Goal: Task Accomplishment & Management: Complete application form

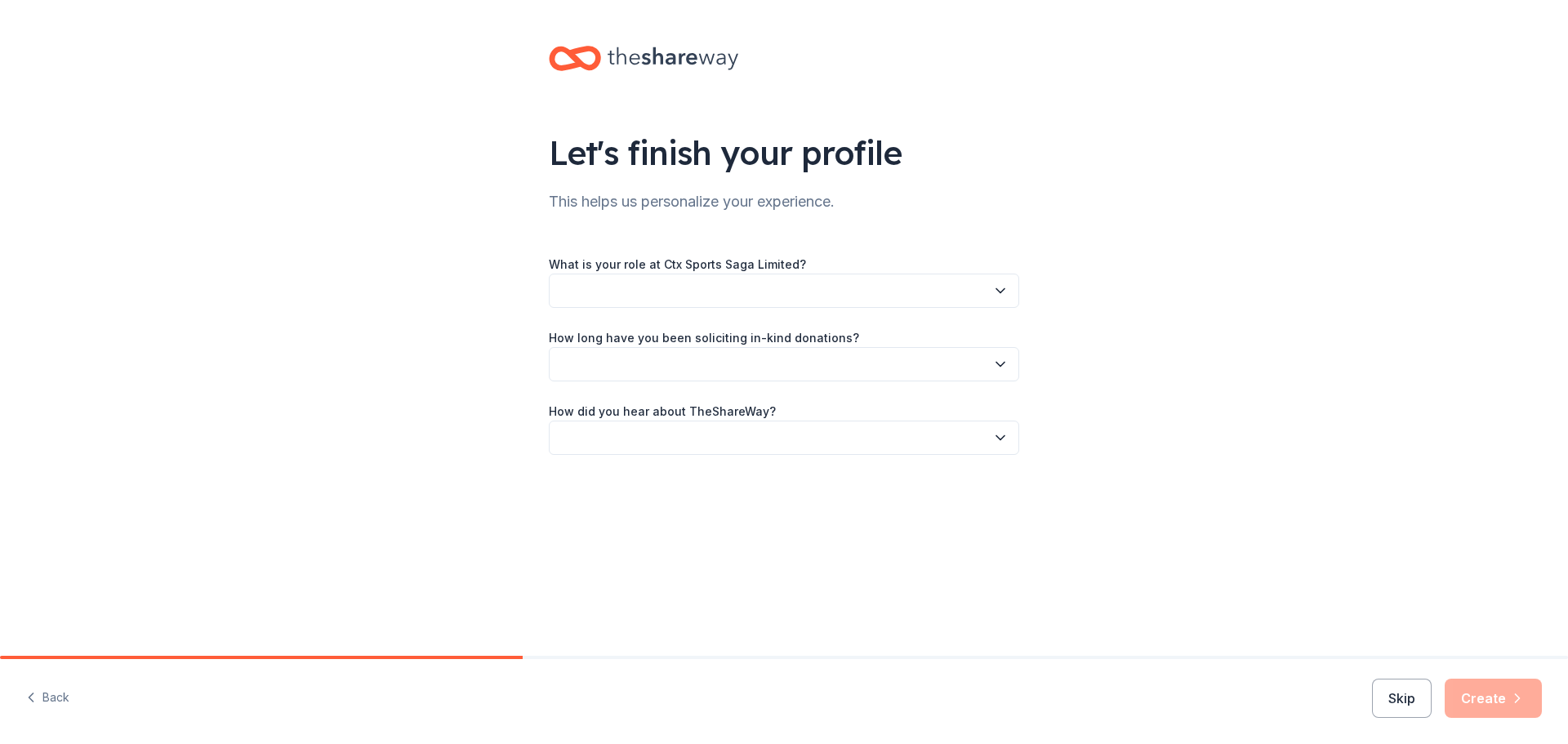
drag, startPoint x: 617, startPoint y: 292, endPoint x: 628, endPoint y: 291, distance: 11.0
click at [622, 293] on button "button" at bounding box center [784, 290] width 470 height 34
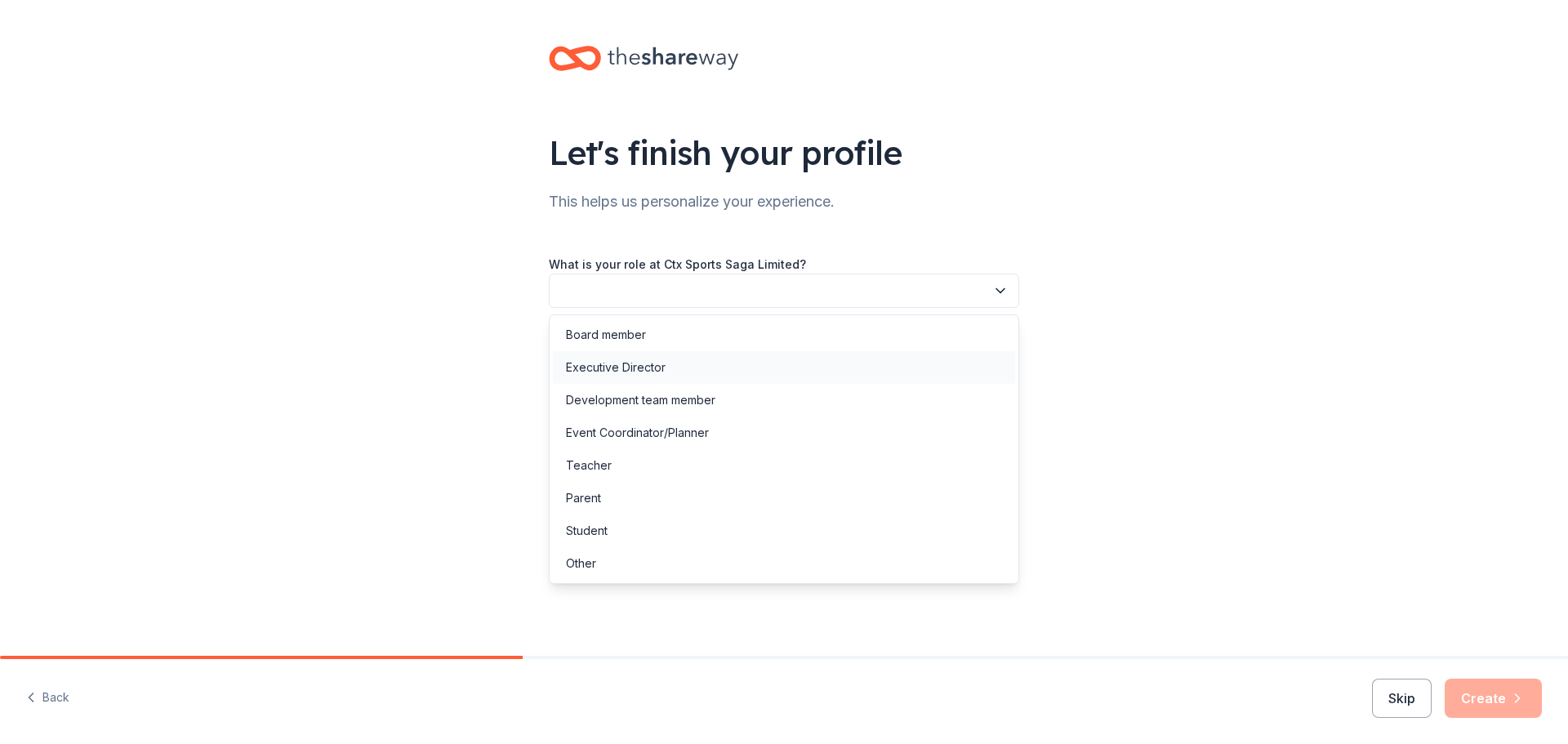
click at [706, 378] on div "Executive Director" at bounding box center [784, 367] width 462 height 32
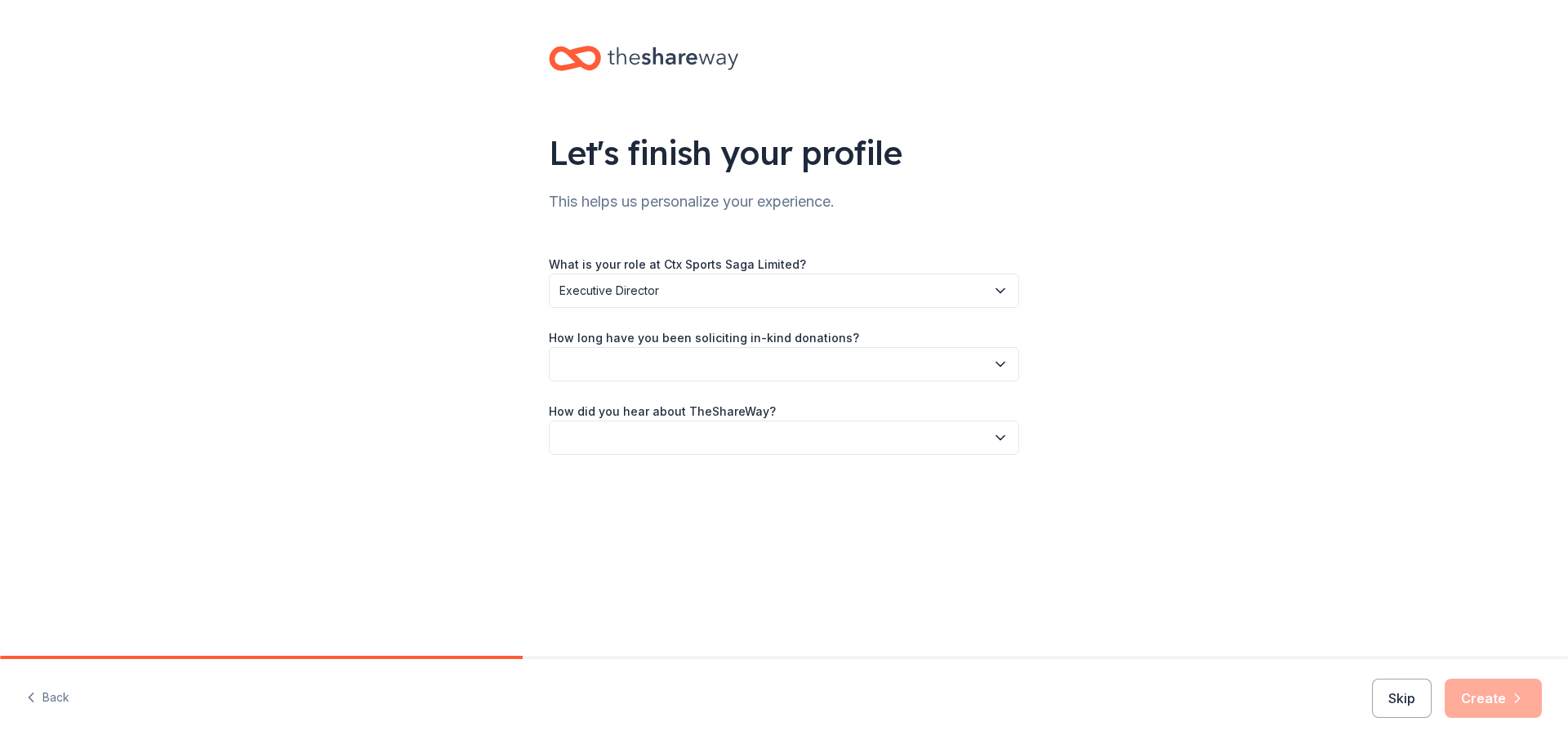
click at [659, 373] on button "button" at bounding box center [784, 364] width 470 height 34
click at [631, 419] on div "This is my first time!" at bounding box center [784, 408] width 462 height 32
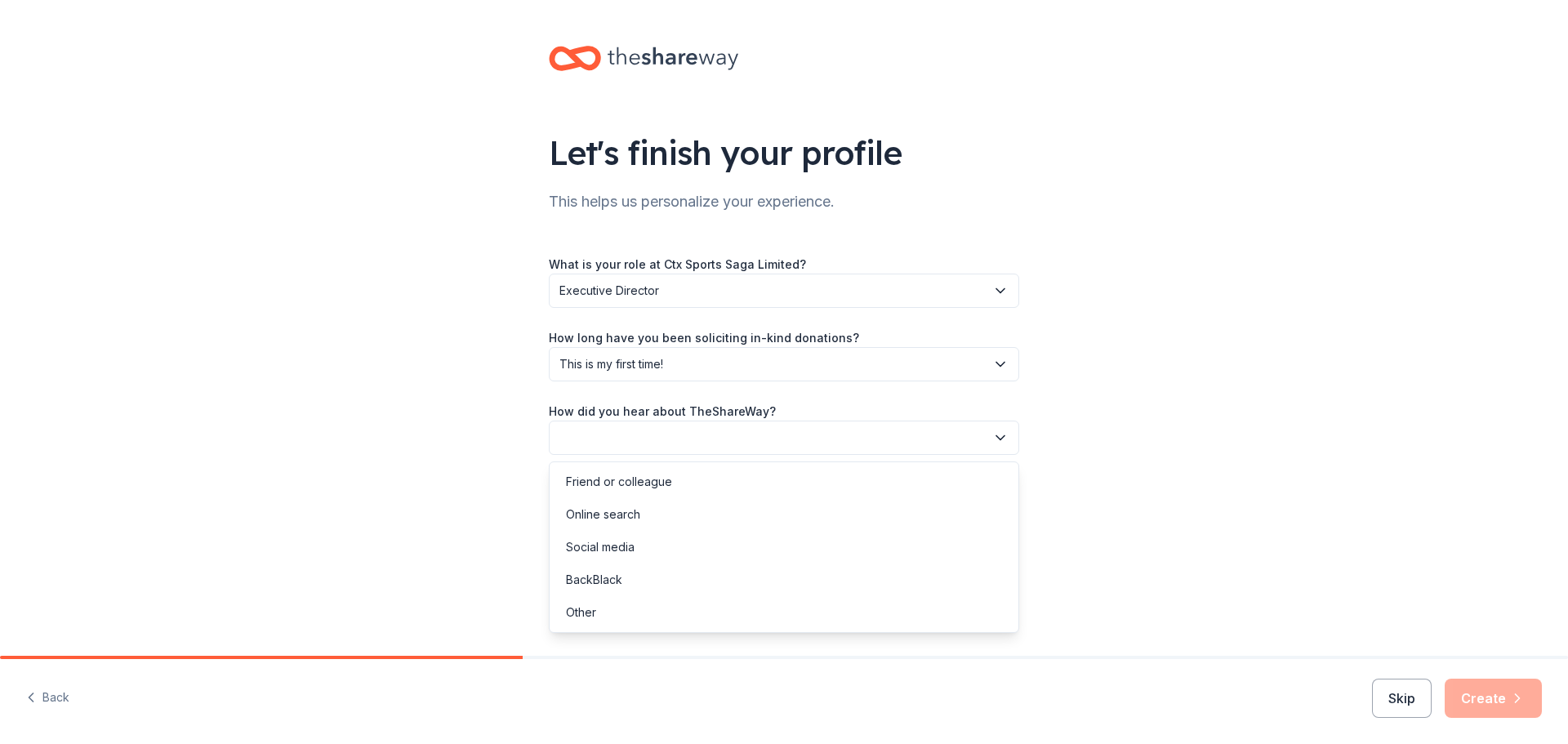
click at [719, 444] on button "button" at bounding box center [784, 437] width 470 height 34
click at [679, 484] on div "Friend or colleague" at bounding box center [784, 481] width 462 height 32
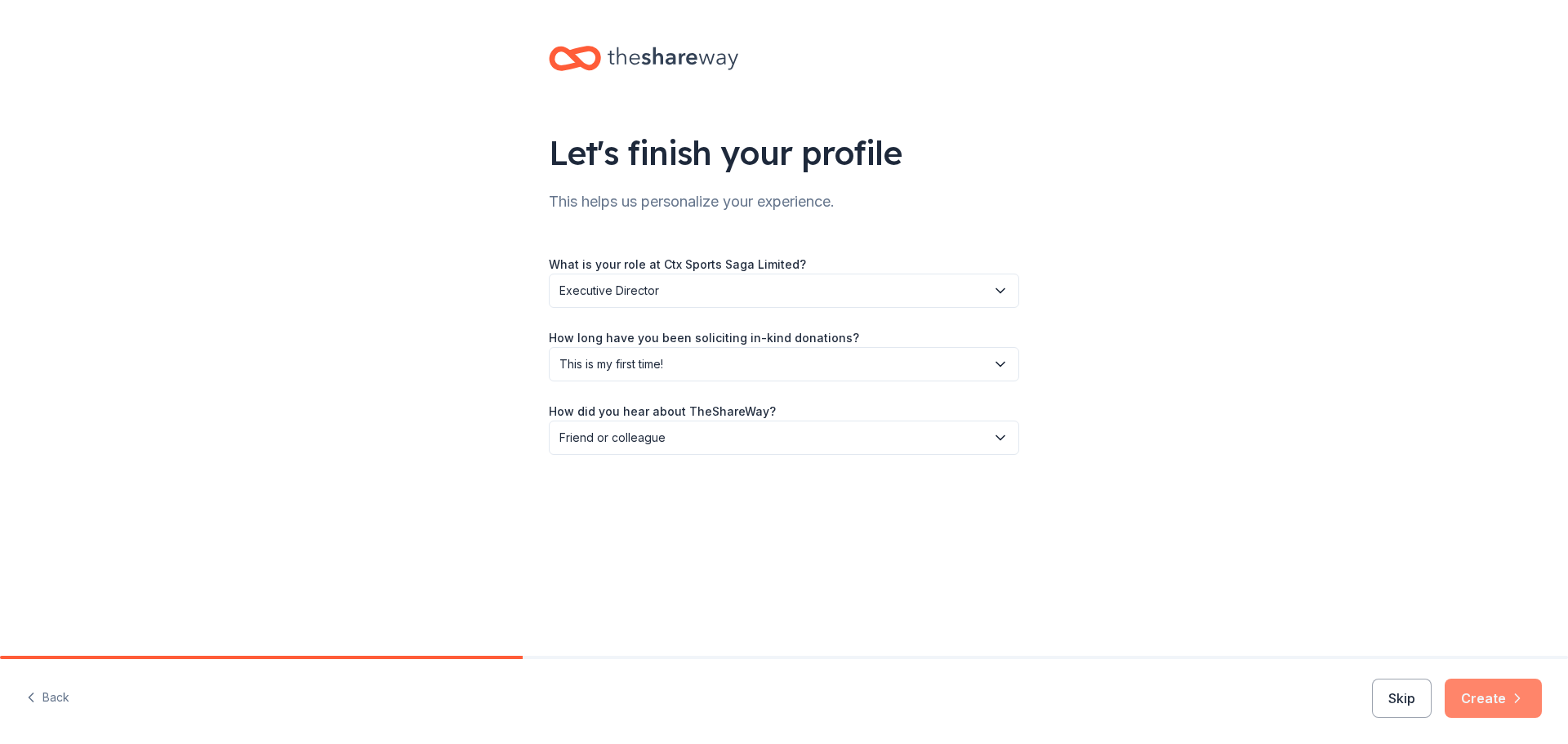
click at [1517, 714] on button "Create" at bounding box center [1494, 698] width 98 height 39
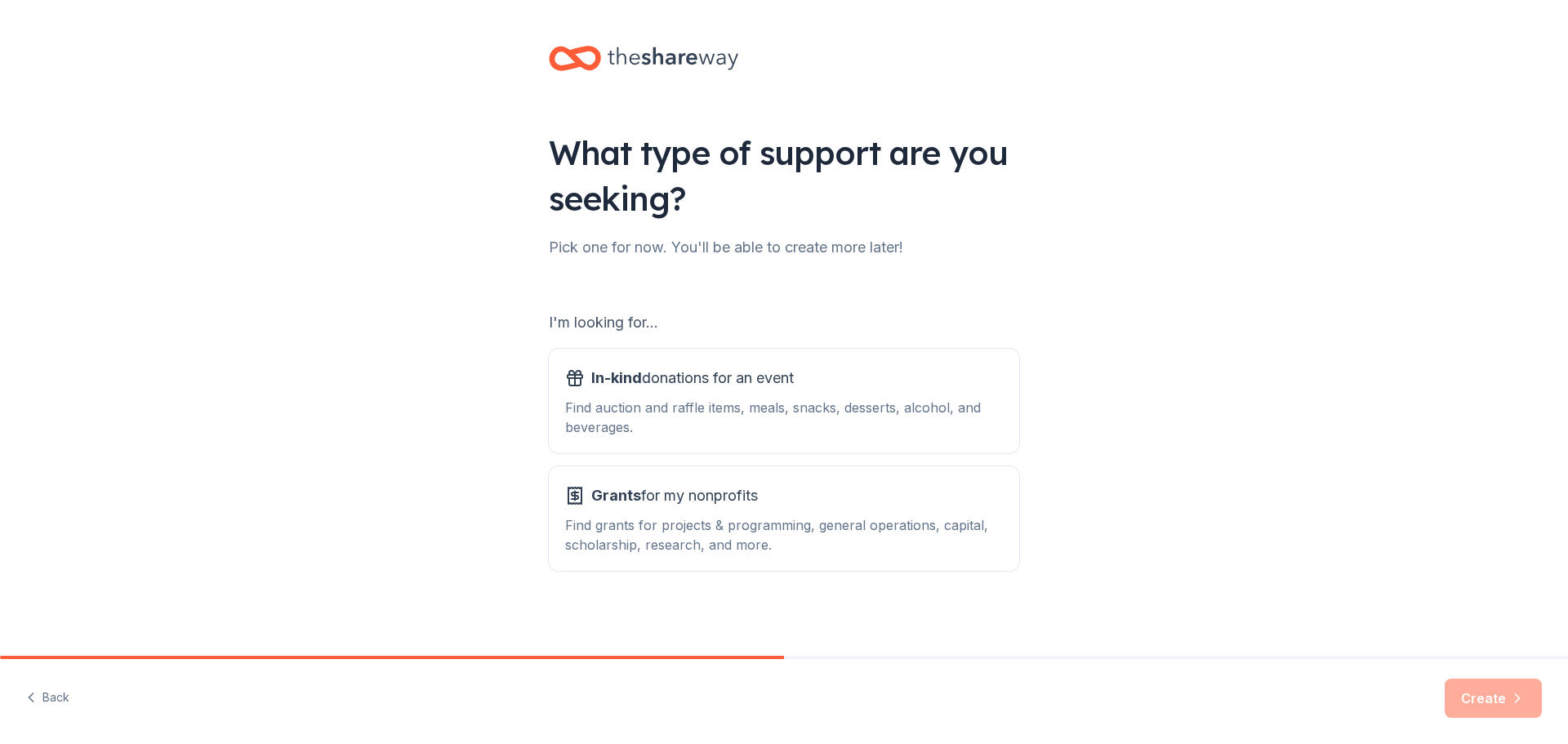
drag, startPoint x: 662, startPoint y: 427, endPoint x: 462, endPoint y: 448, distance: 201.1
click at [462, 448] on div "What type of support are you seeking? Pick one for now. You'll be able to creat…" at bounding box center [784, 330] width 1568 height 659
click at [785, 416] on div "Find auction and raffle items, meals, snacks, desserts, alcohol, and beverages." at bounding box center [784, 417] width 438 height 39
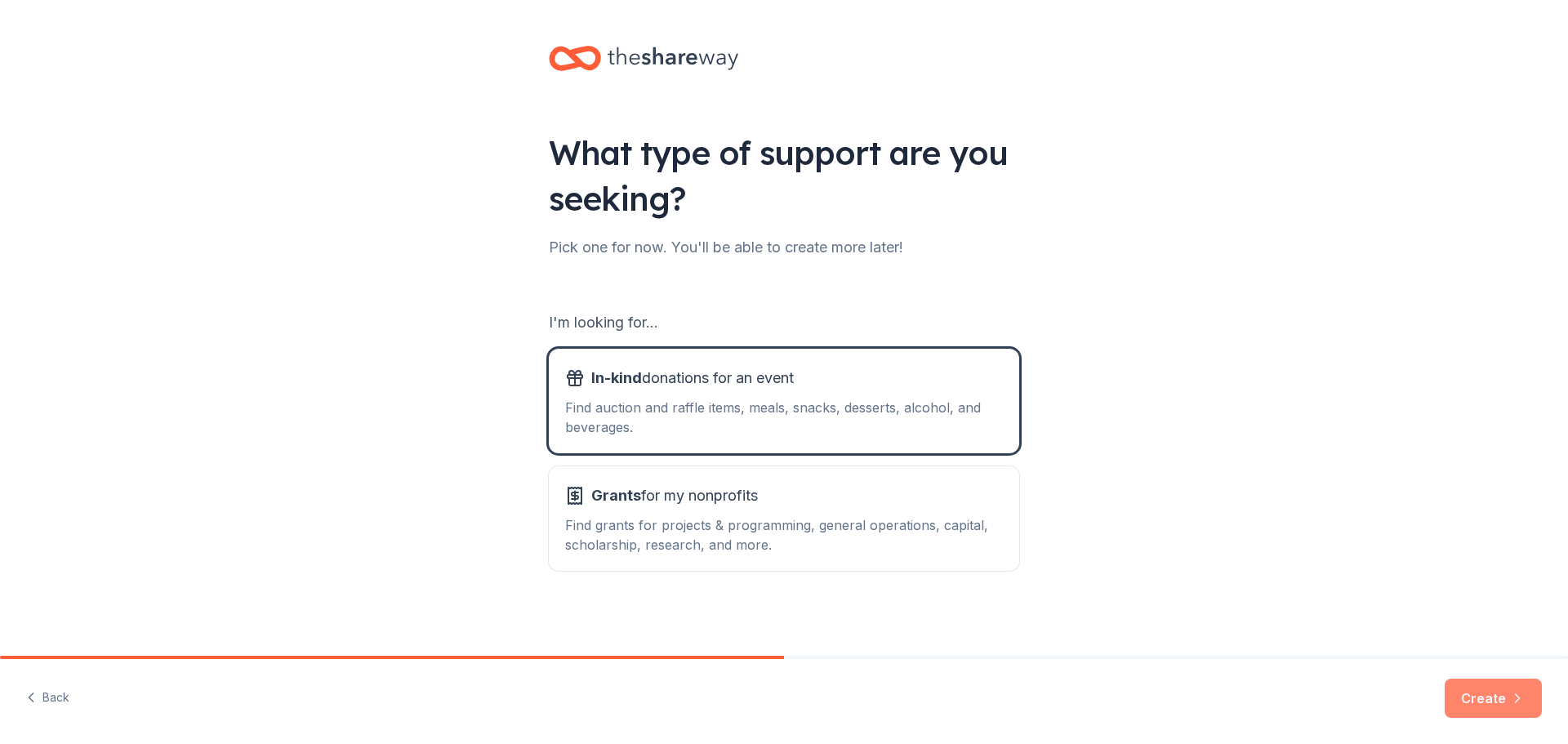
click at [1466, 703] on button "Create" at bounding box center [1494, 698] width 98 height 39
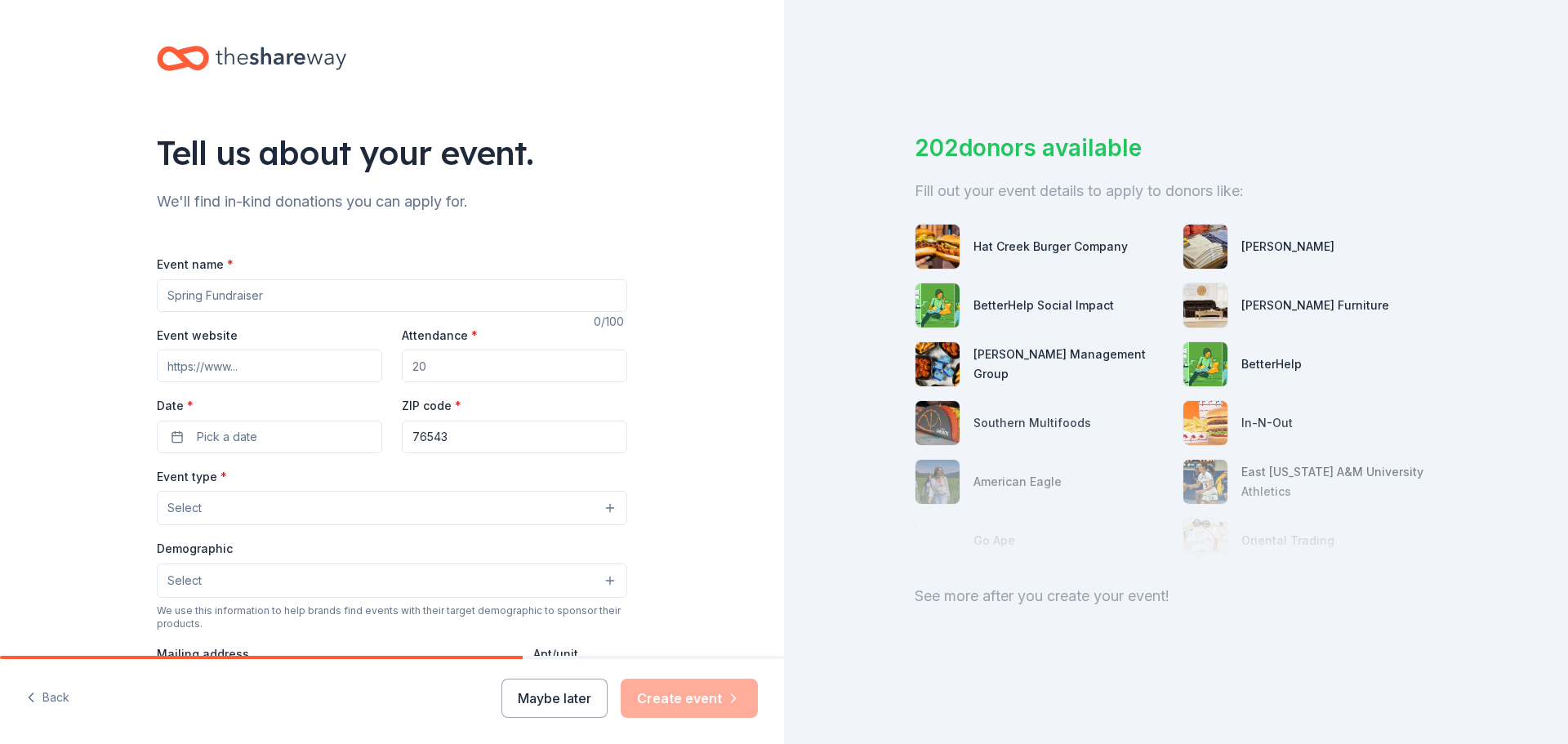
click at [212, 296] on input "Event name *" at bounding box center [392, 294] width 470 height 32
type input "2025 Central Texas Holiday Bowl"
click at [276, 366] on input "Event website" at bounding box center [269, 365] width 225 height 32
click at [231, 371] on input "Event website" at bounding box center [269, 365] width 225 height 32
click at [445, 365] on input "Attendance *" at bounding box center [514, 365] width 225 height 32
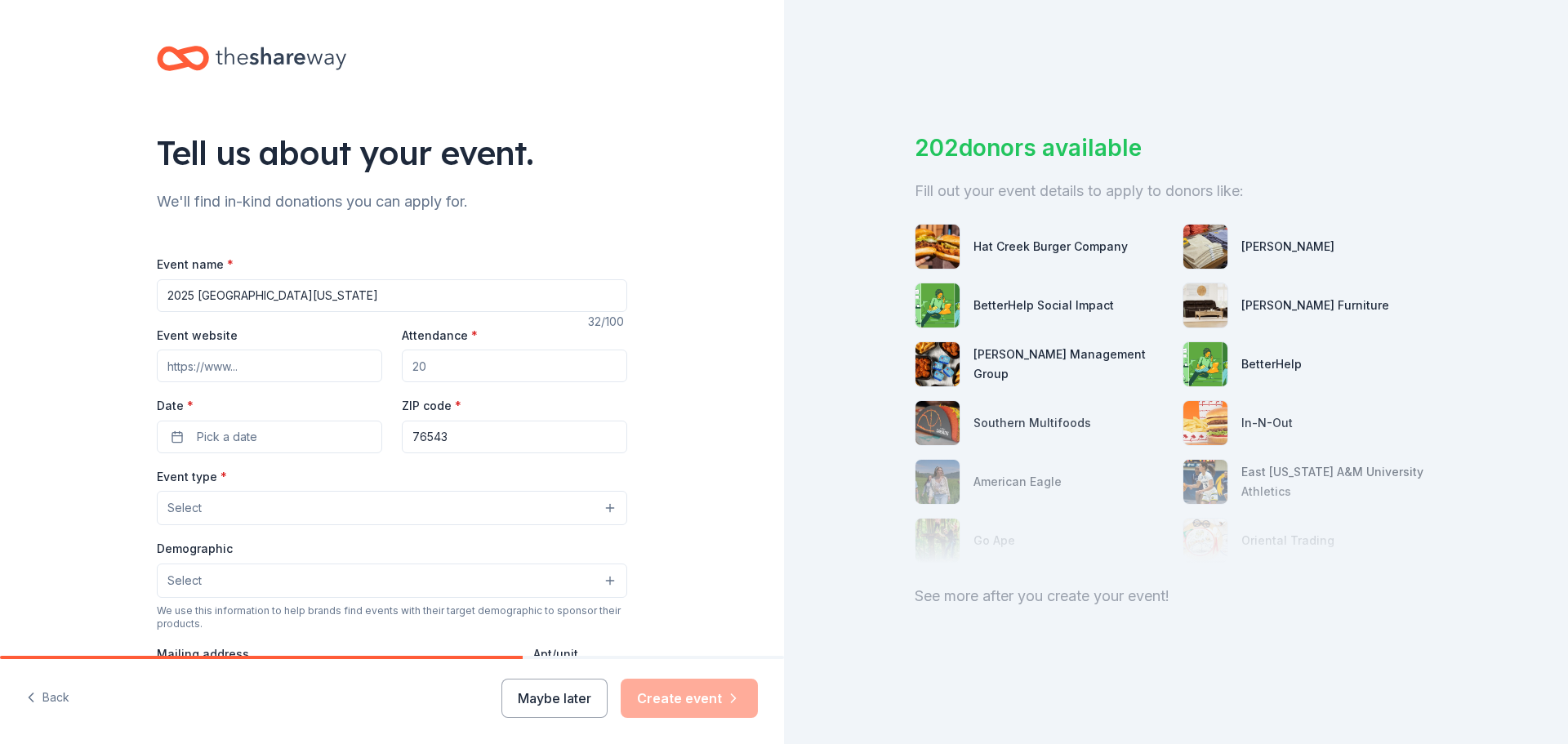
drag, startPoint x: 489, startPoint y: 378, endPoint x: 346, endPoint y: 375, distance: 143.0
click at [346, 375] on div "Event website Attendance * Date * Pick a date ZIP code * 76543" at bounding box center [392, 388] width 470 height 128
type input "2500"
click at [185, 432] on button "Pick a date" at bounding box center [269, 436] width 225 height 32
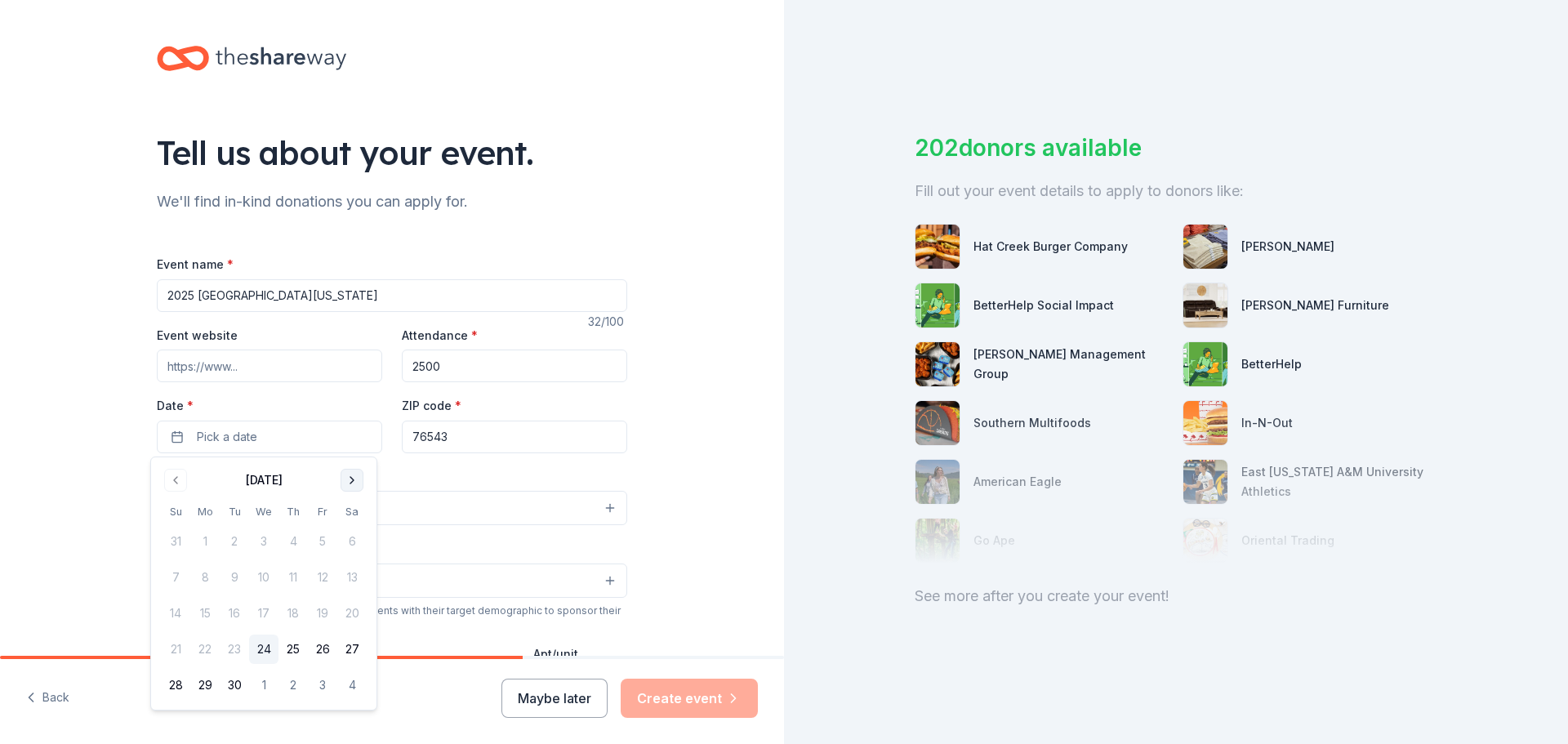
click at [343, 476] on button "Go to next month" at bounding box center [351, 479] width 22 height 22
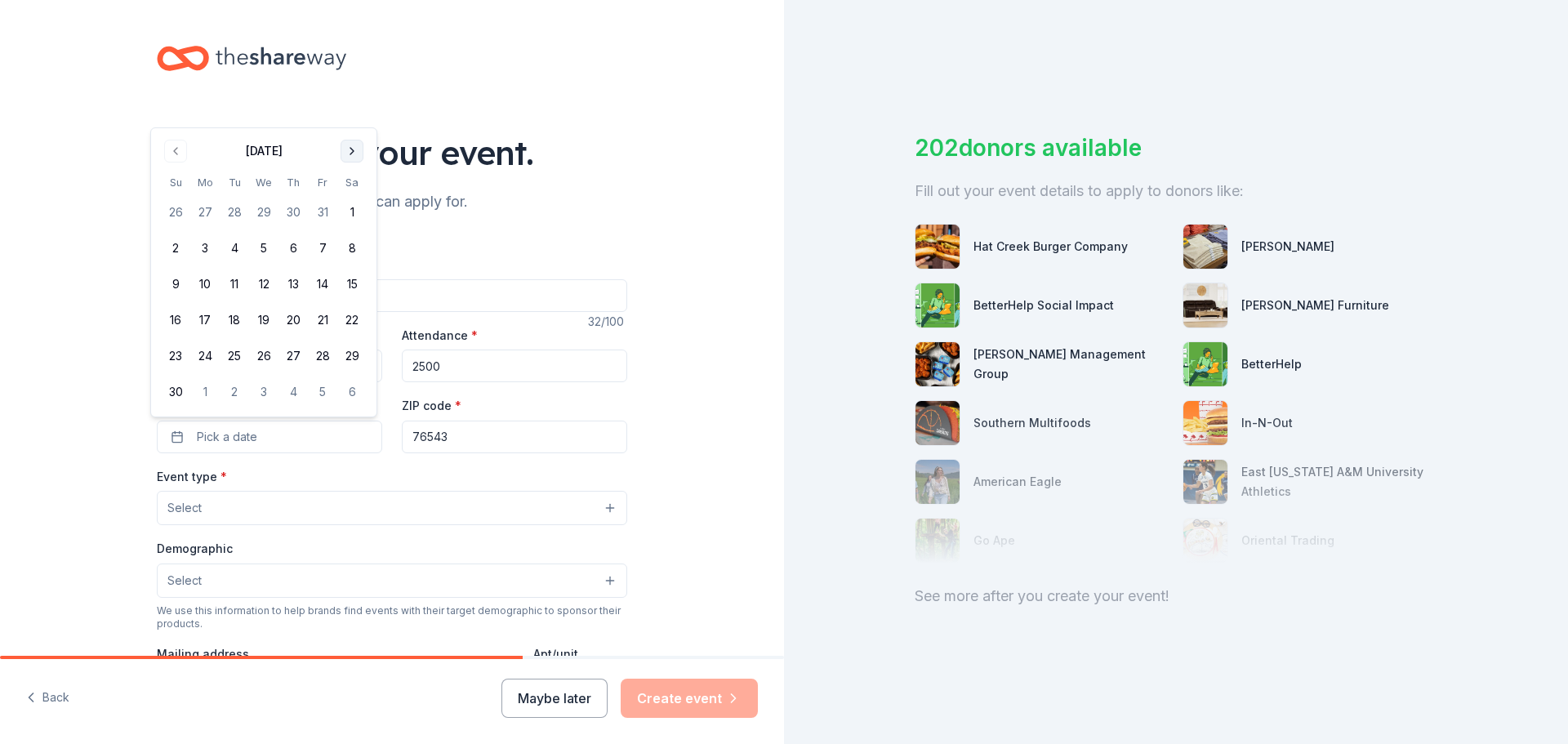
click at [348, 150] on button "Go to next month" at bounding box center [351, 150] width 22 height 22
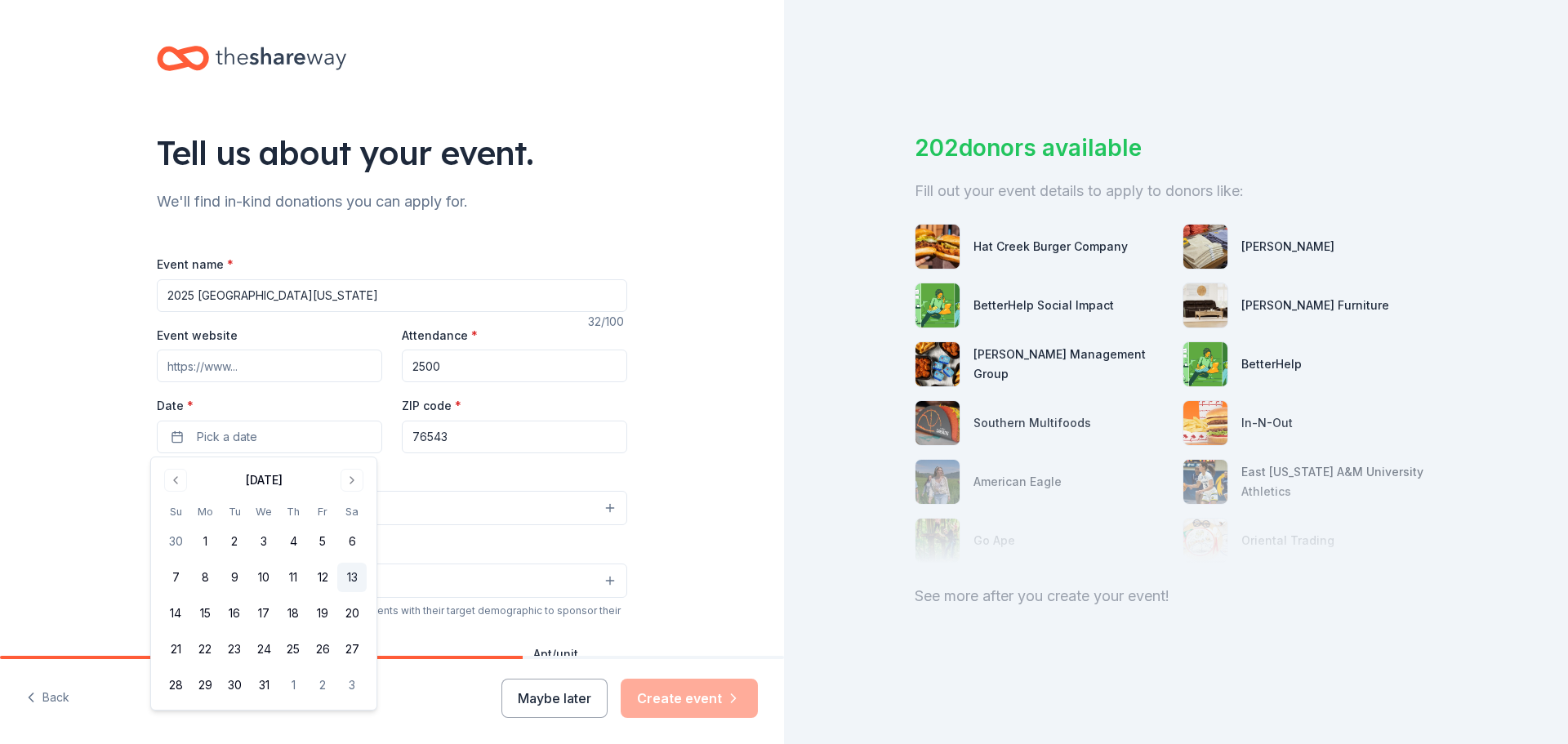
click at [346, 581] on button "13" at bounding box center [352, 577] width 29 height 29
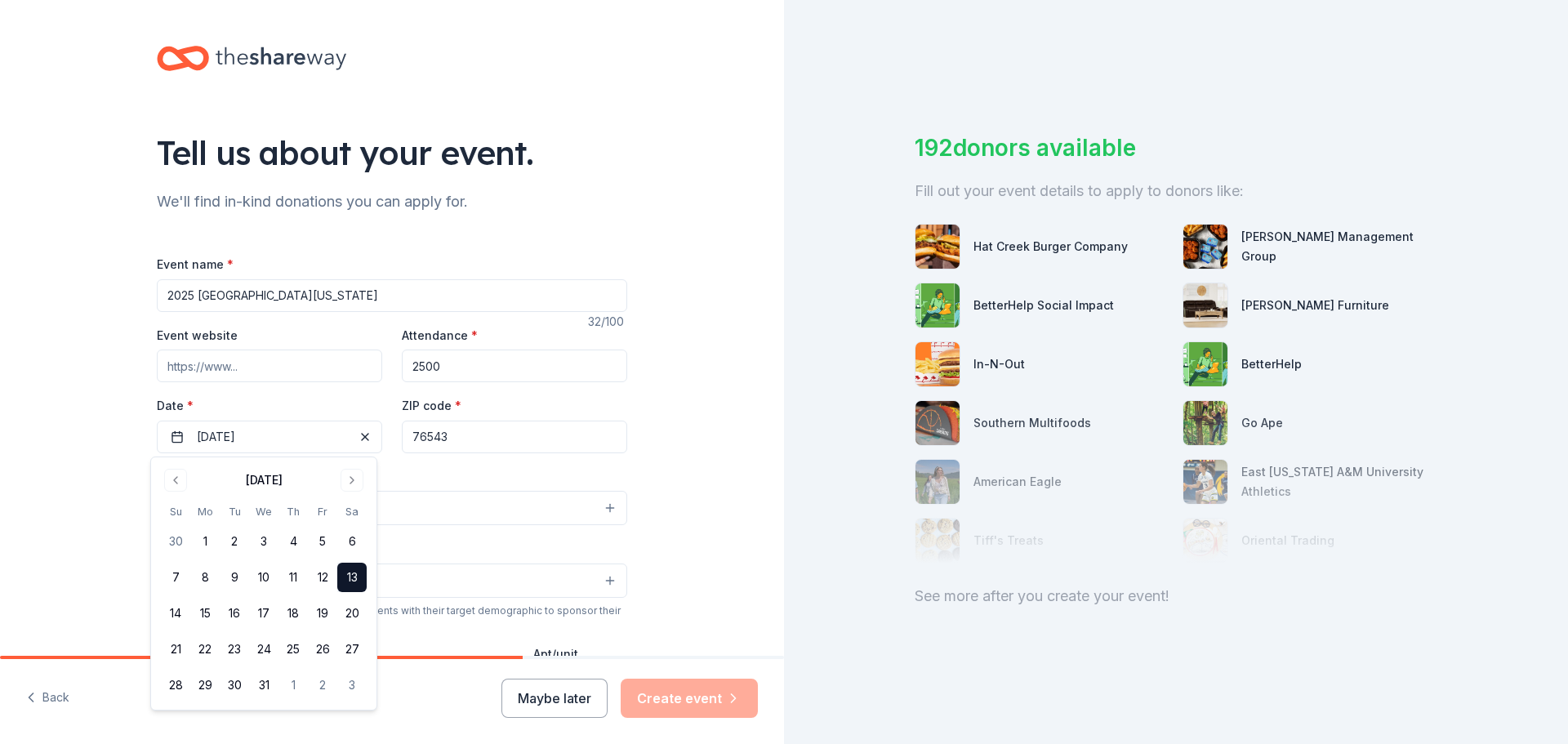
click at [523, 446] on input "76543" at bounding box center [514, 436] width 225 height 32
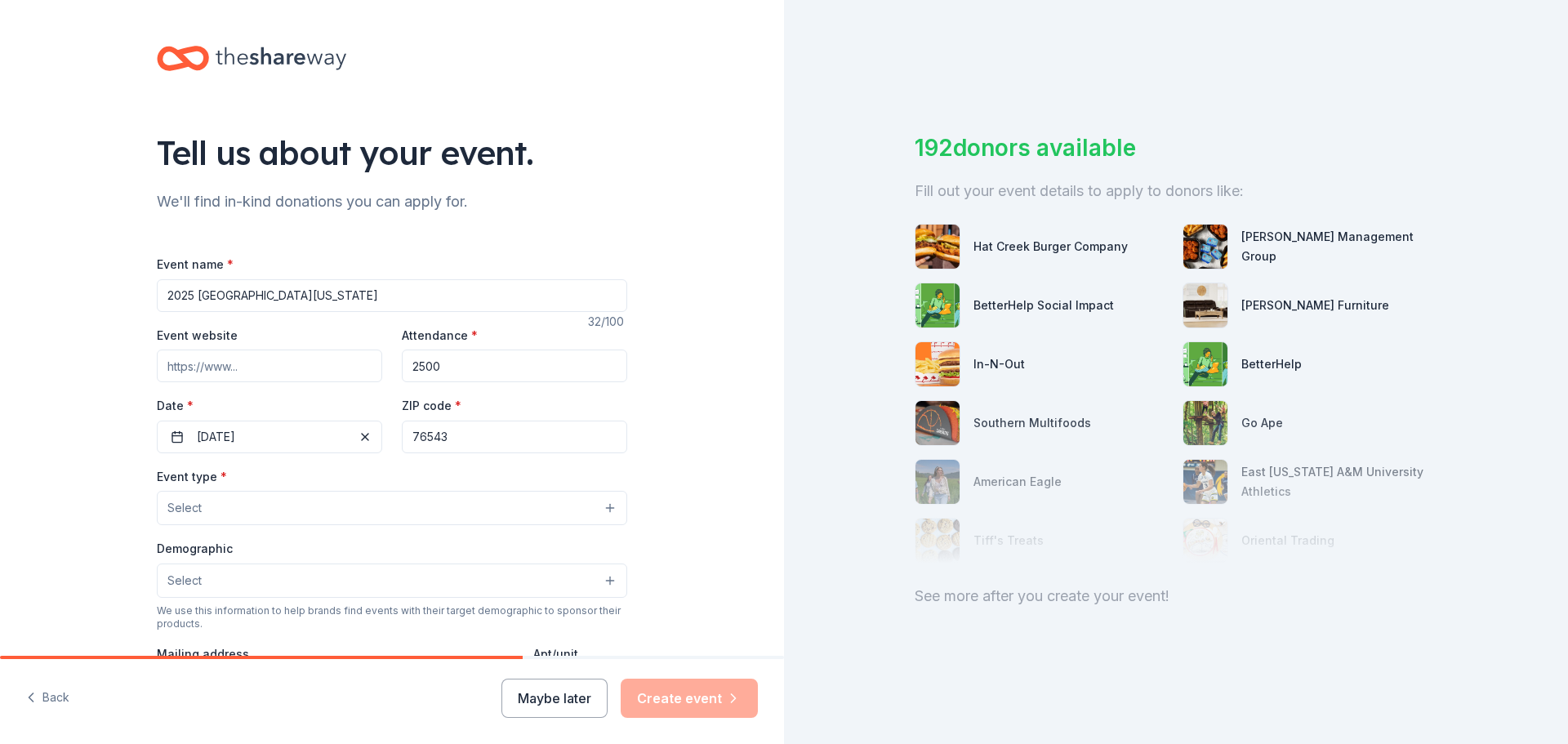
click at [288, 514] on button "Select" at bounding box center [392, 507] width 470 height 34
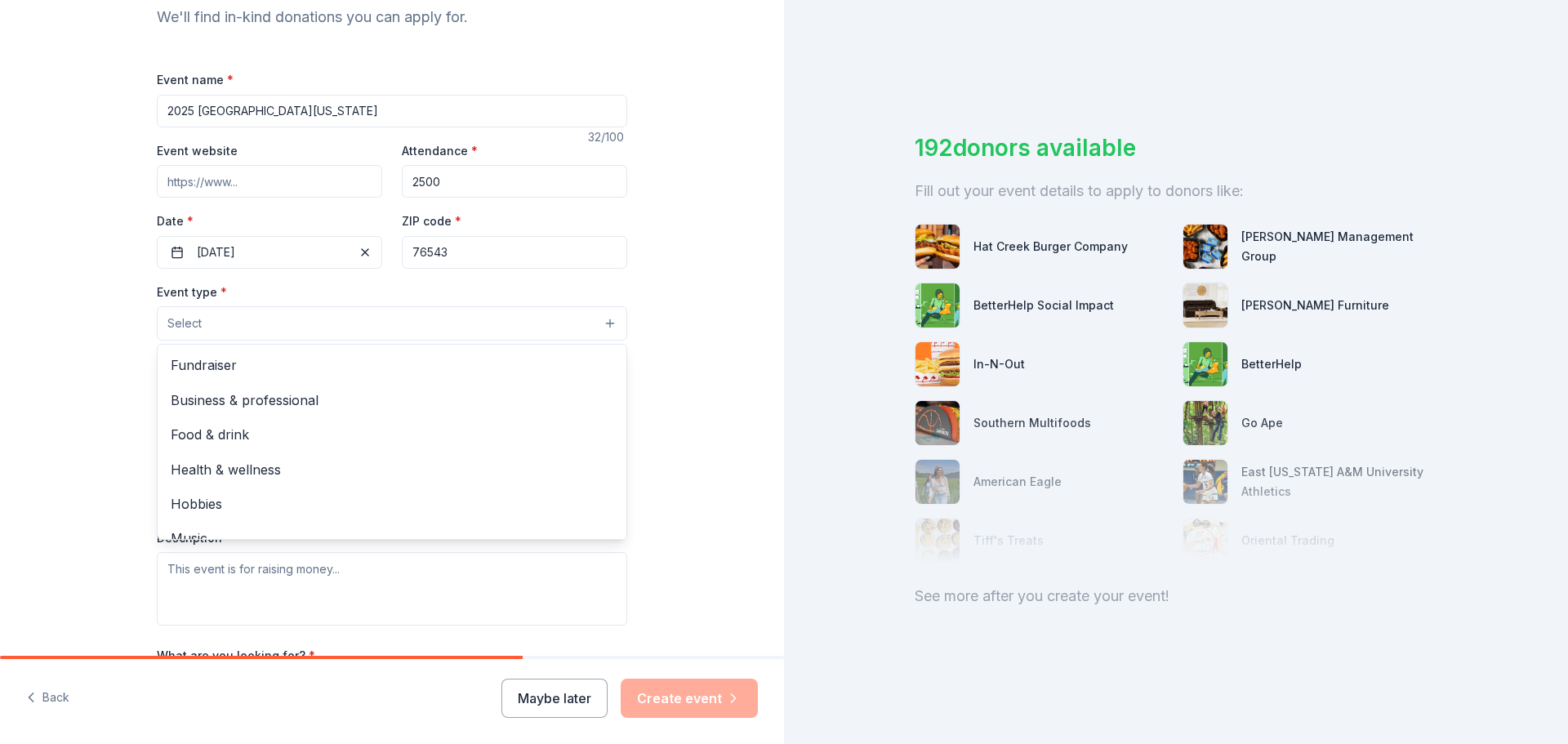
scroll to position [163, 0]
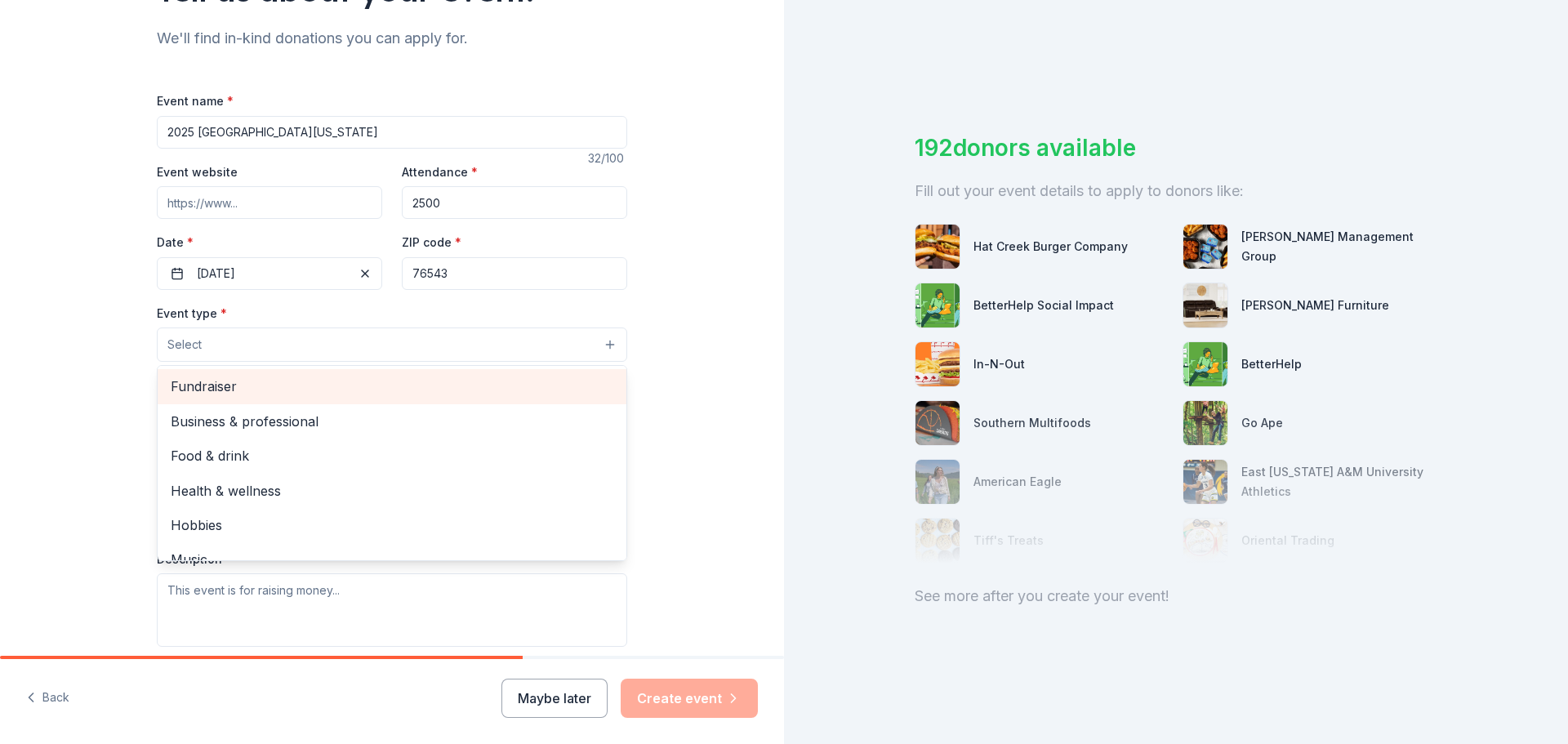
click at [239, 393] on span "Fundraiser" at bounding box center [392, 386] width 443 height 21
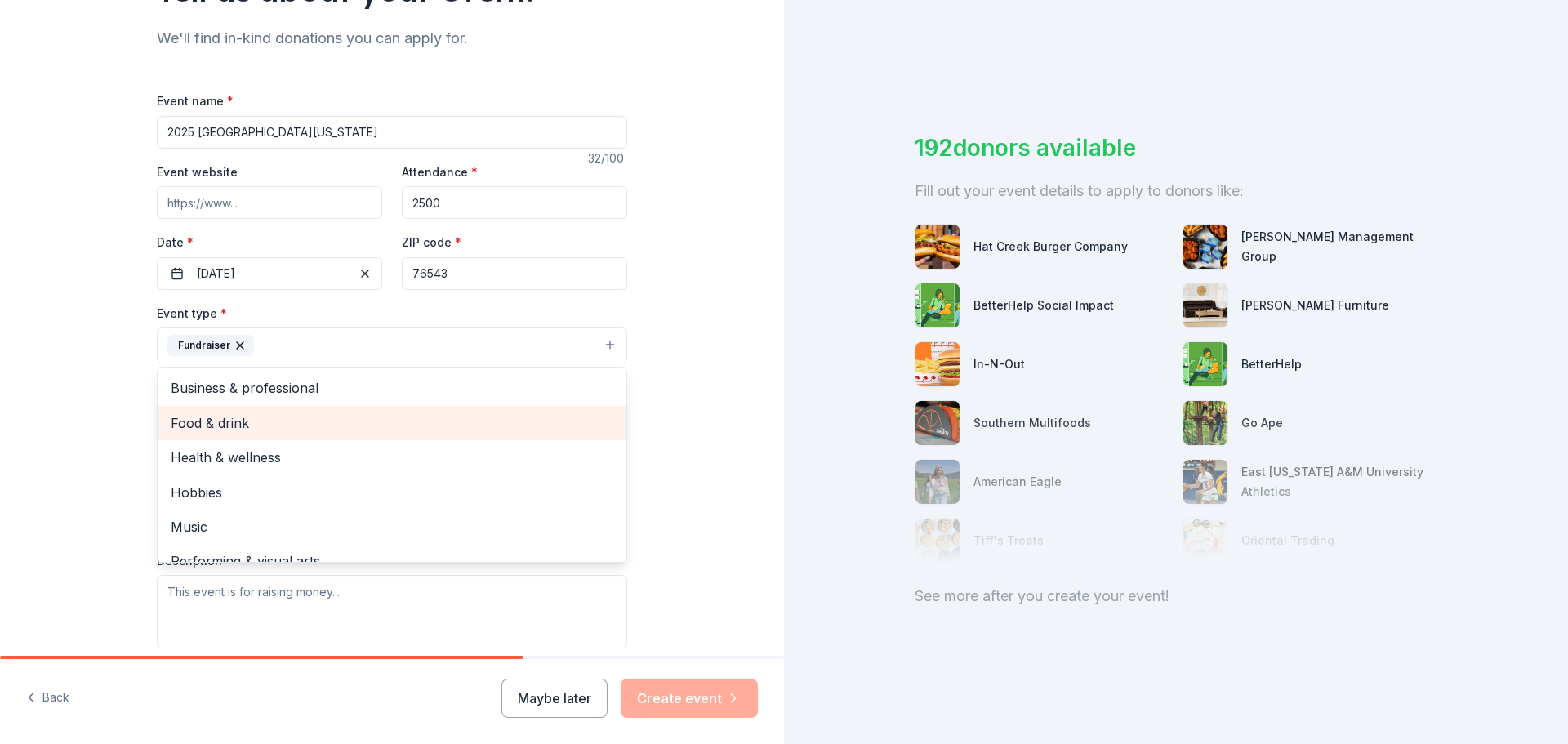
scroll to position [20, 0]
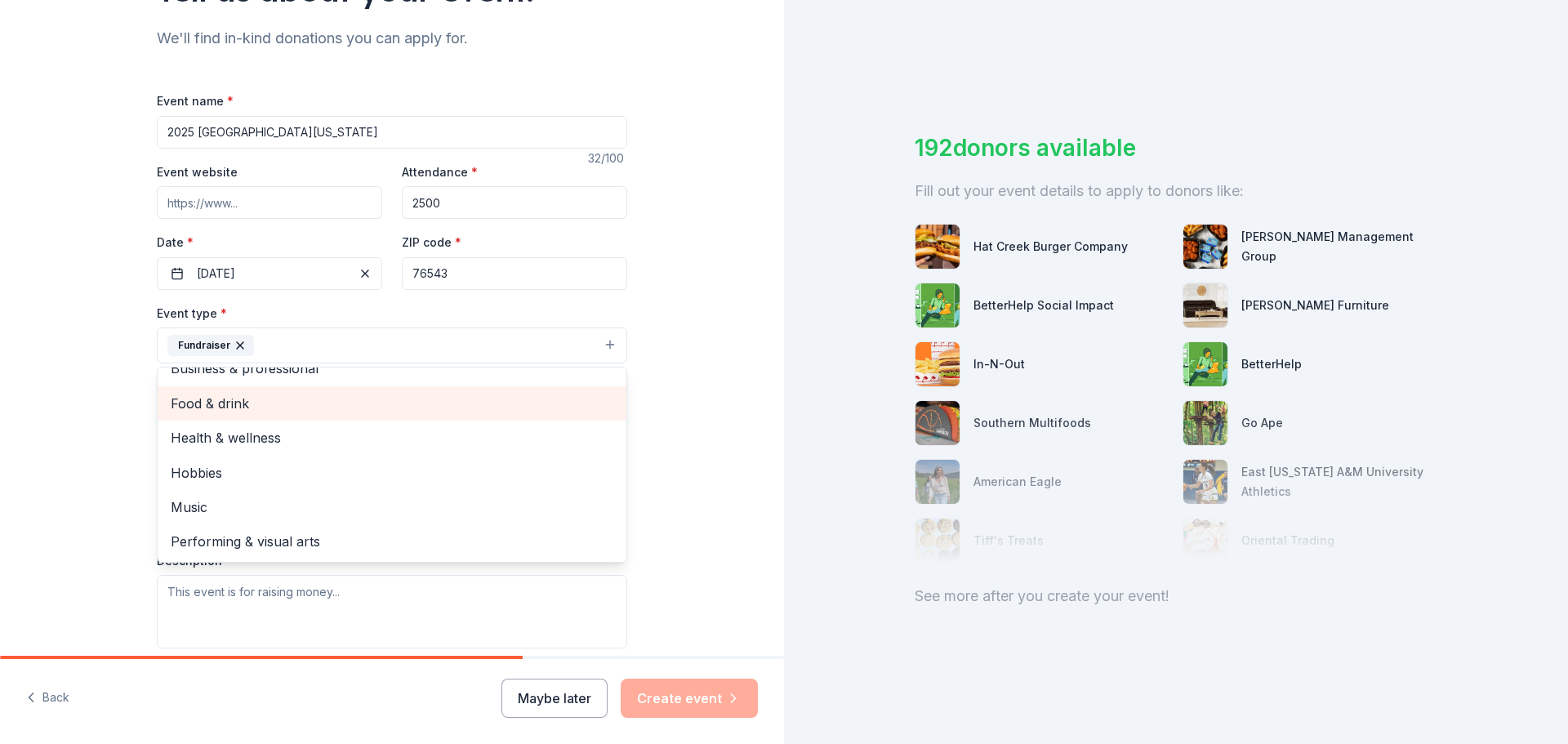
click at [244, 409] on span "Food & drink" at bounding box center [392, 404] width 443 height 21
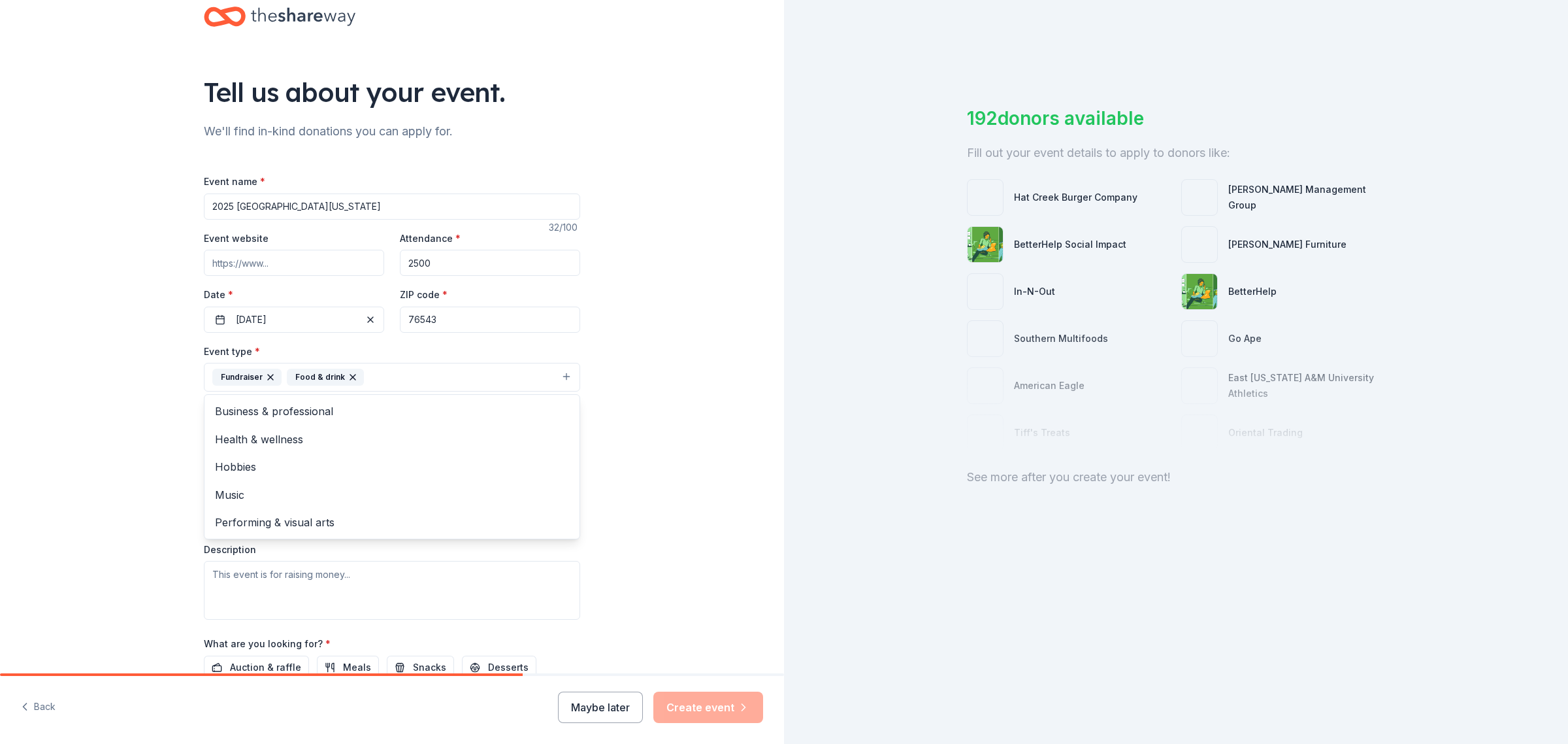
scroll to position [54, 0]
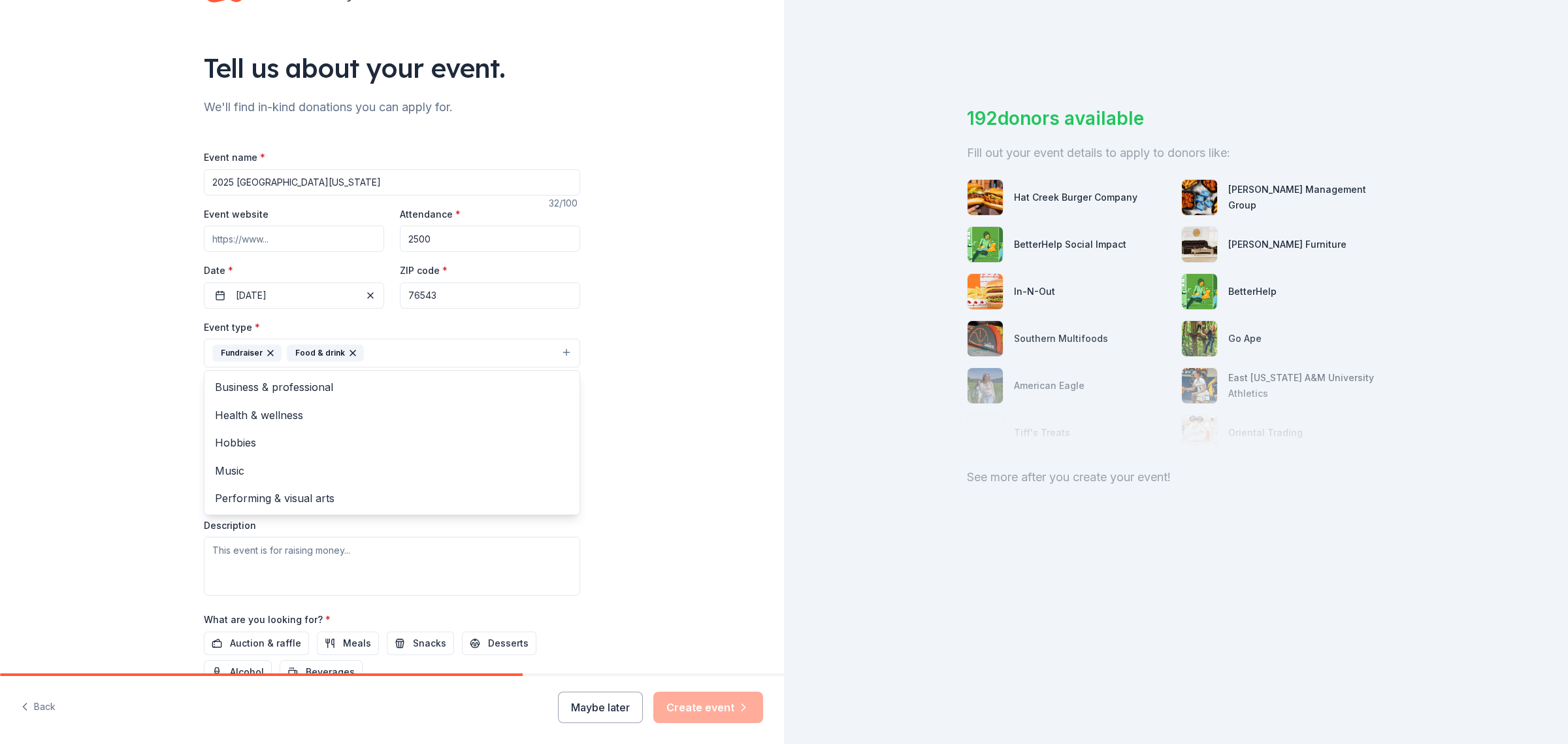
click at [655, 344] on div "Tell us about your event. We'll find in-kind donations you can apply for. Event…" at bounding box center [392, 382] width 784 height 871
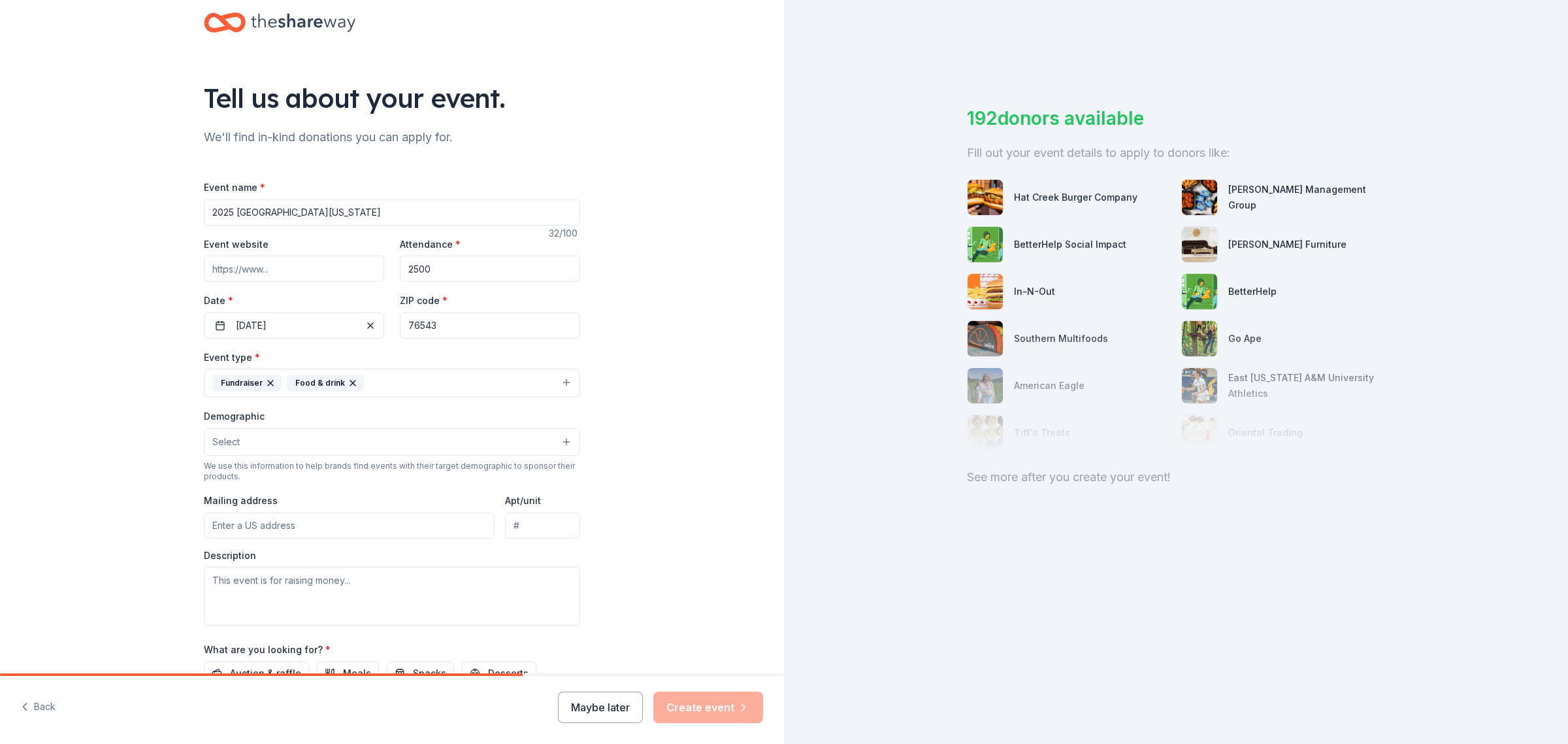
scroll to position [0, 0]
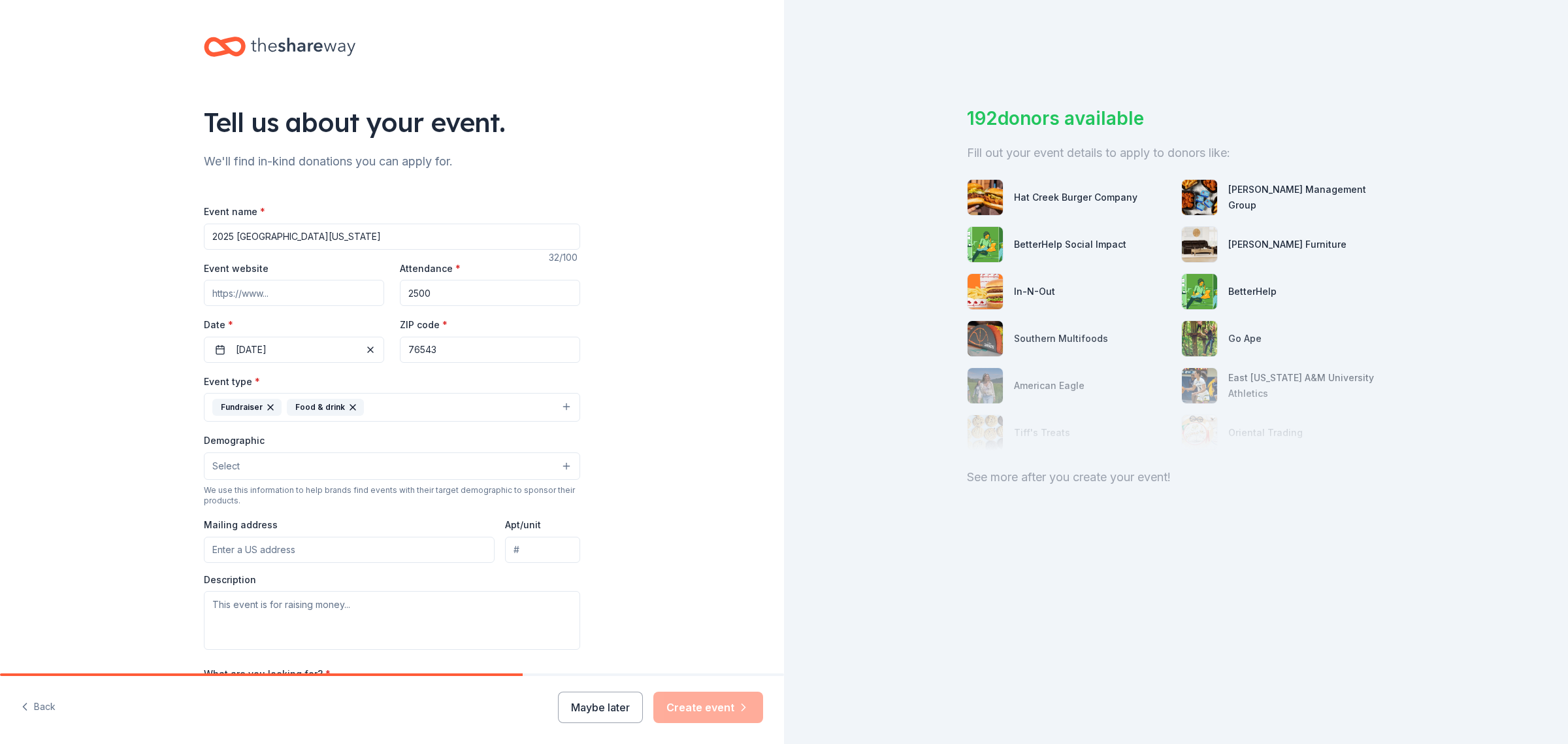
click at [560, 415] on button "Fundraiser Food & drink" at bounding box center [392, 407] width 376 height 29
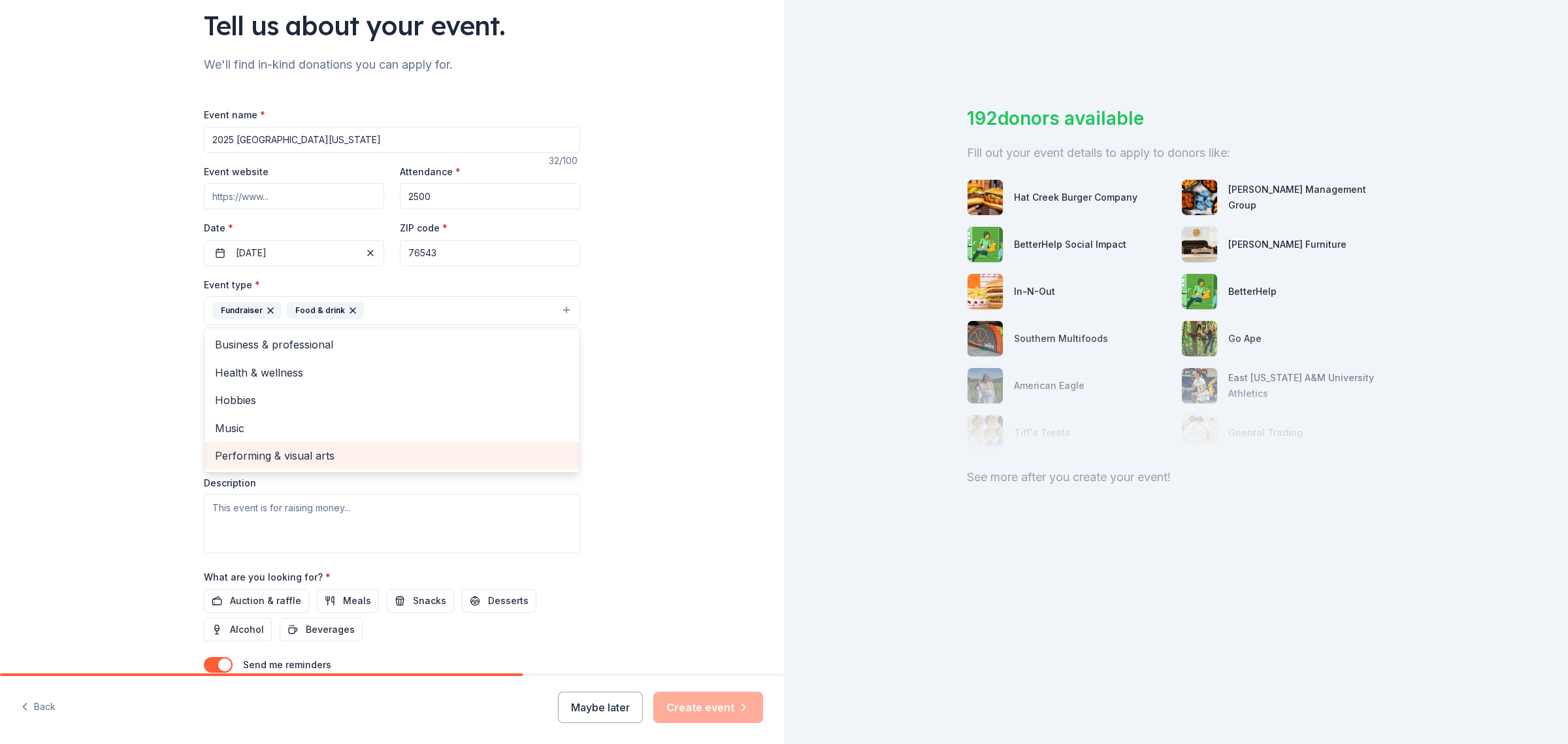
scroll to position [163, 0]
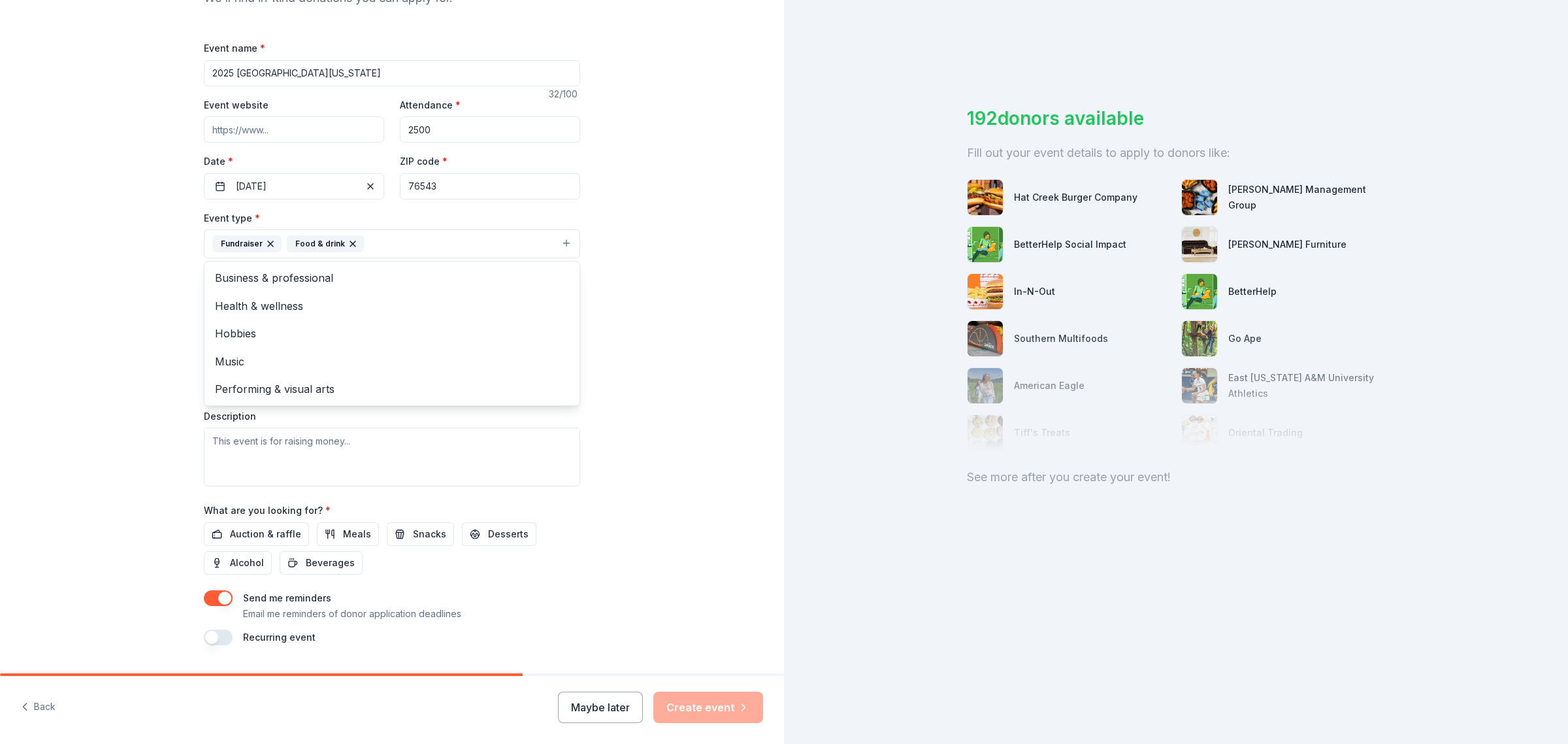
click at [674, 372] on div "Tell us about your event. We'll find in-kind donations you can apply for. Event…" at bounding box center [392, 272] width 784 height 871
click at [268, 471] on textarea at bounding box center [392, 456] width 376 height 59
click at [363, 480] on textarea at bounding box center [392, 456] width 376 height 59
paste textarea "The Central Texas Holiday Bowl is a 2-day youth football showcase (6U Flag, 8U/…"
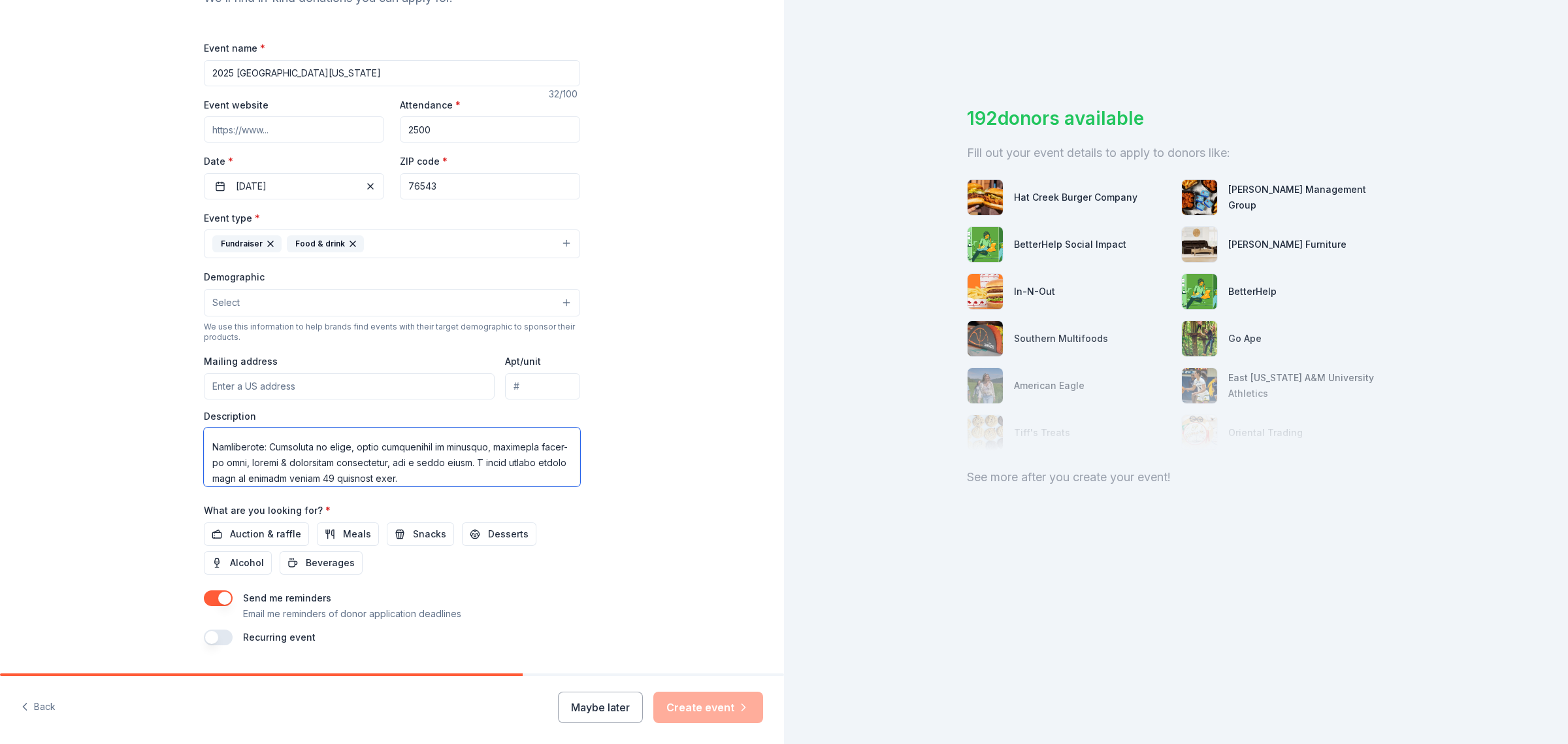
scroll to position [240, 0]
drag, startPoint x: 466, startPoint y: 461, endPoint x: 311, endPoint y: 462, distance: 155.0
click at [311, 462] on textarea at bounding box center [392, 456] width 376 height 59
click at [411, 459] on textarea at bounding box center [392, 456] width 376 height 59
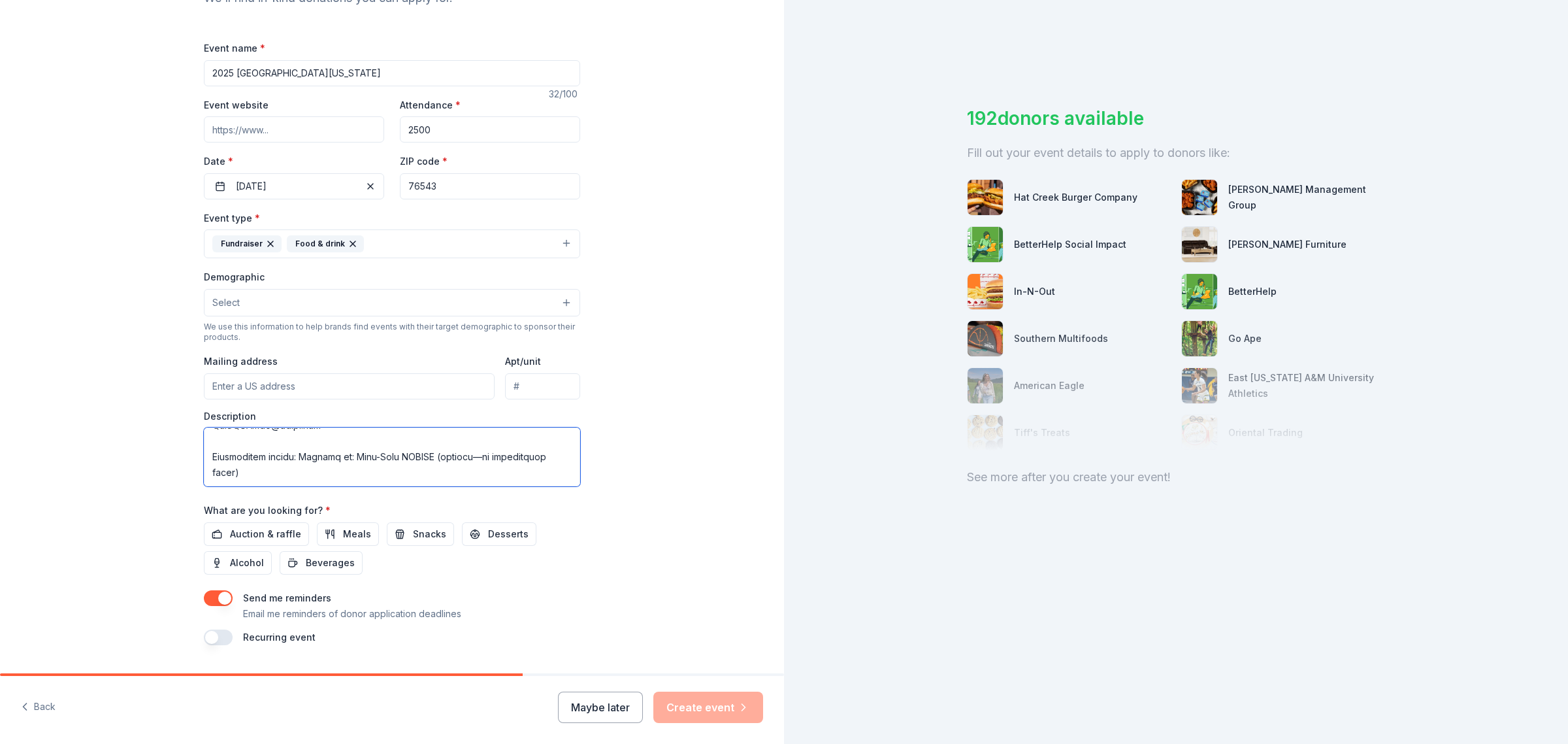
click at [375, 443] on textarea at bounding box center [392, 456] width 376 height 59
click at [439, 459] on textarea at bounding box center [392, 456] width 376 height 59
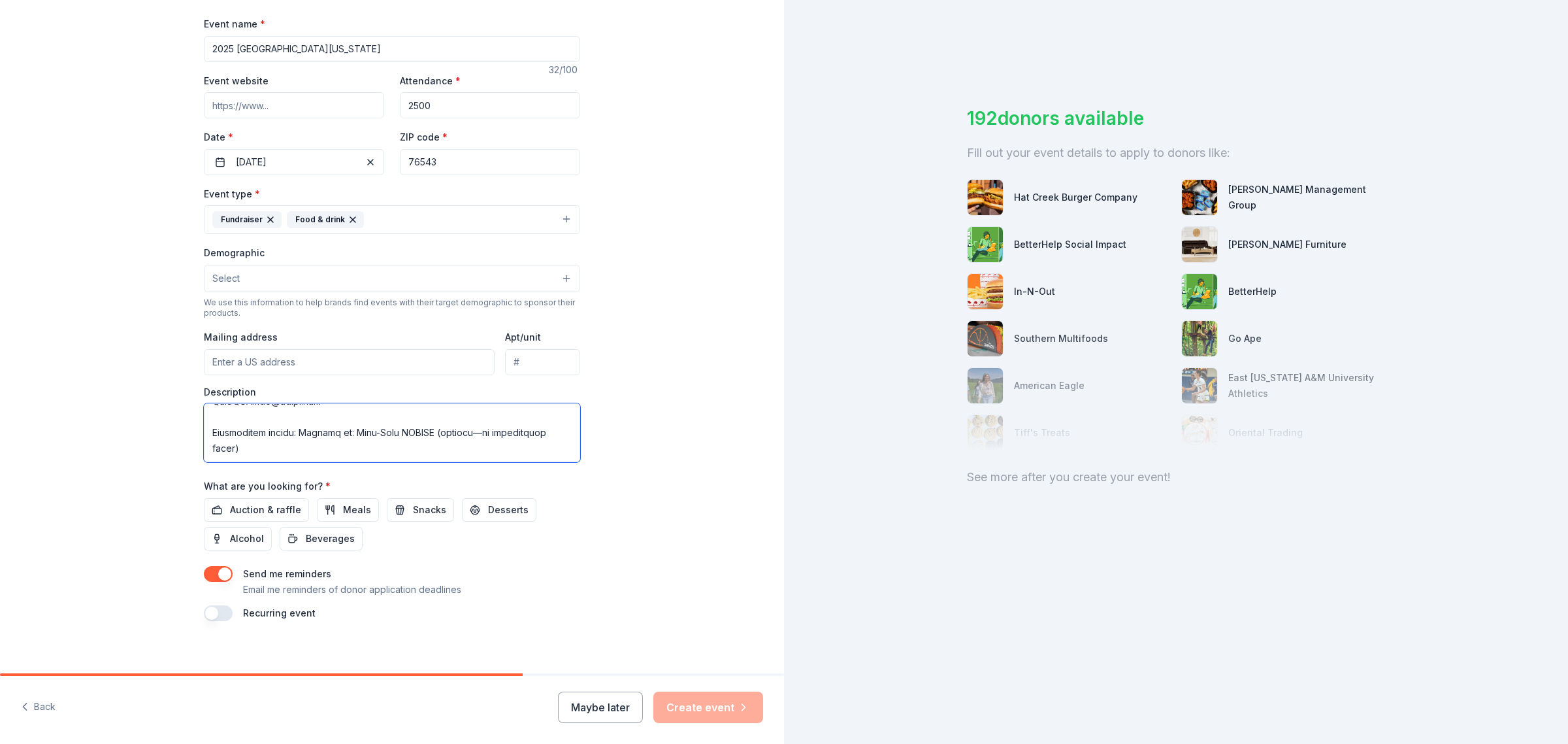
scroll to position [201, 0]
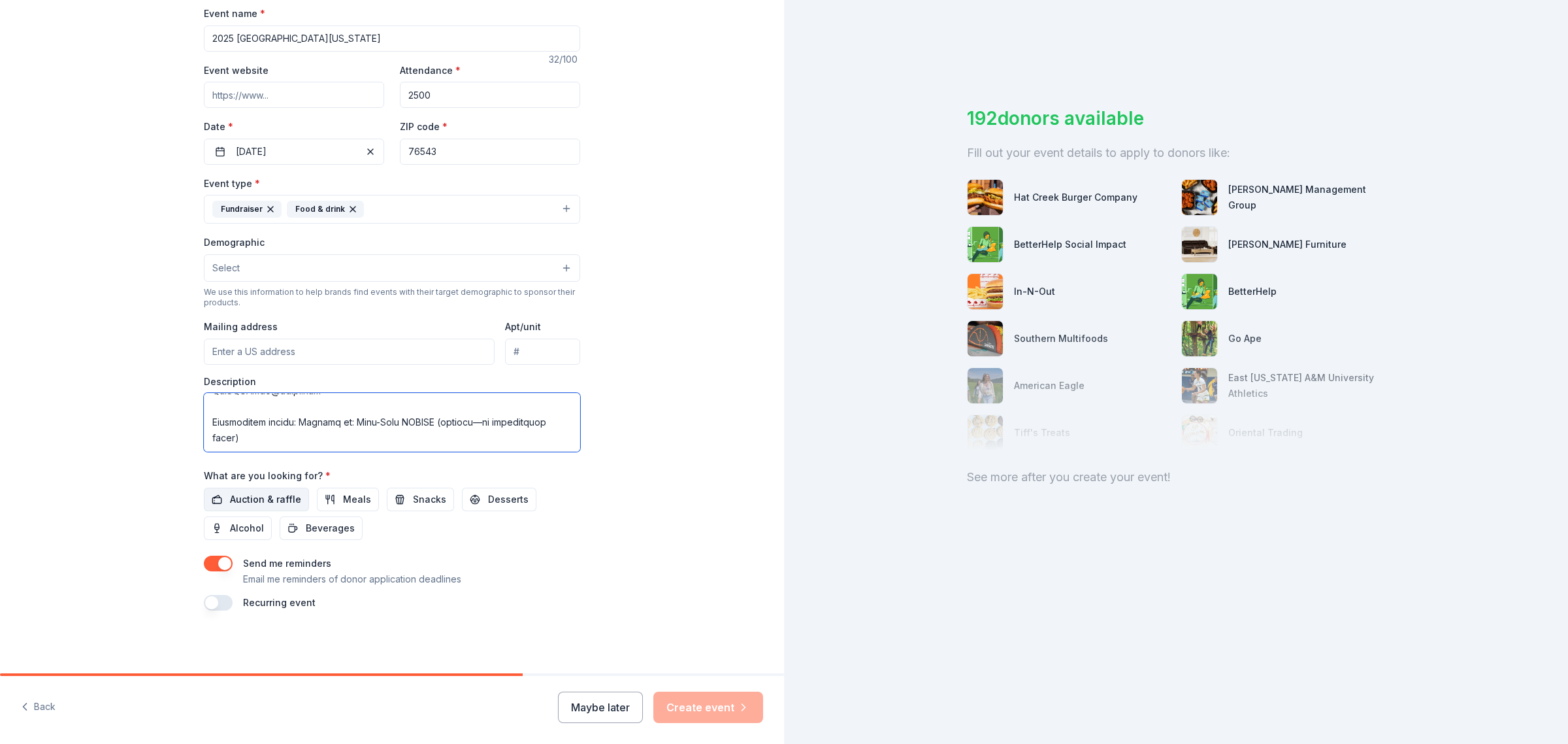
type textarea "The Central Texas Holiday Bowl is a 2-day youth football showcase (6U Flag, 8U/…"
click at [230, 499] on span "Auction & raffle" at bounding box center [265, 499] width 71 height 16
click at [355, 493] on span "Meals" at bounding box center [357, 499] width 28 height 16
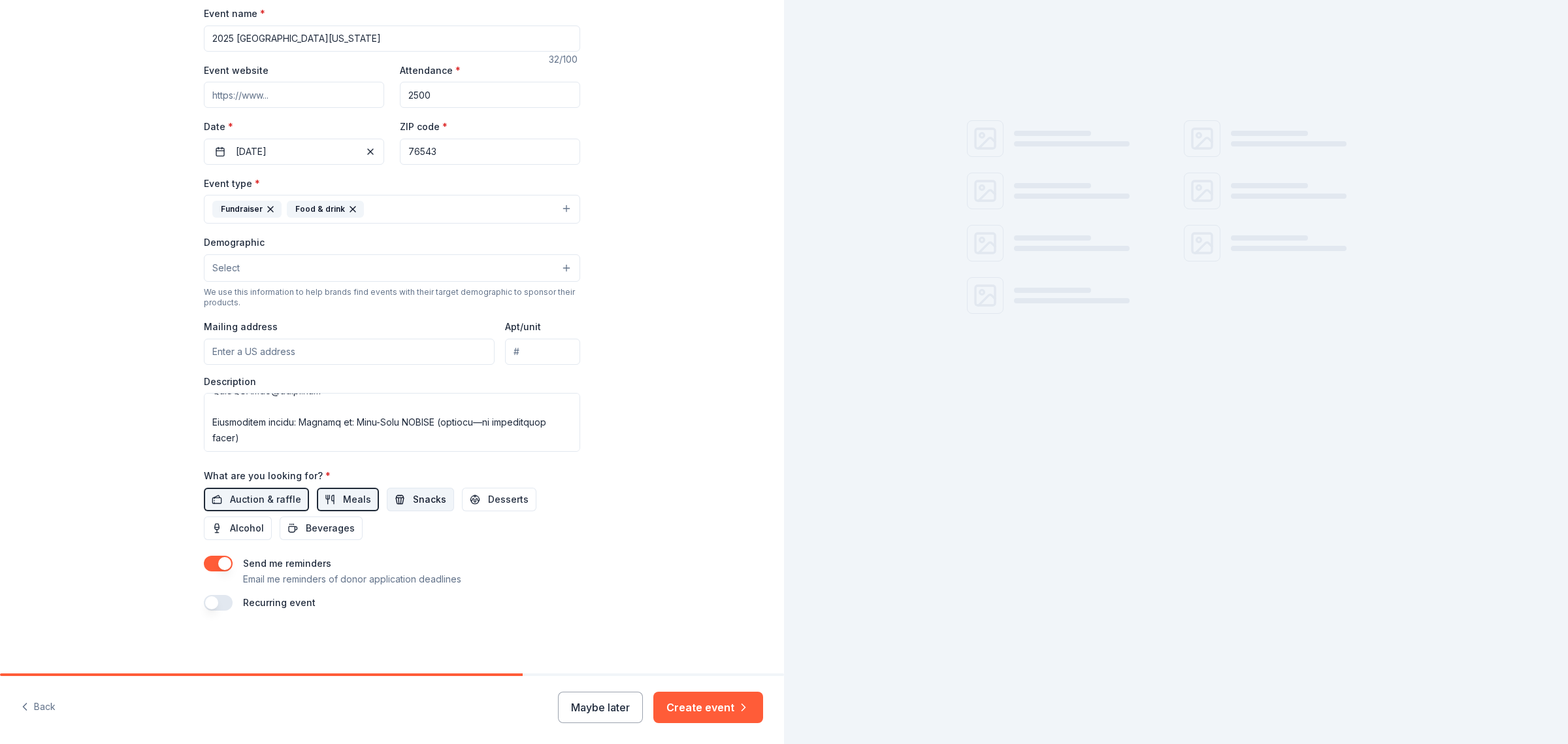
click at [413, 502] on span "Snacks" at bounding box center [429, 499] width 34 height 16
click at [315, 527] on span "Beverages" at bounding box center [330, 528] width 49 height 16
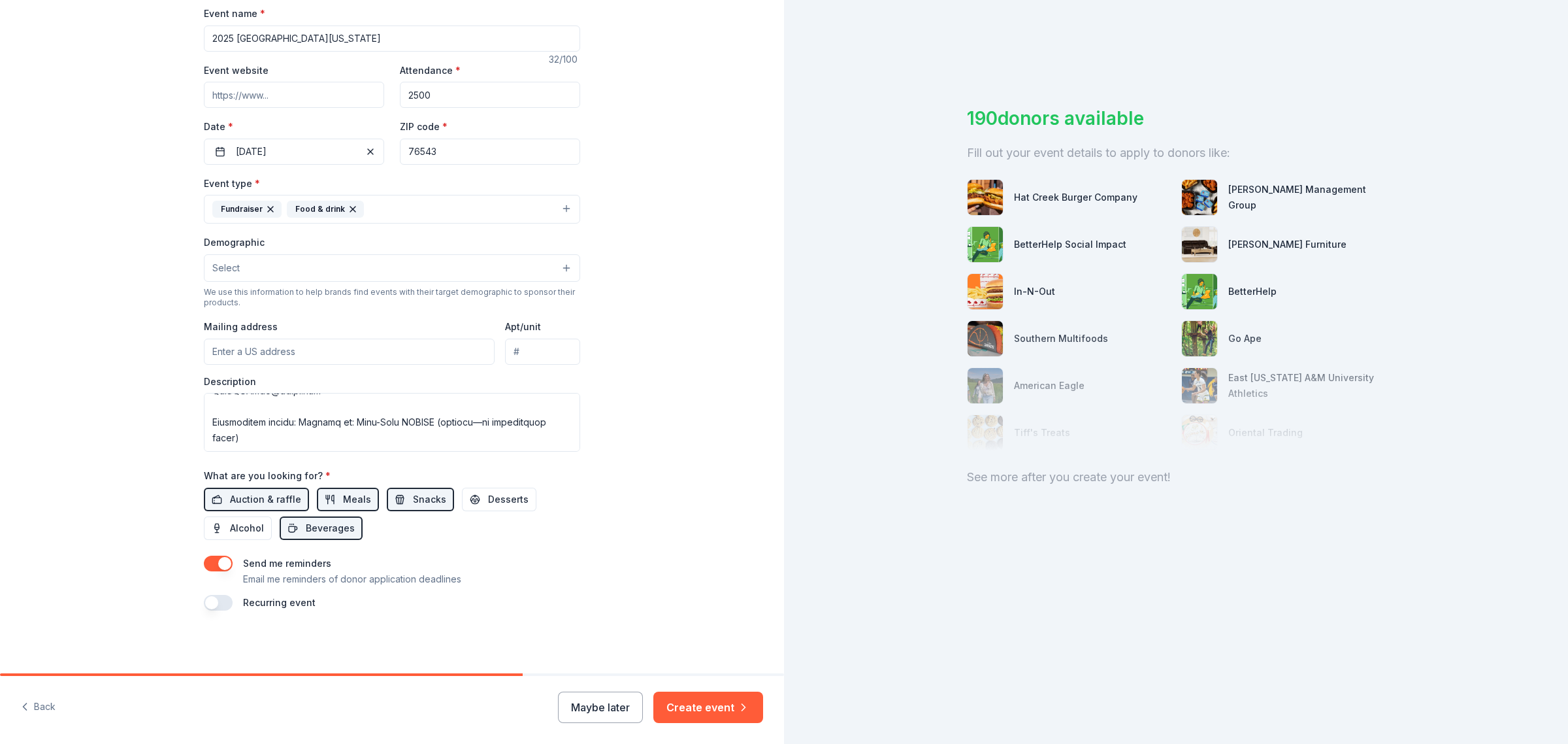
click at [212, 595] on button "button" at bounding box center [218, 603] width 29 height 16
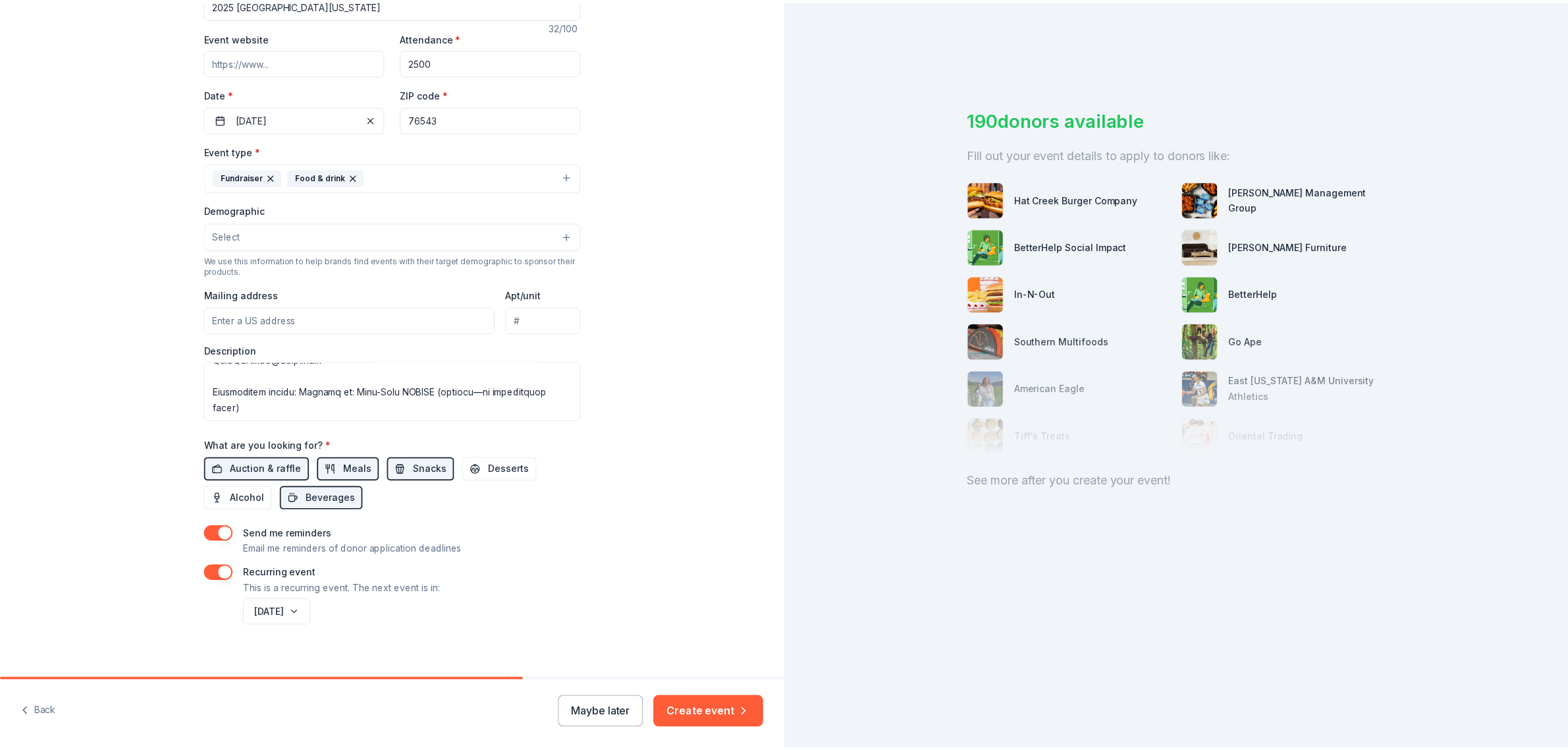
scroll to position [250, 0]
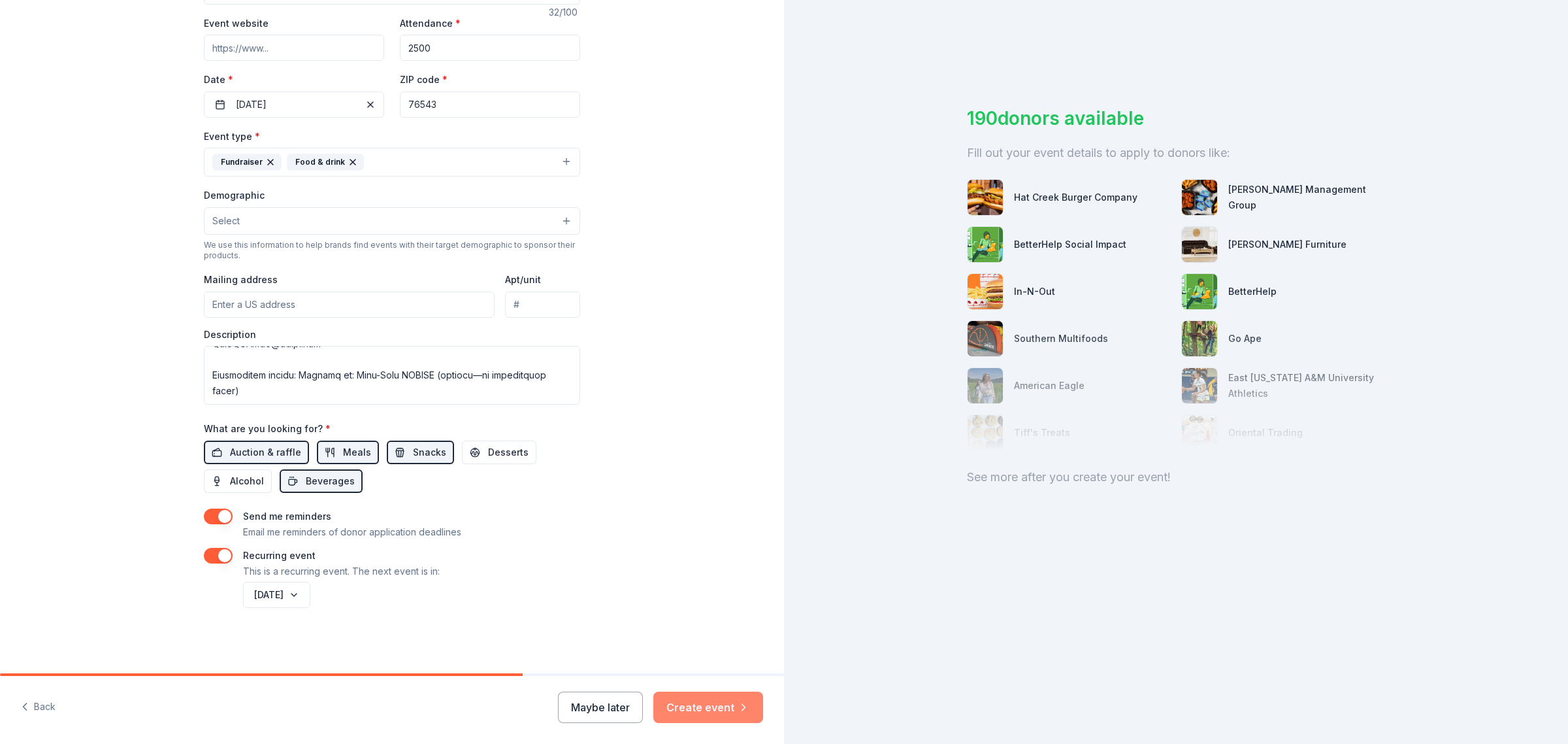
click at [696, 595] on button "Create event" at bounding box center [708, 707] width 110 height 31
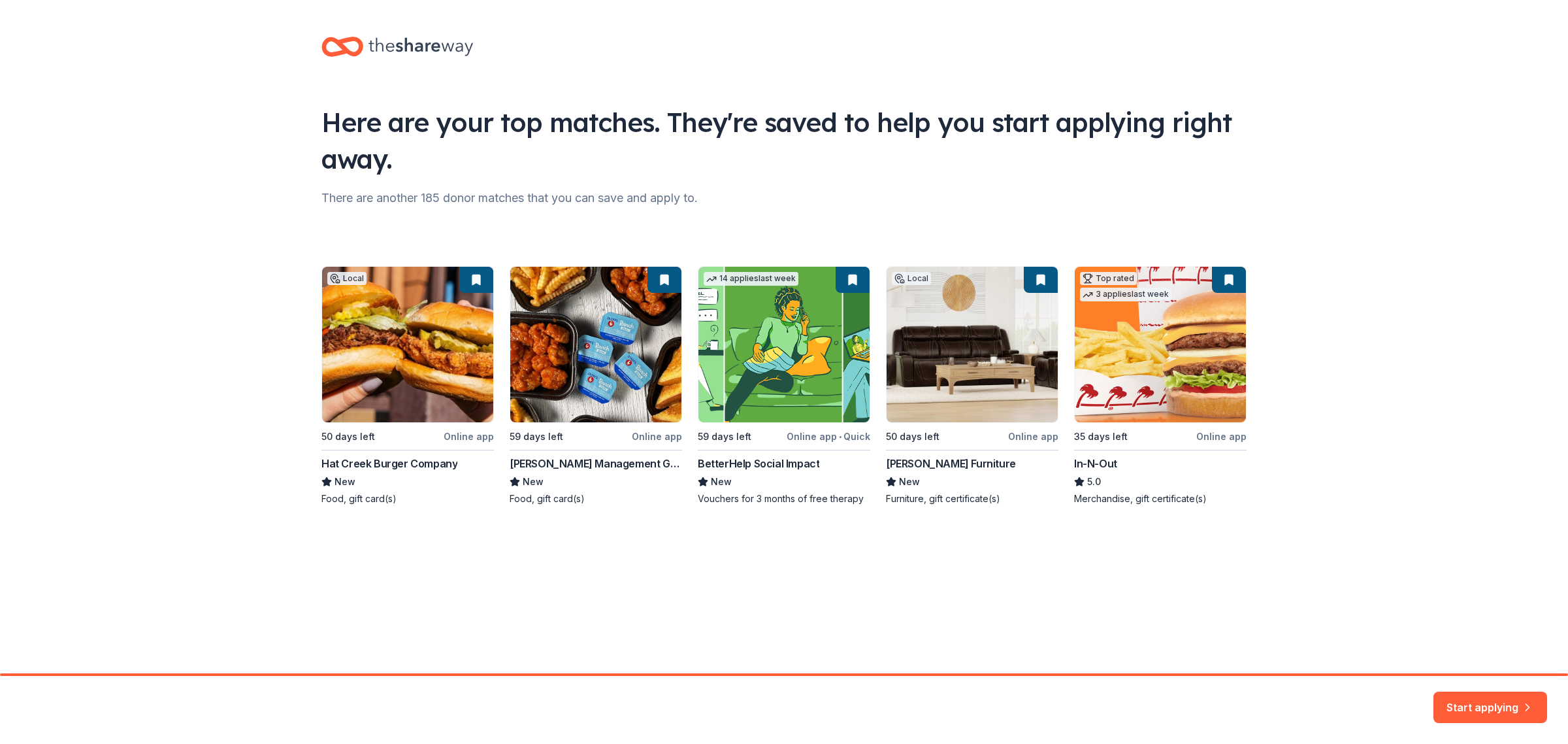
click at [373, 347] on div "Local 50 days left Online app Hat Creek Burger Company New Food, gift card(s) 5…" at bounding box center [784, 386] width 925 height 239
click at [478, 436] on div "Local 50 days left Online app Hat Creek Burger Company New Food, gift card(s) 5…" at bounding box center [784, 386] width 925 height 239
click at [455, 405] on div "Local 50 days left Online app Hat Creek Burger Company New Food, gift card(s) 5…" at bounding box center [784, 386] width 925 height 239
click at [1253, 595] on button "Start applying" at bounding box center [1491, 700] width 114 height 31
click at [1253, 595] on div "Start applying" at bounding box center [1491, 707] width 114 height 31
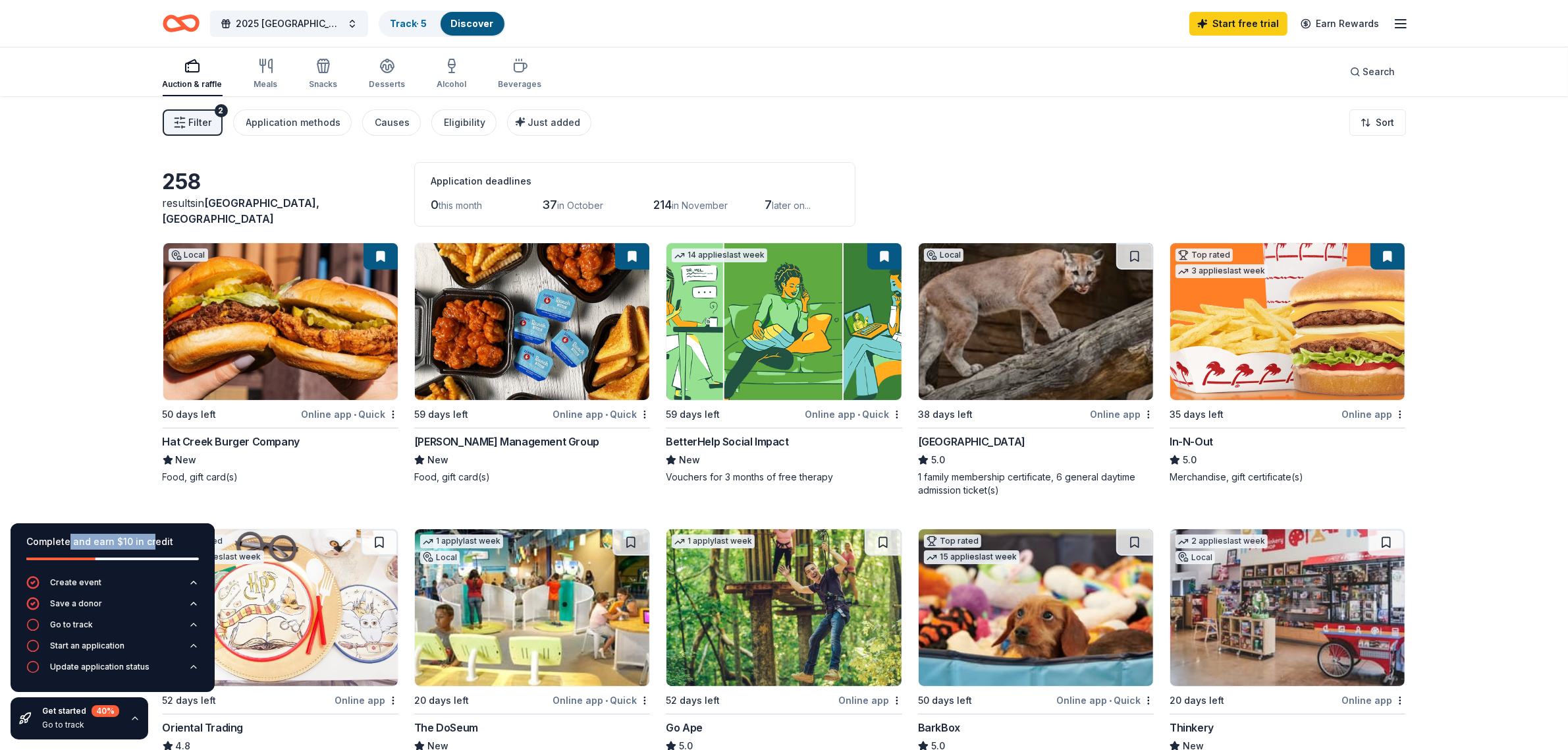
drag, startPoint x: 67, startPoint y: 545, endPoint x: 149, endPoint y: 541, distance: 82.1
click at [149, 541] on div "Complete and earn $10 in credit" at bounding box center [112, 541] width 172 height 16
drag, startPoint x: 86, startPoint y: 628, endPoint x: 54, endPoint y: 531, distance: 102.1
click at [54, 531] on div "Complete and earn $10 in credit Create event Save a donor Go to track Start an …" at bounding box center [112, 608] width 204 height 168
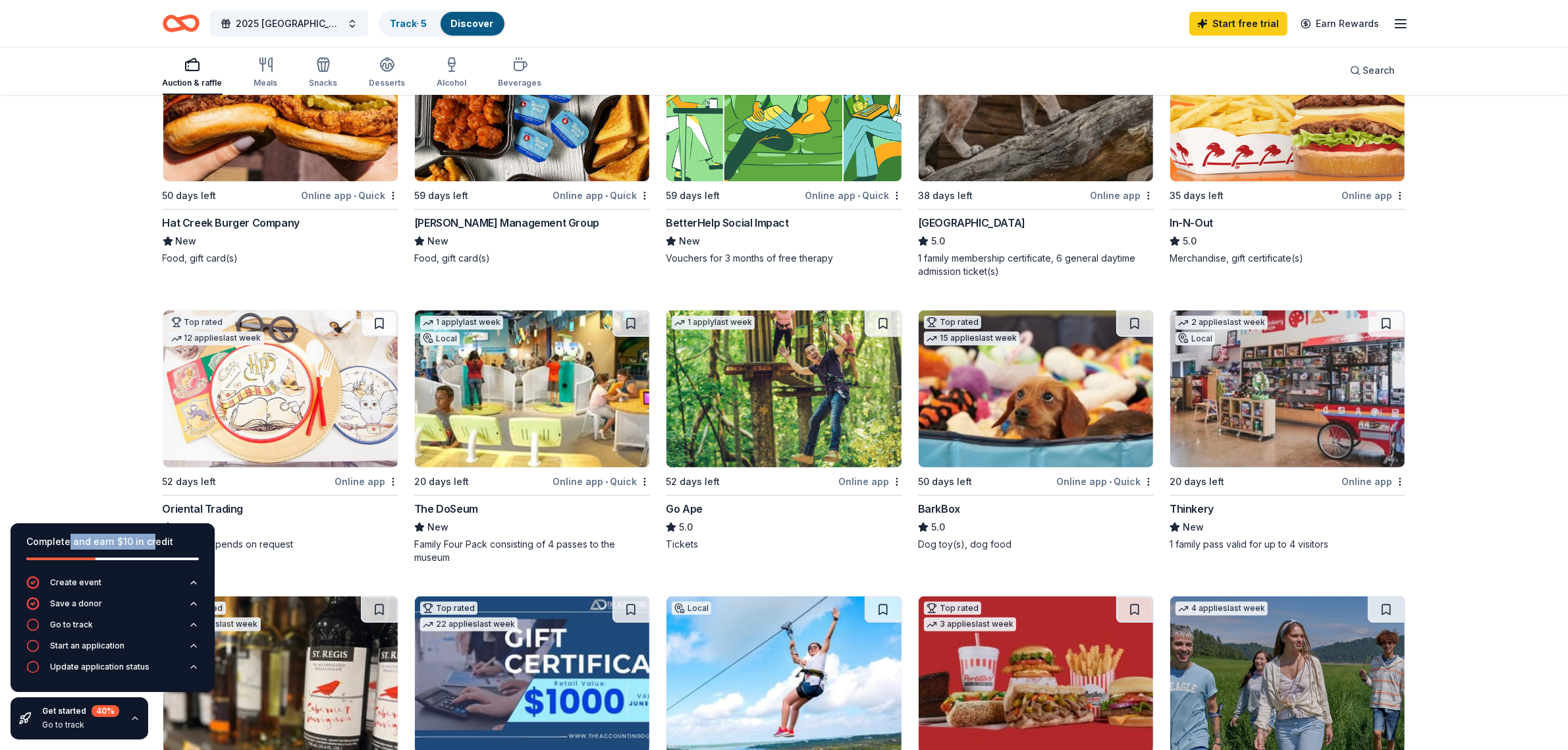
scroll to position [220, 0]
click at [726, 423] on img at bounding box center [784, 387] width 234 height 157
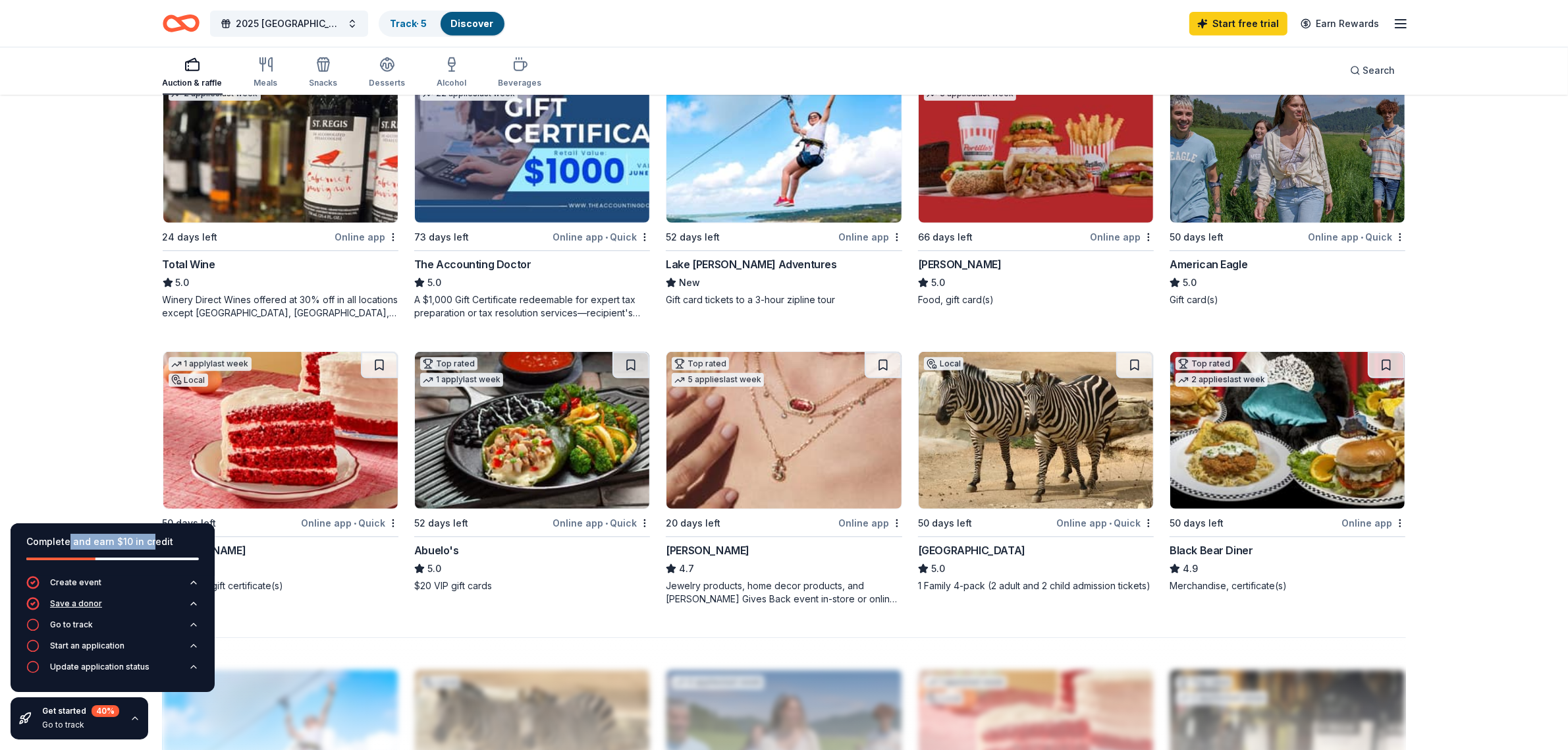
scroll to position [768, 0]
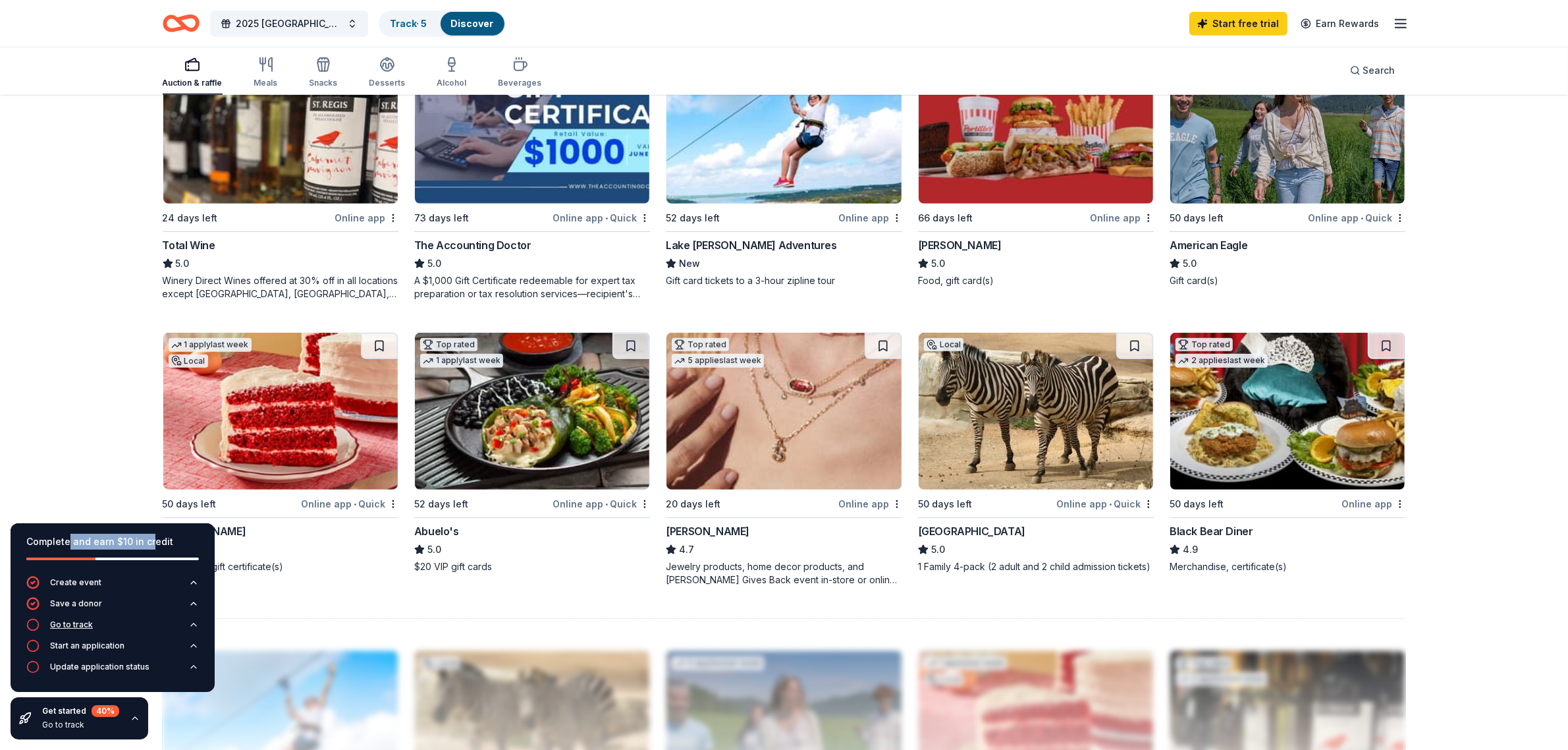
click at [79, 600] on div "Go to track" at bounding box center [72, 624] width 42 height 10
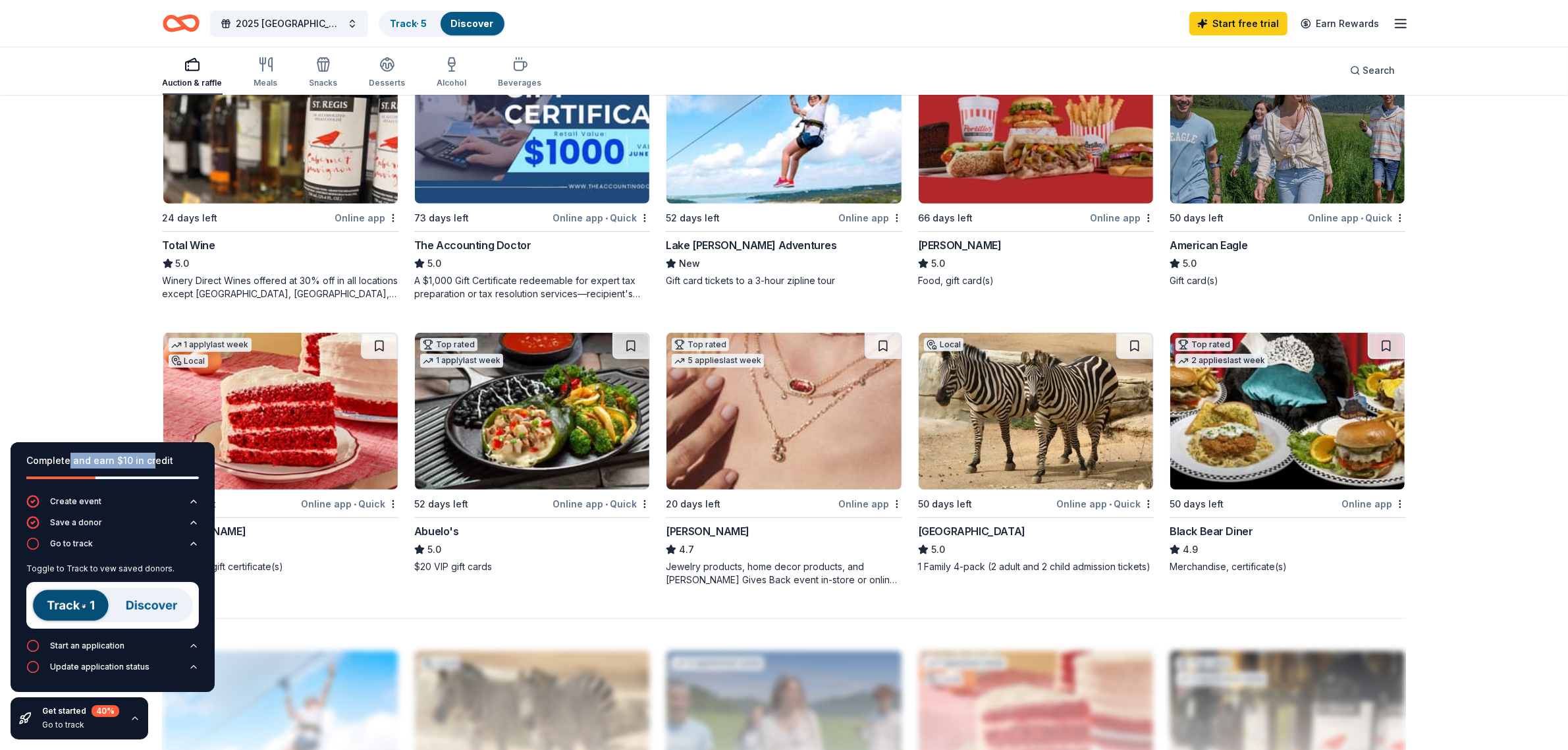
click at [68, 600] on img at bounding box center [112, 604] width 172 height 46
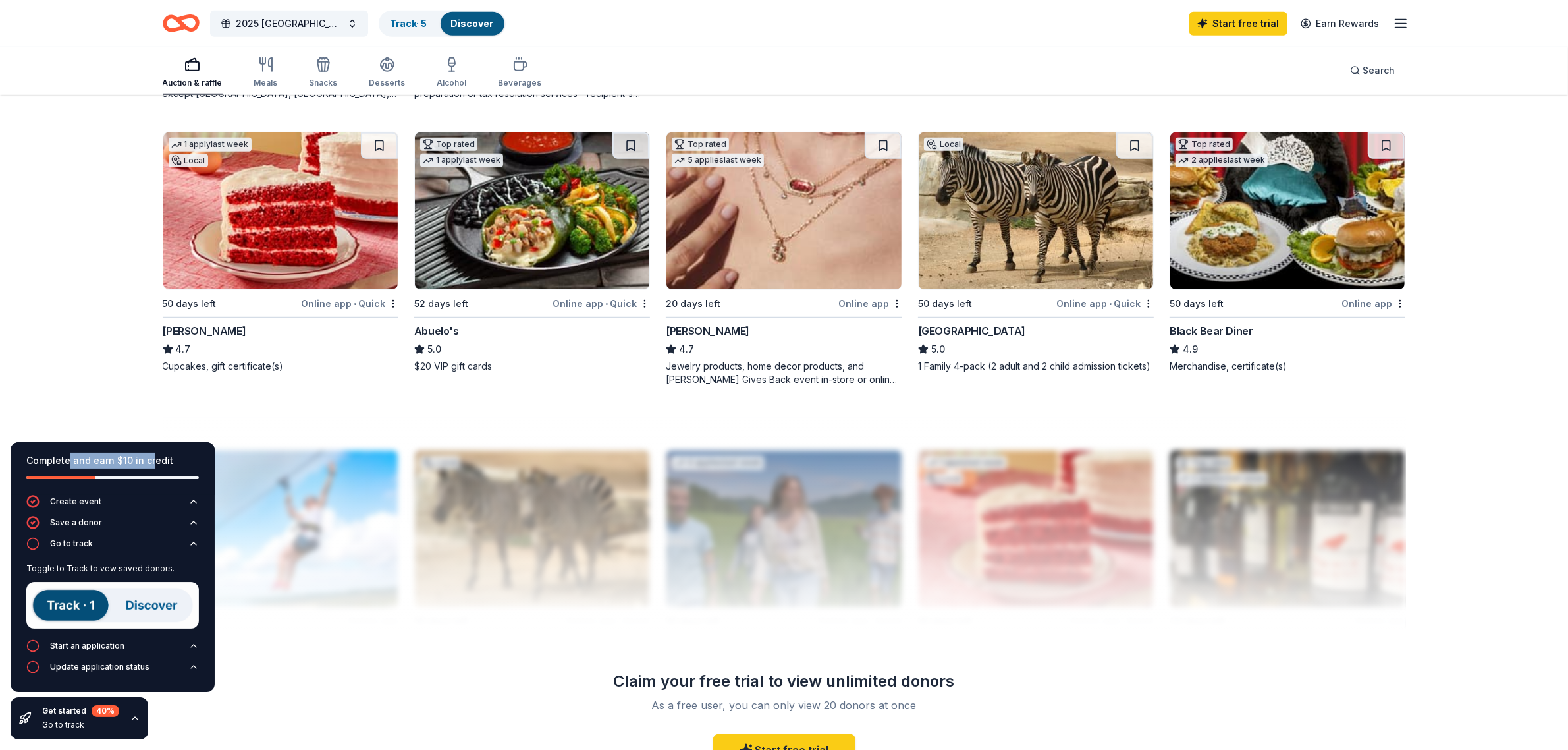
scroll to position [988, 0]
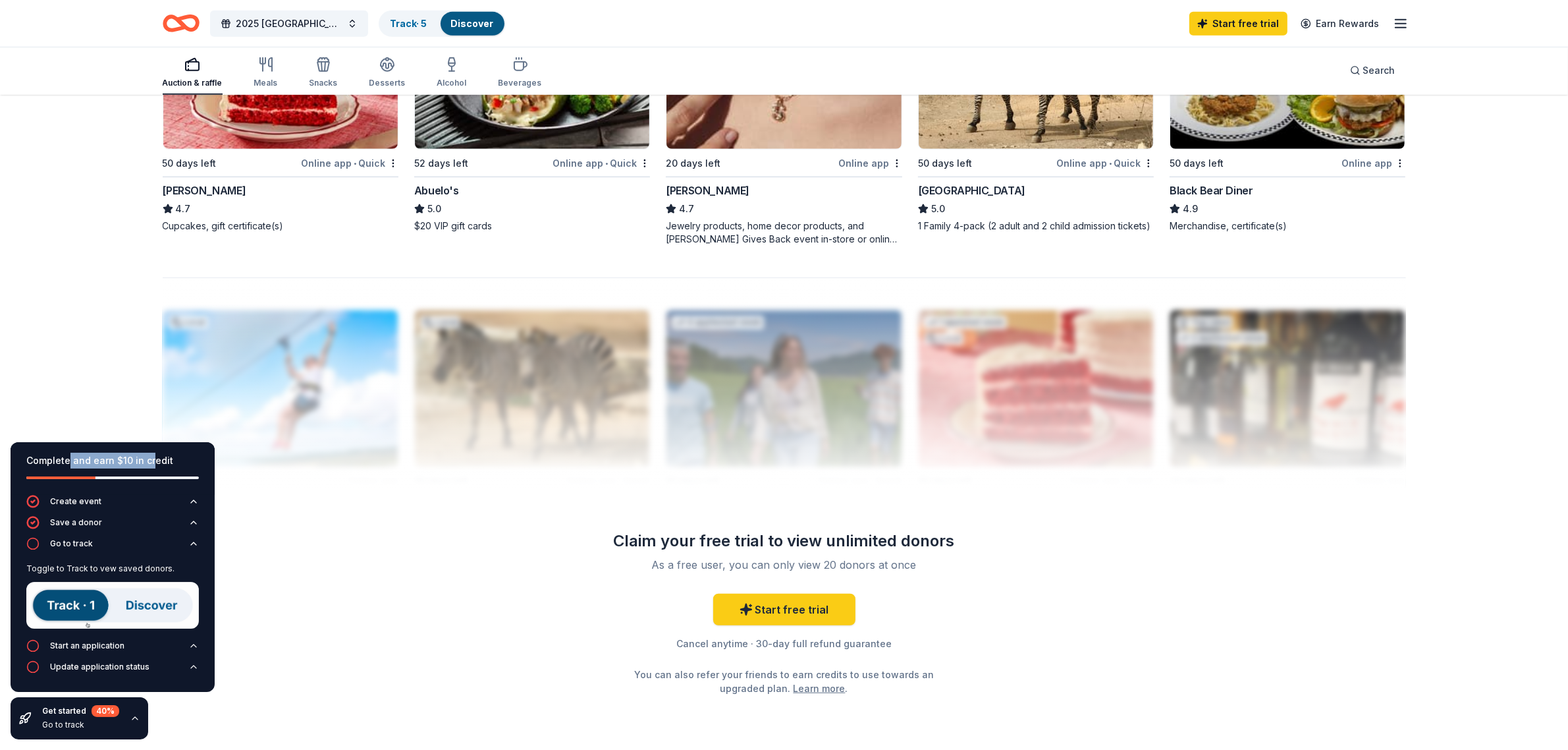
click at [90, 600] on img at bounding box center [112, 604] width 172 height 46
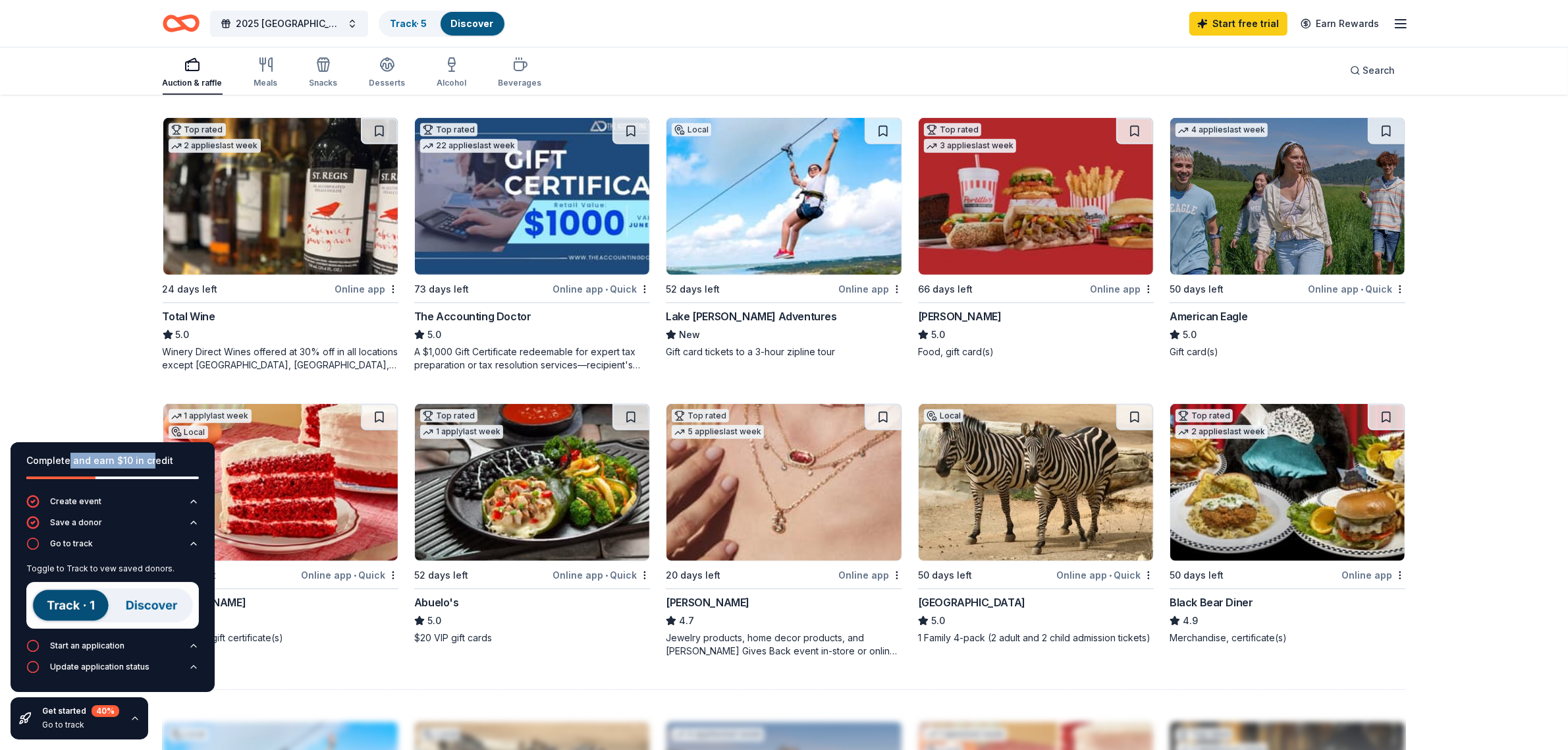
scroll to position [560, 0]
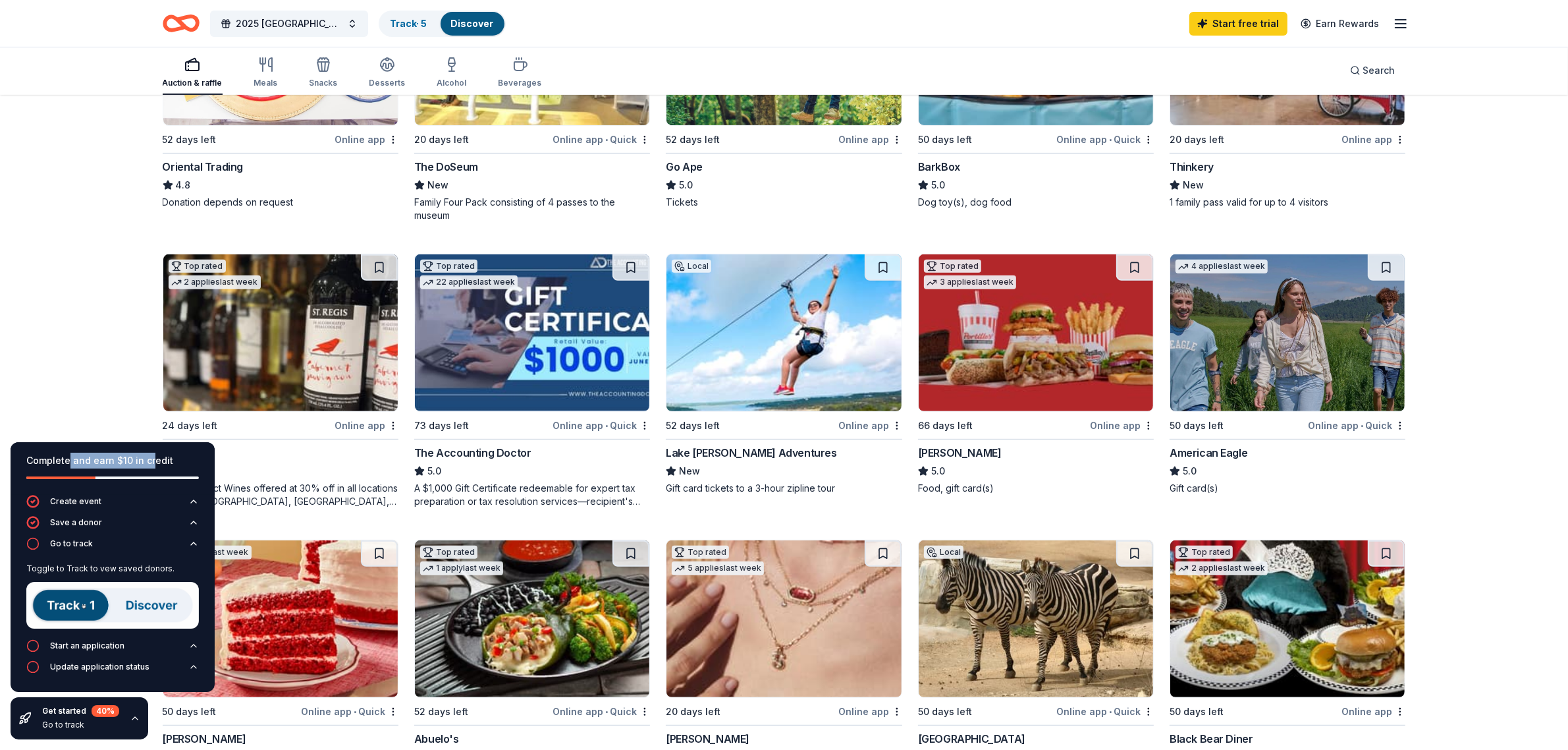
click at [195, 78] on div "Auction & raffle" at bounding box center [193, 83] width 60 height 10
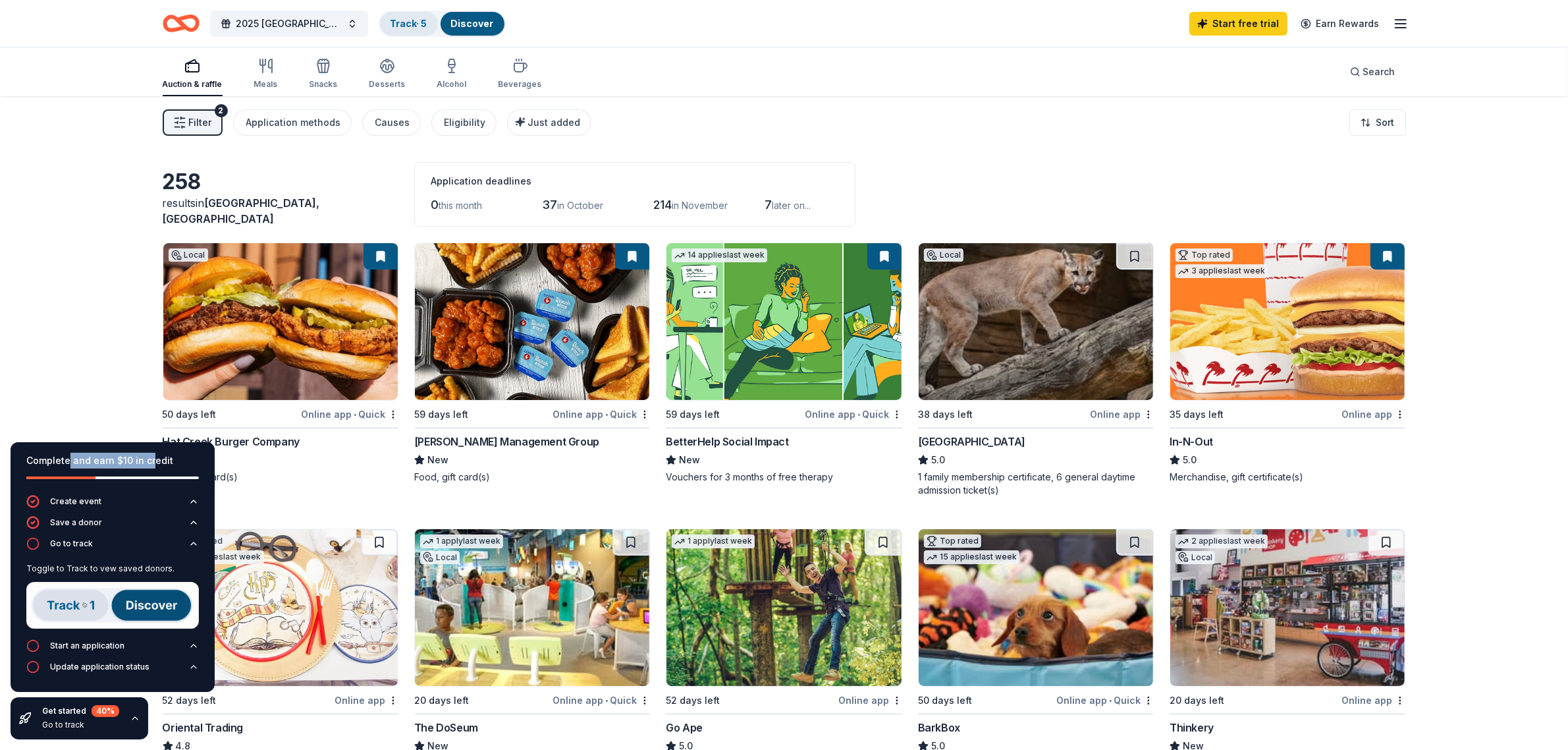
click at [419, 27] on link "Track · 5" at bounding box center [408, 24] width 37 height 11
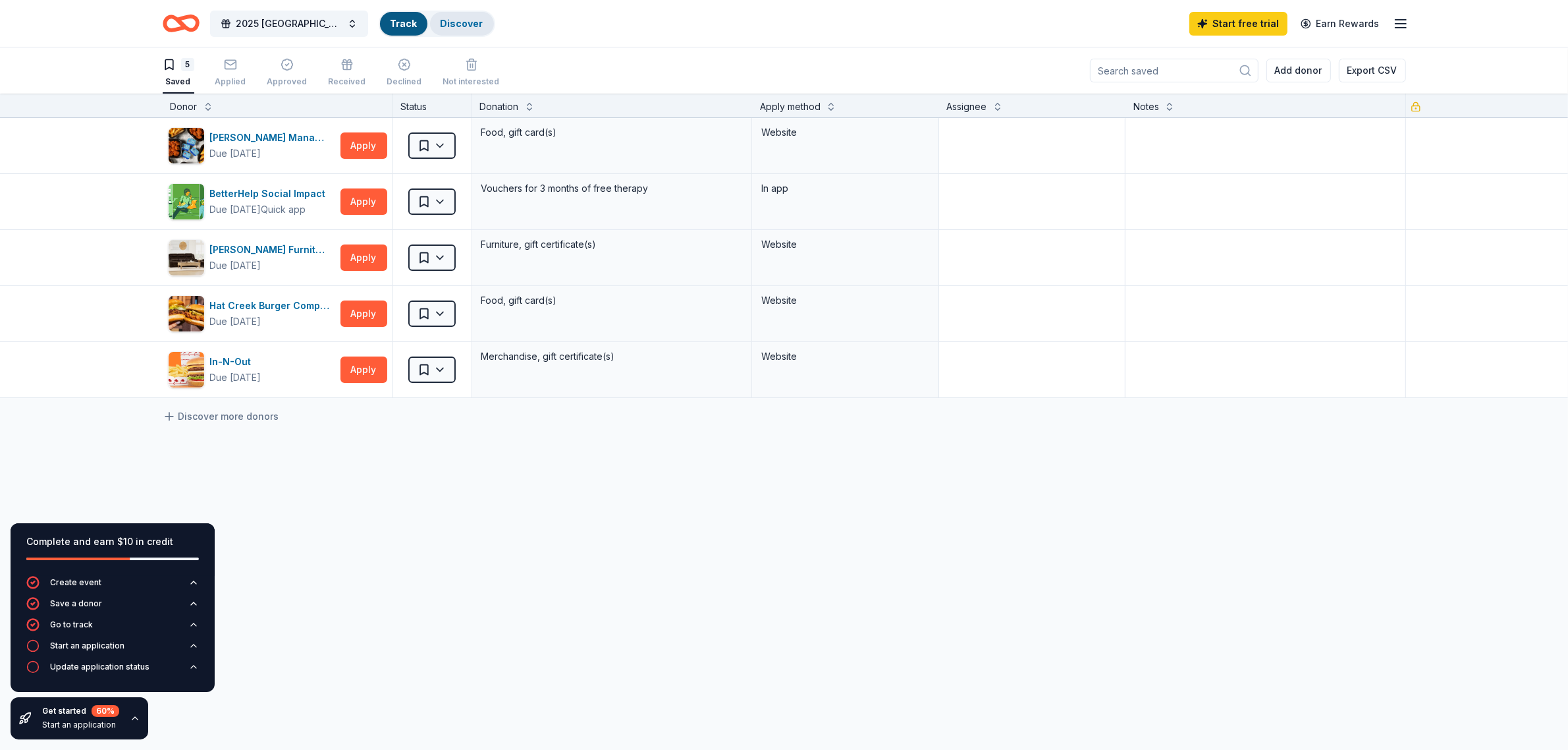
click at [430, 23] on div "Discover" at bounding box center [462, 24] width 64 height 24
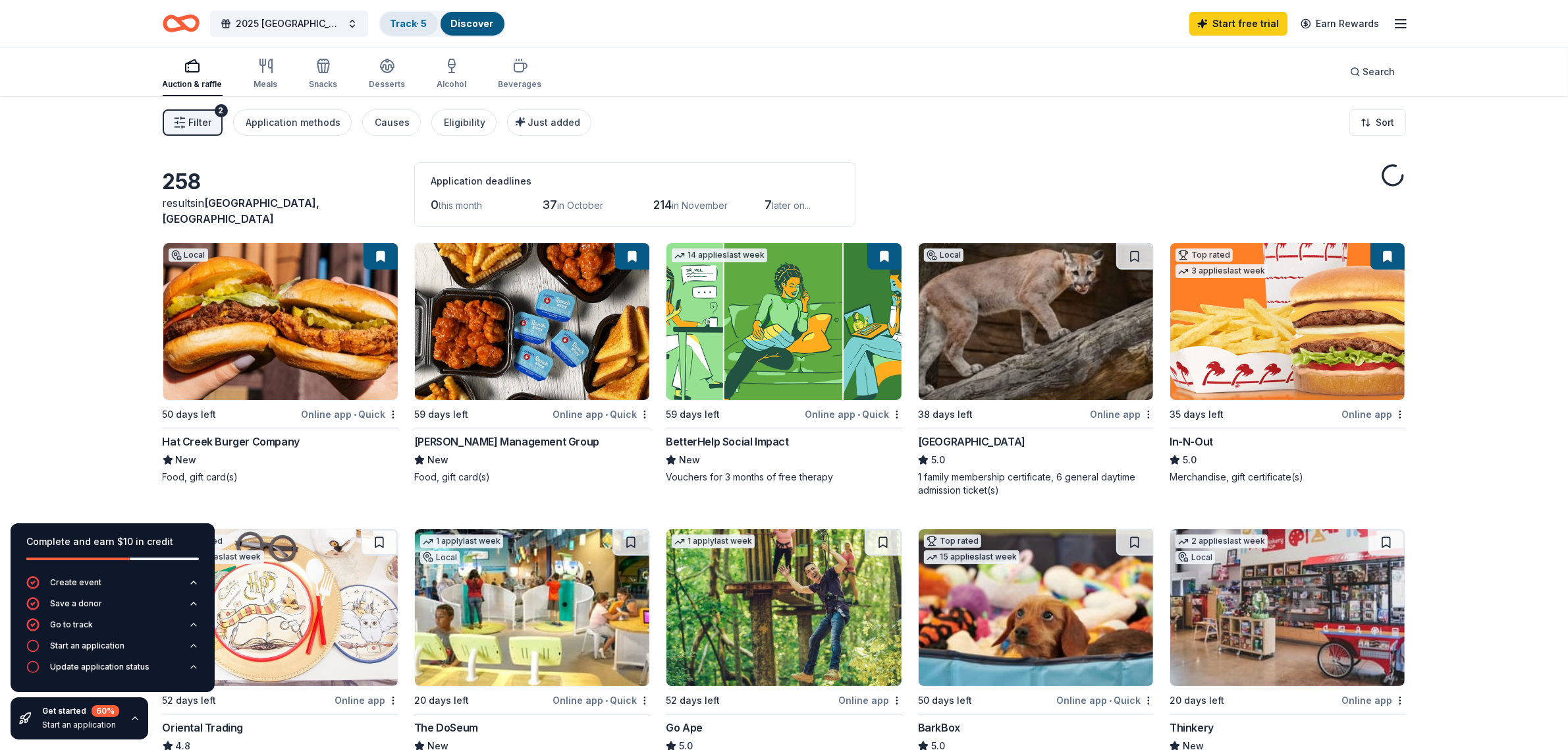
click at [402, 25] on link "Track · 5" at bounding box center [408, 24] width 37 height 11
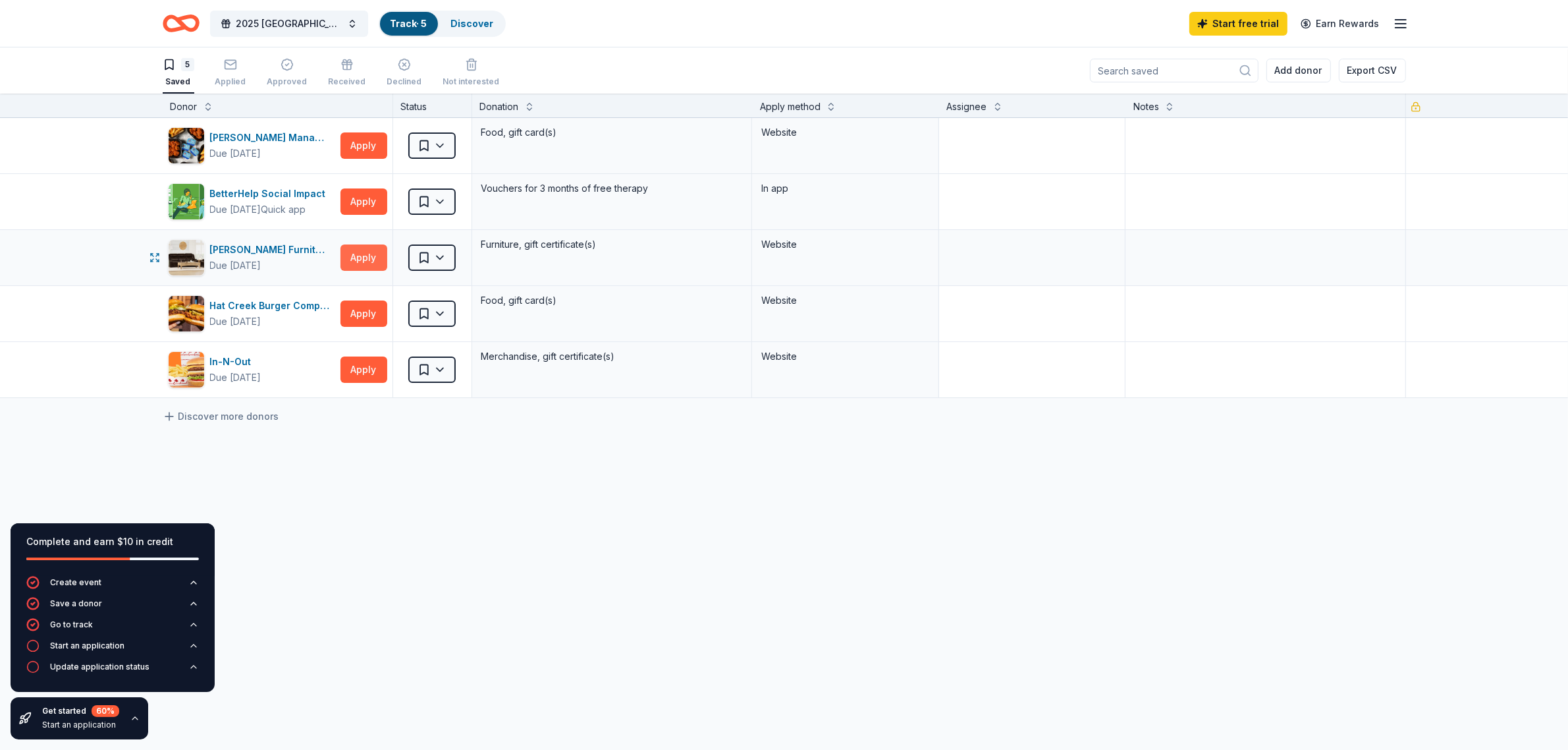
click at [360, 258] on button "Apply" at bounding box center [363, 257] width 46 height 26
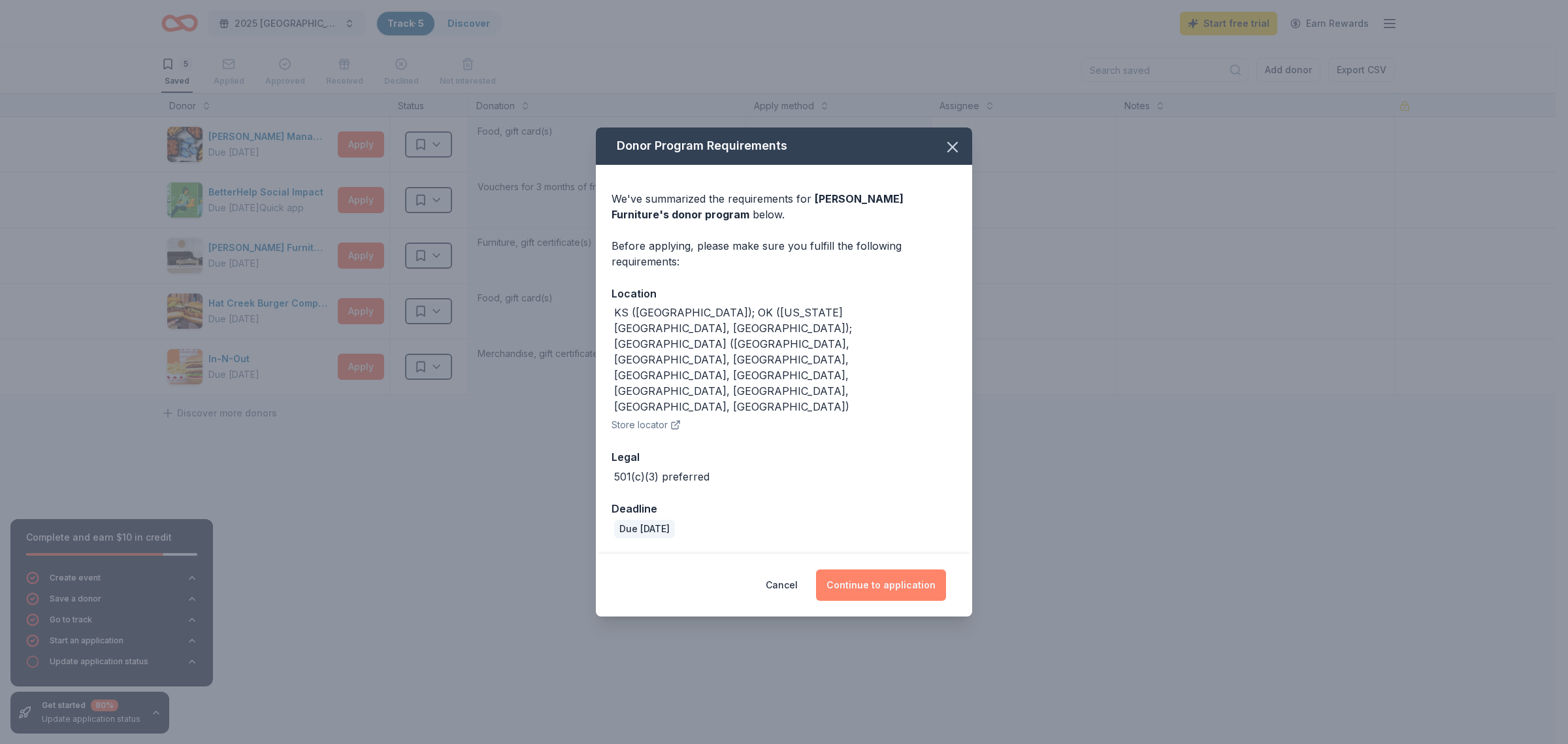
click at [862, 569] on button "Continue to application" at bounding box center [881, 585] width 130 height 31
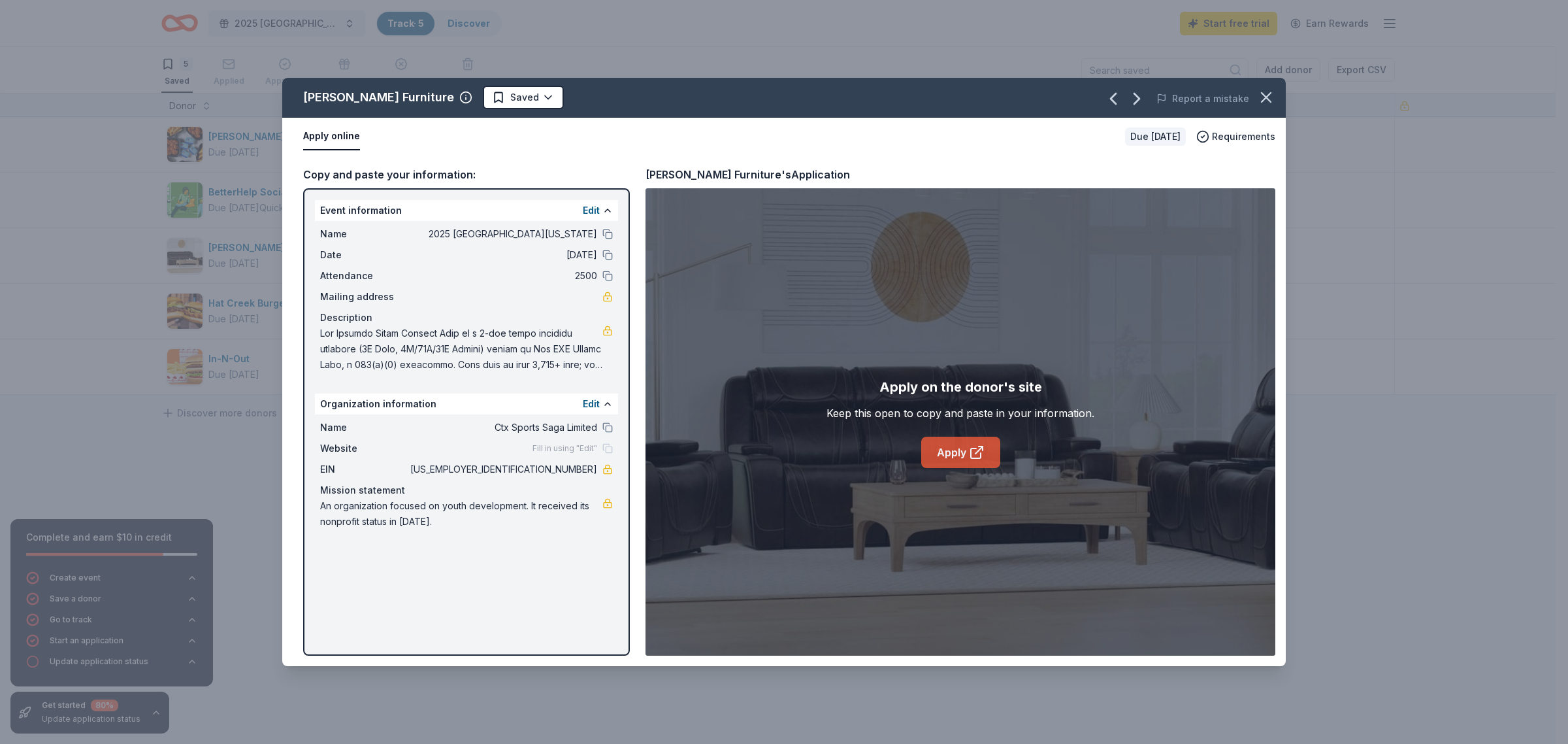
click at [985, 444] on link "Apply" at bounding box center [960, 452] width 79 height 31
click at [1253, 106] on button "button" at bounding box center [1266, 97] width 29 height 29
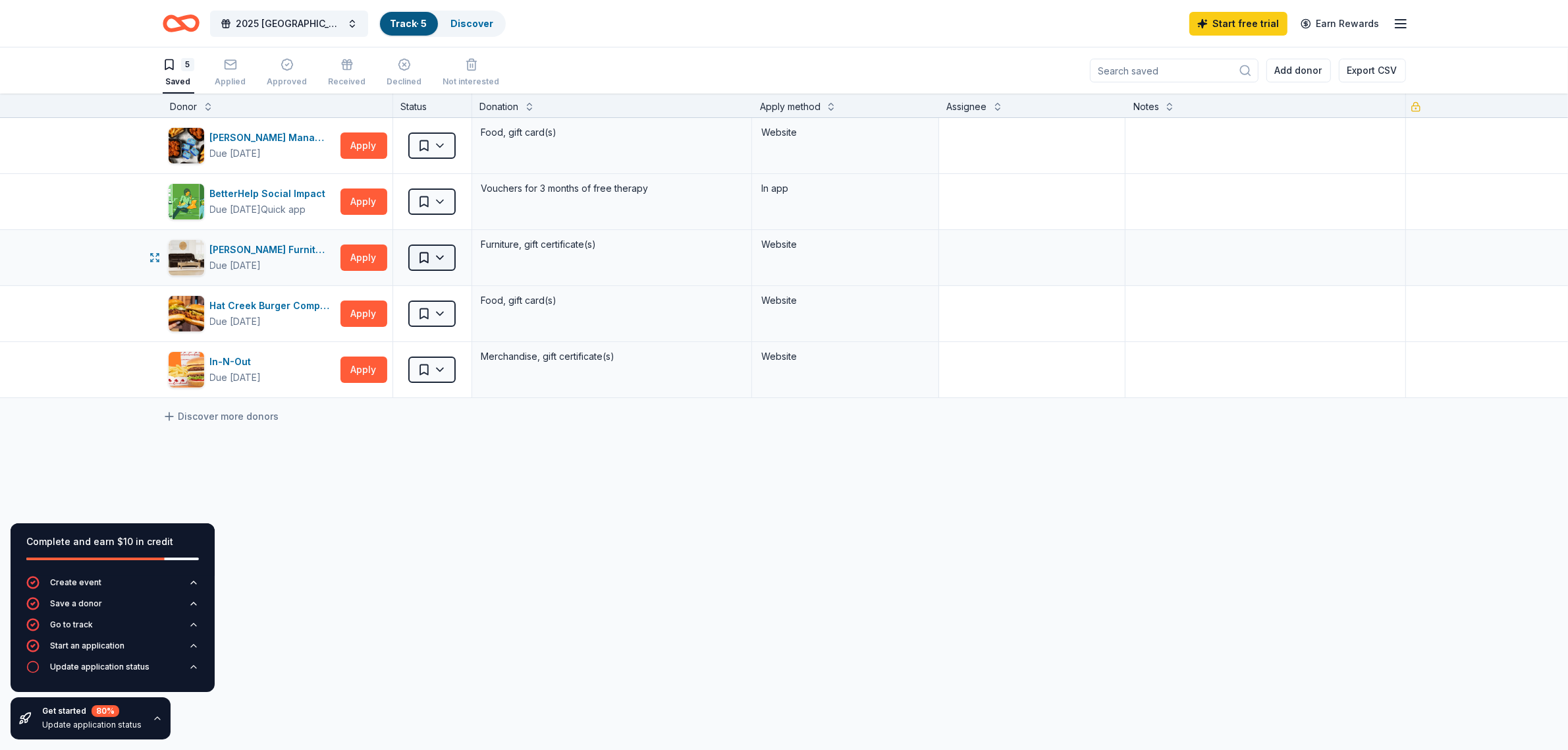
click at [443, 259] on html "2025 Central Texas Holiday Bowl Track · 5 Discover Start free trial Earn Reward…" at bounding box center [784, 375] width 1568 height 750
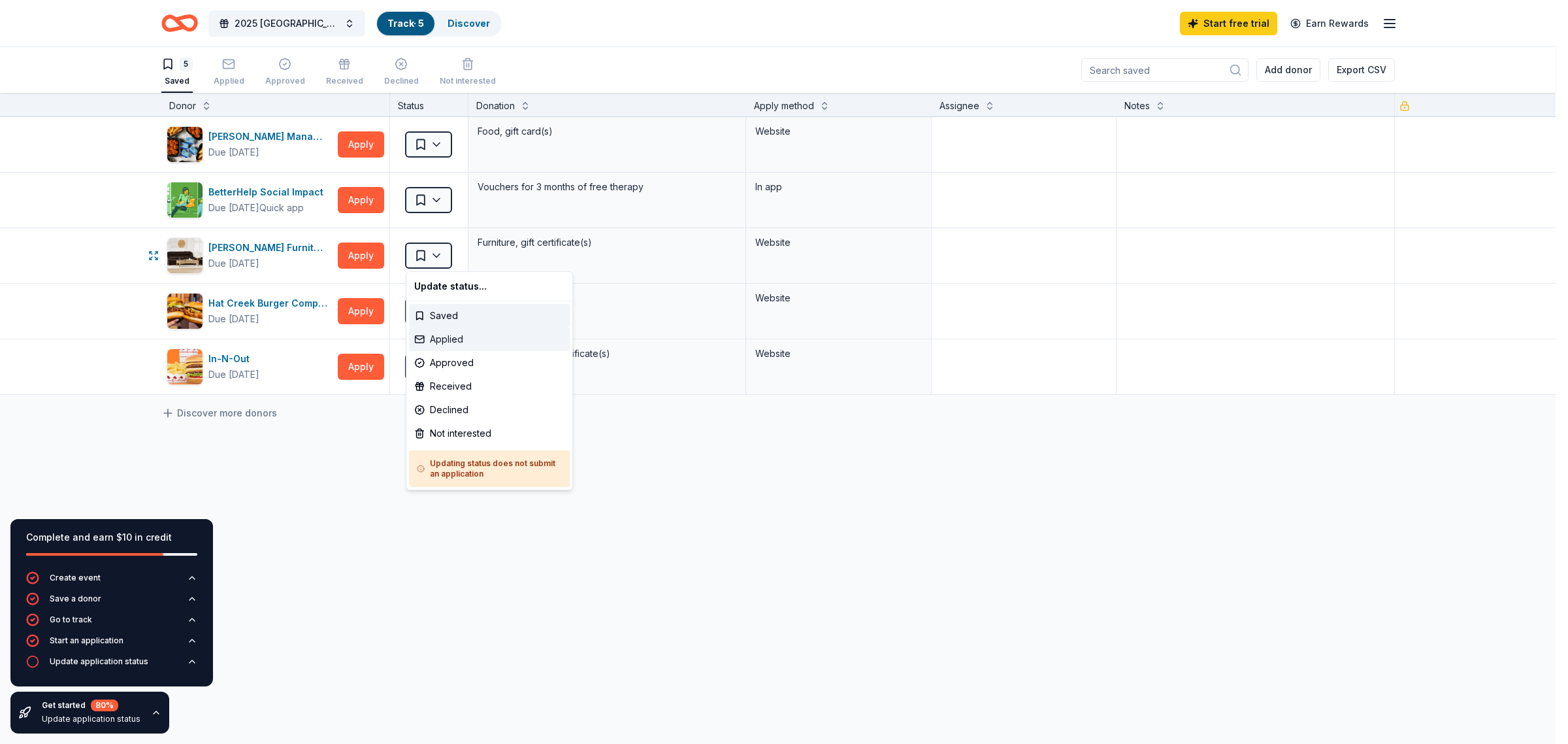
click at [469, 340] on div "Applied" at bounding box center [489, 339] width 161 height 23
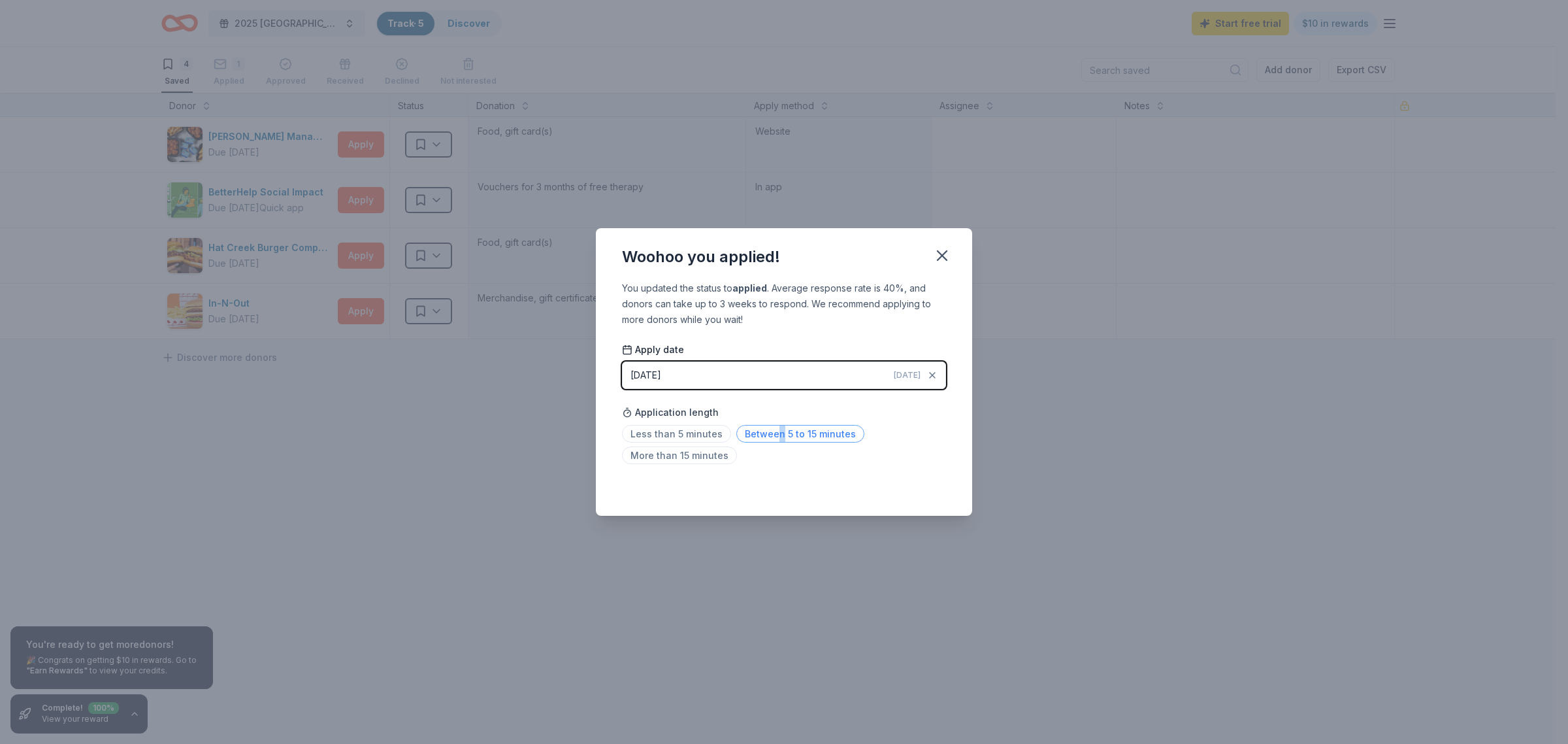
click at [772, 433] on span "Between 5 to 15 minutes" at bounding box center [800, 433] width 128 height 18
click at [952, 258] on button "button" at bounding box center [942, 255] width 29 height 29
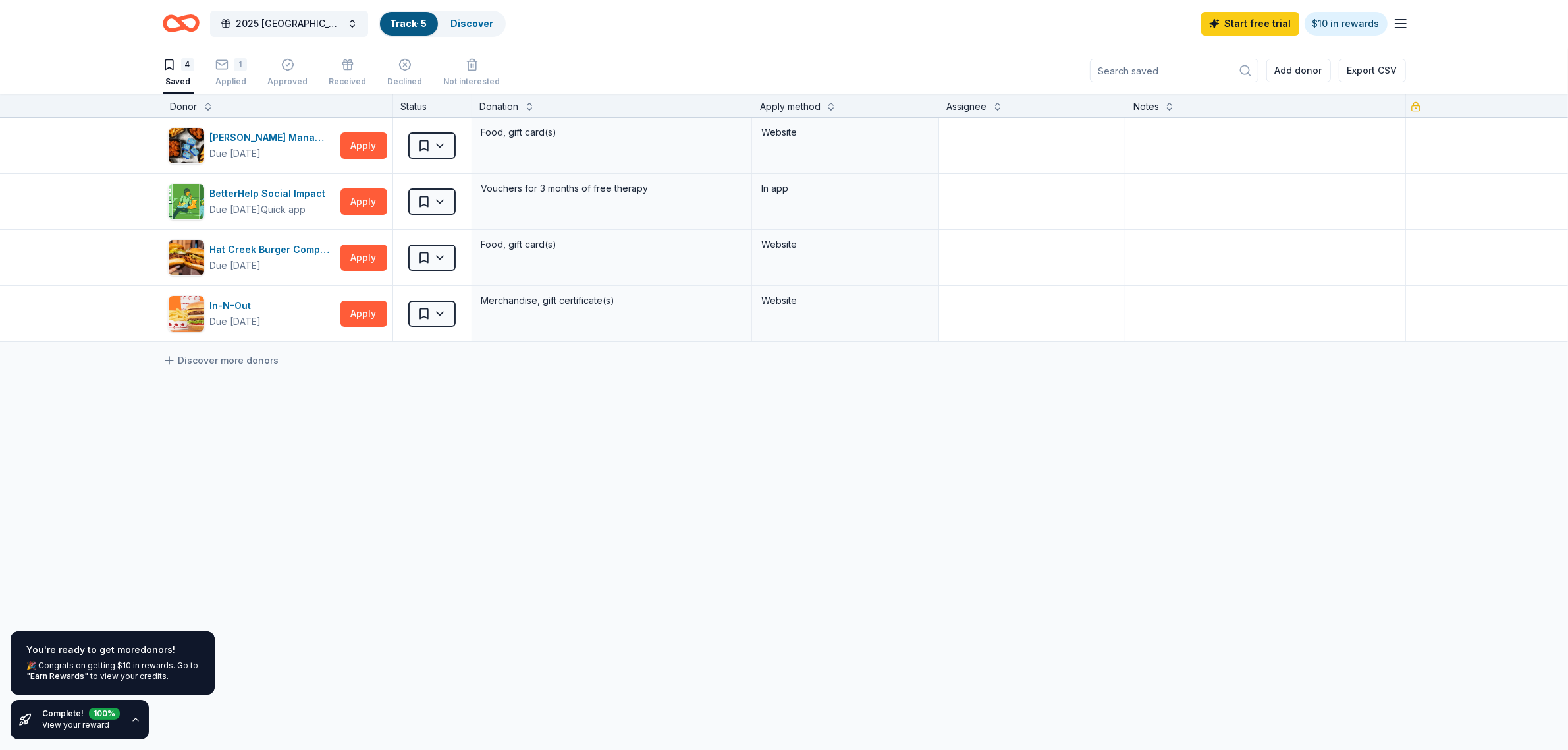
click at [520, 105] on div "Donation" at bounding box center [612, 107] width 264 height 16
click at [528, 109] on button at bounding box center [529, 105] width 10 height 13
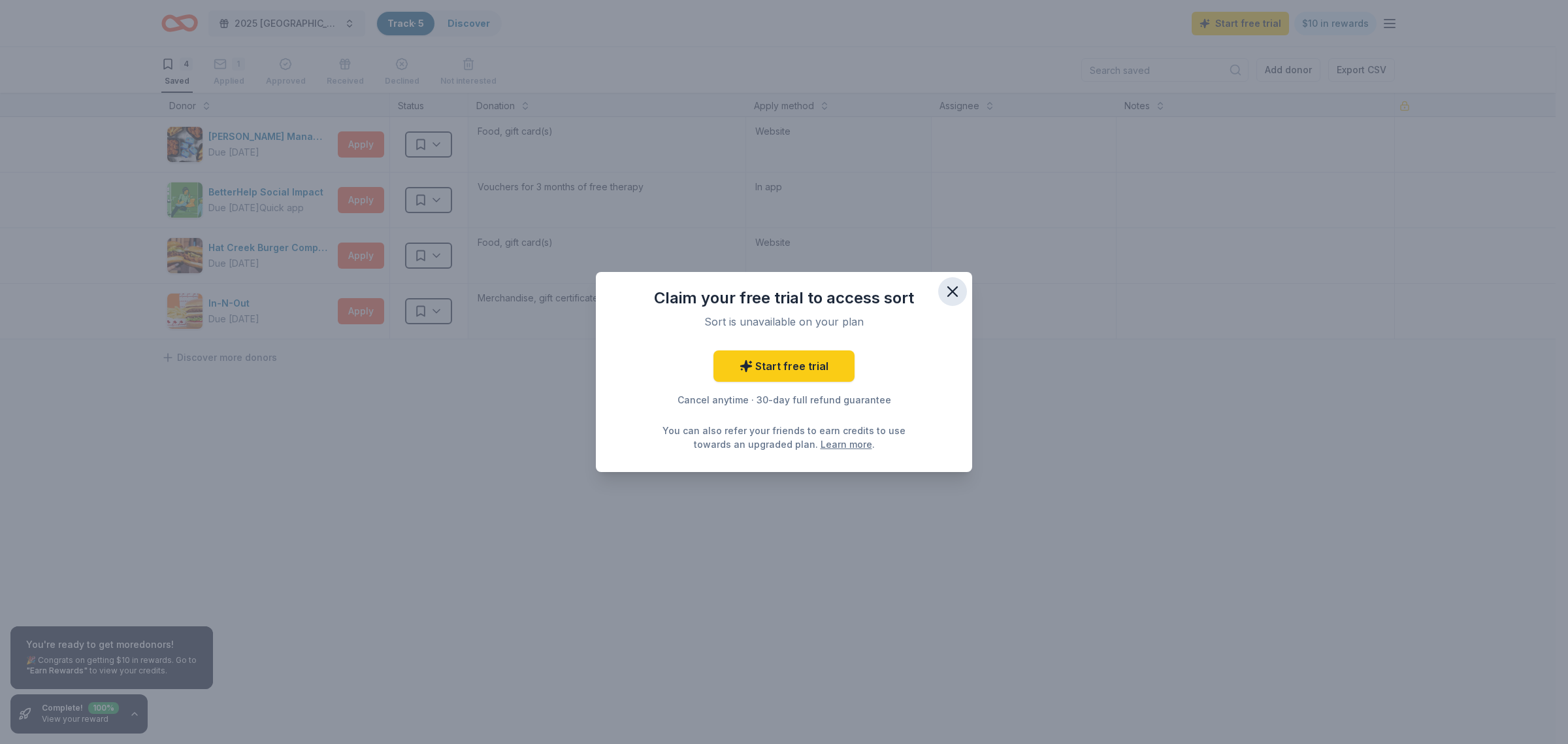
click at [955, 297] on icon "button" at bounding box center [952, 291] width 18 height 18
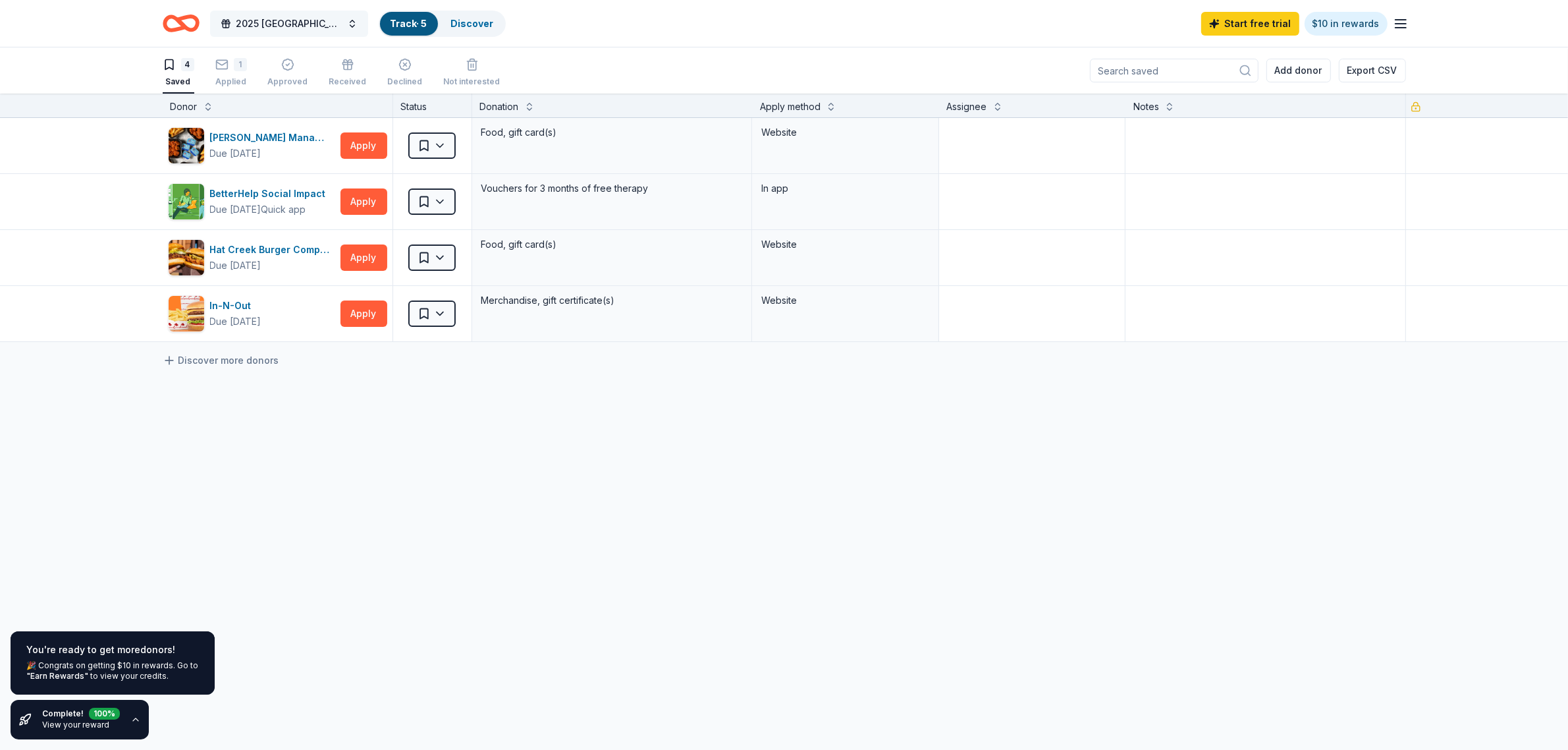
click at [312, 31] on span "2025 Central Texas Holiday Bowl" at bounding box center [290, 24] width 105 height 16
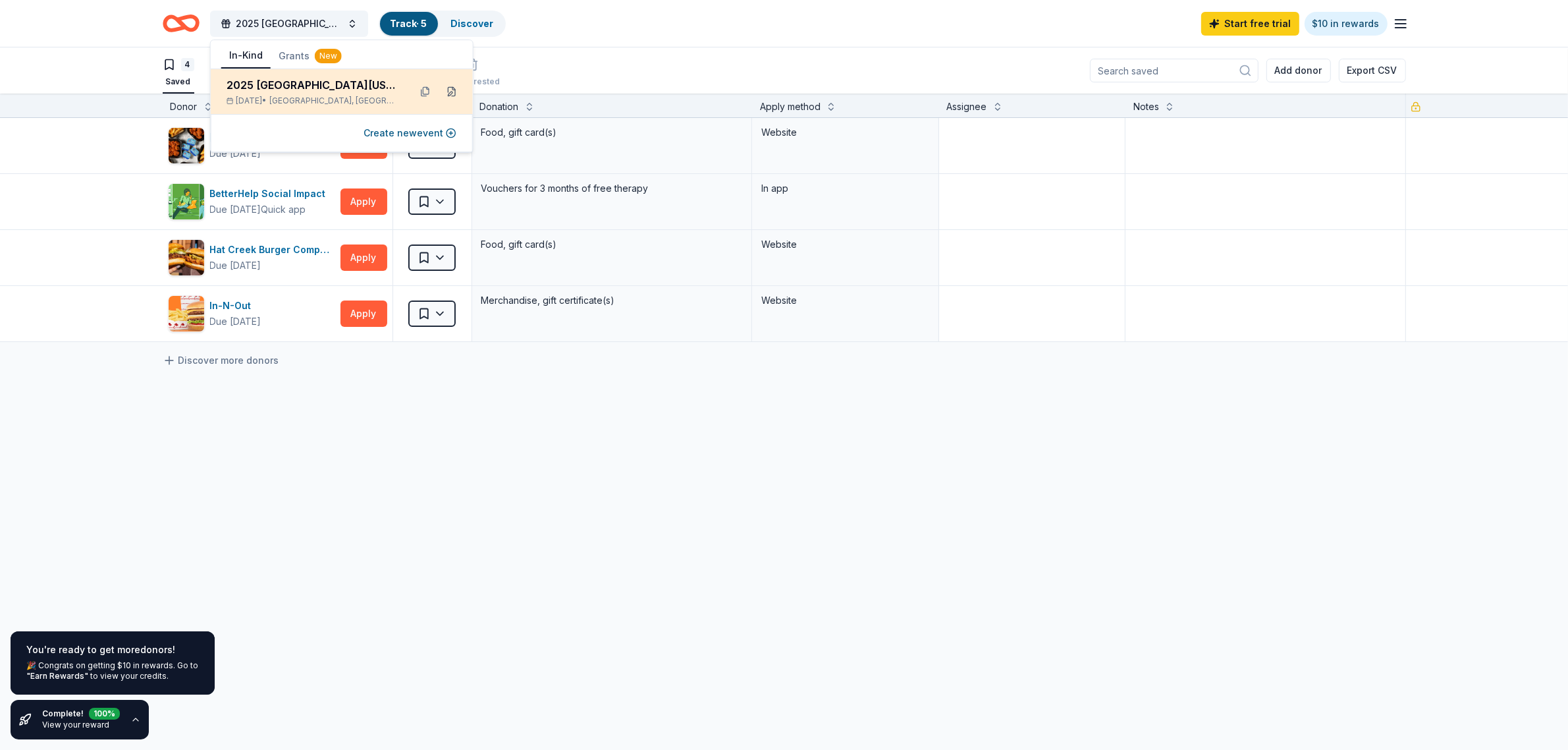
click at [447, 96] on button at bounding box center [452, 91] width 21 height 21
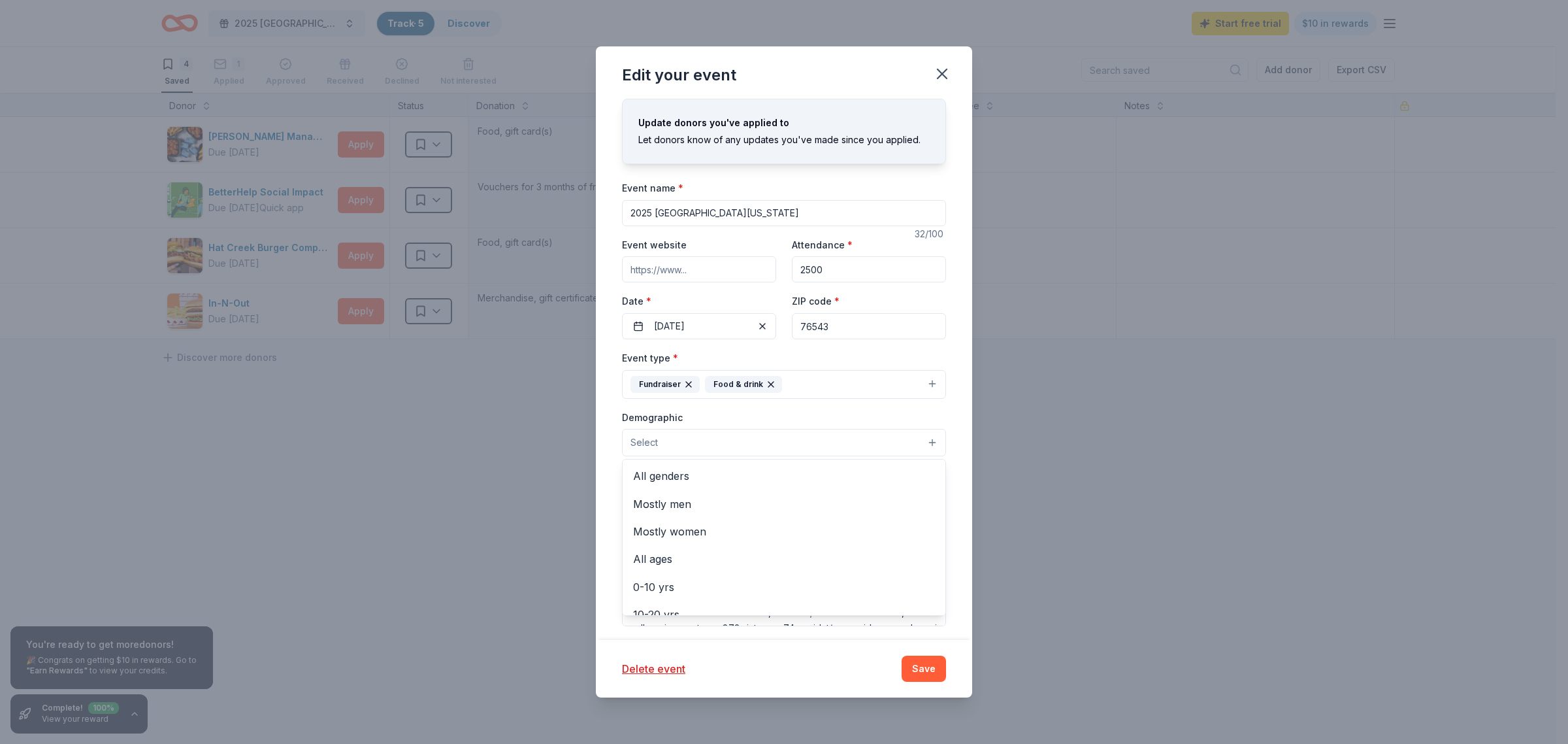
click at [759, 451] on button "Select" at bounding box center [784, 442] width 324 height 27
click at [709, 563] on span "All ages" at bounding box center [784, 559] width 302 height 17
click at [919, 595] on div "Edit your event Update donors you've applied to Let donors know of any updates …" at bounding box center [784, 371] width 376 height 650
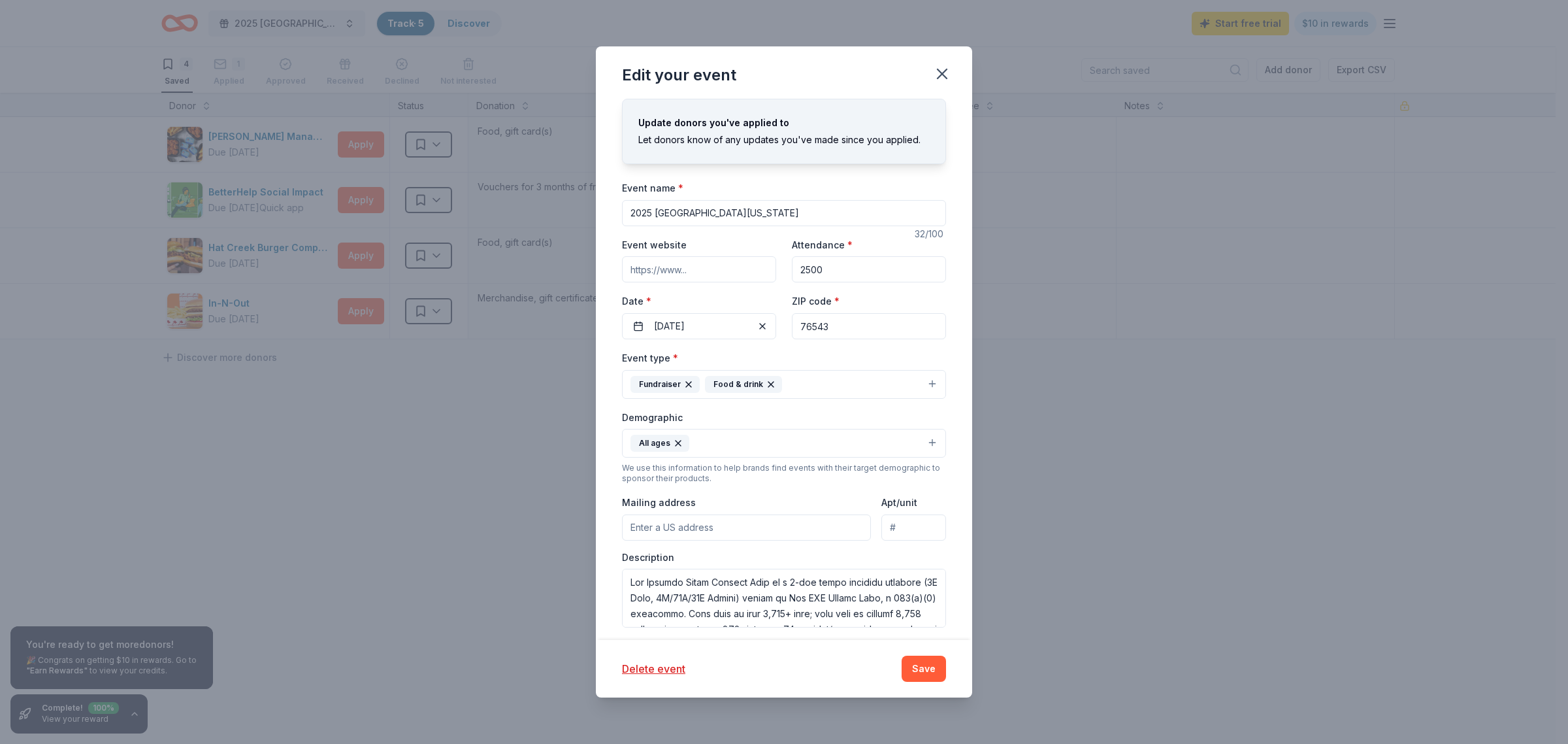
click at [789, 534] on input "Mailing address" at bounding box center [746, 527] width 249 height 26
click at [748, 536] on input "2809 Scottsdale Dr" at bounding box center [746, 527] width 249 height 26
type input "2809 Scottsdale Drive, Killeen, TX, 76543"
click at [923, 595] on button "Save" at bounding box center [923, 668] width 44 height 26
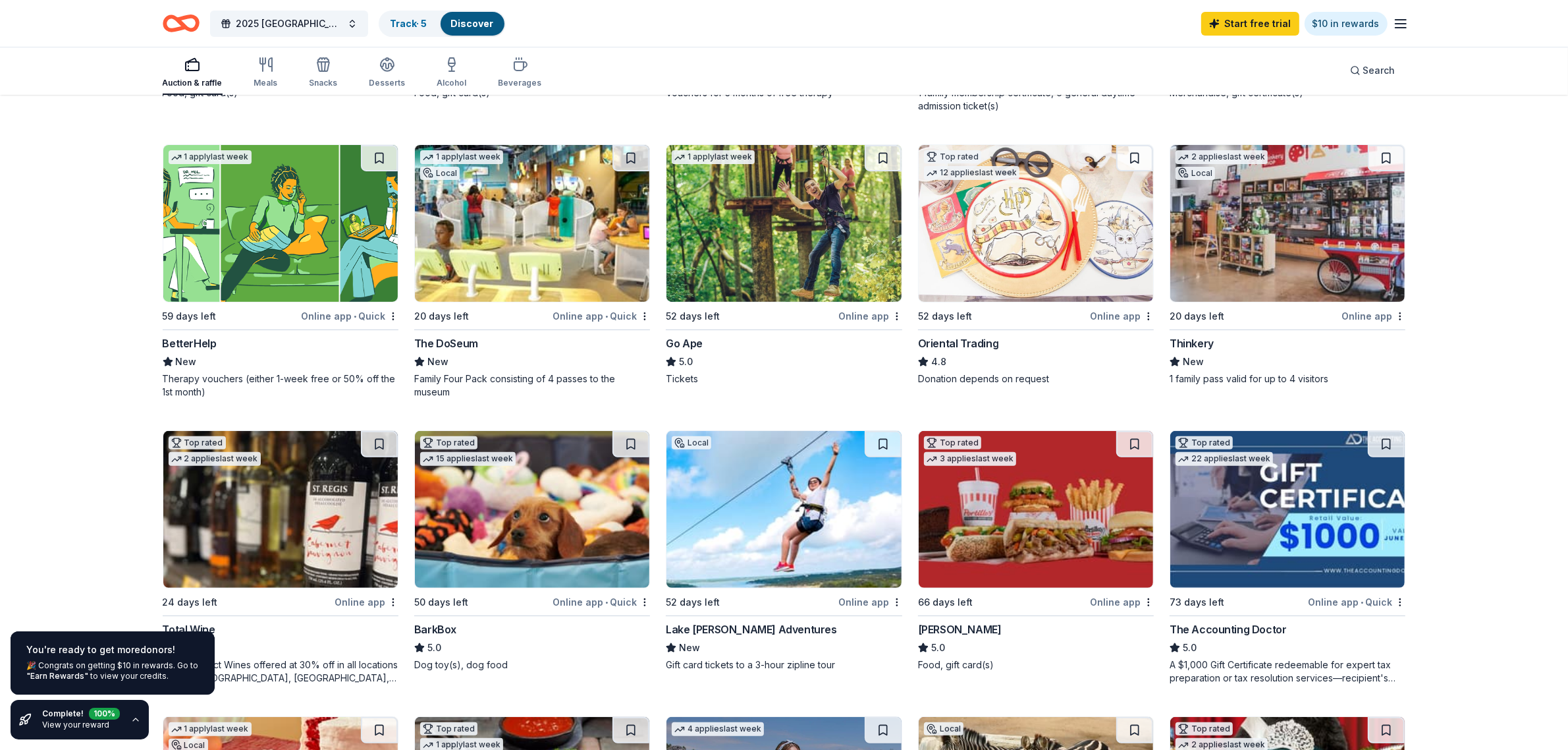
scroll to position [439, 0]
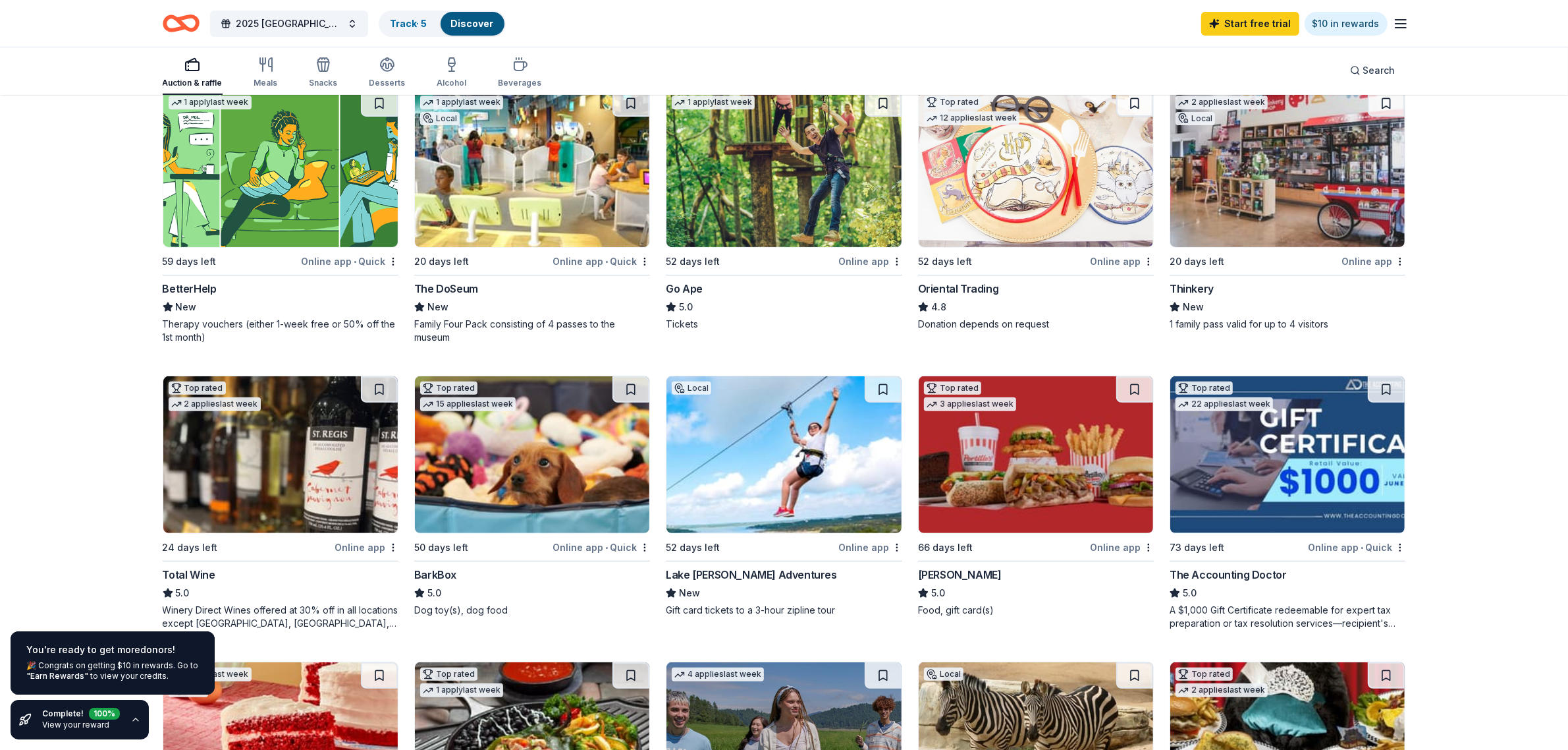
click at [1200, 284] on div "Thinkery" at bounding box center [1192, 289] width 44 height 16
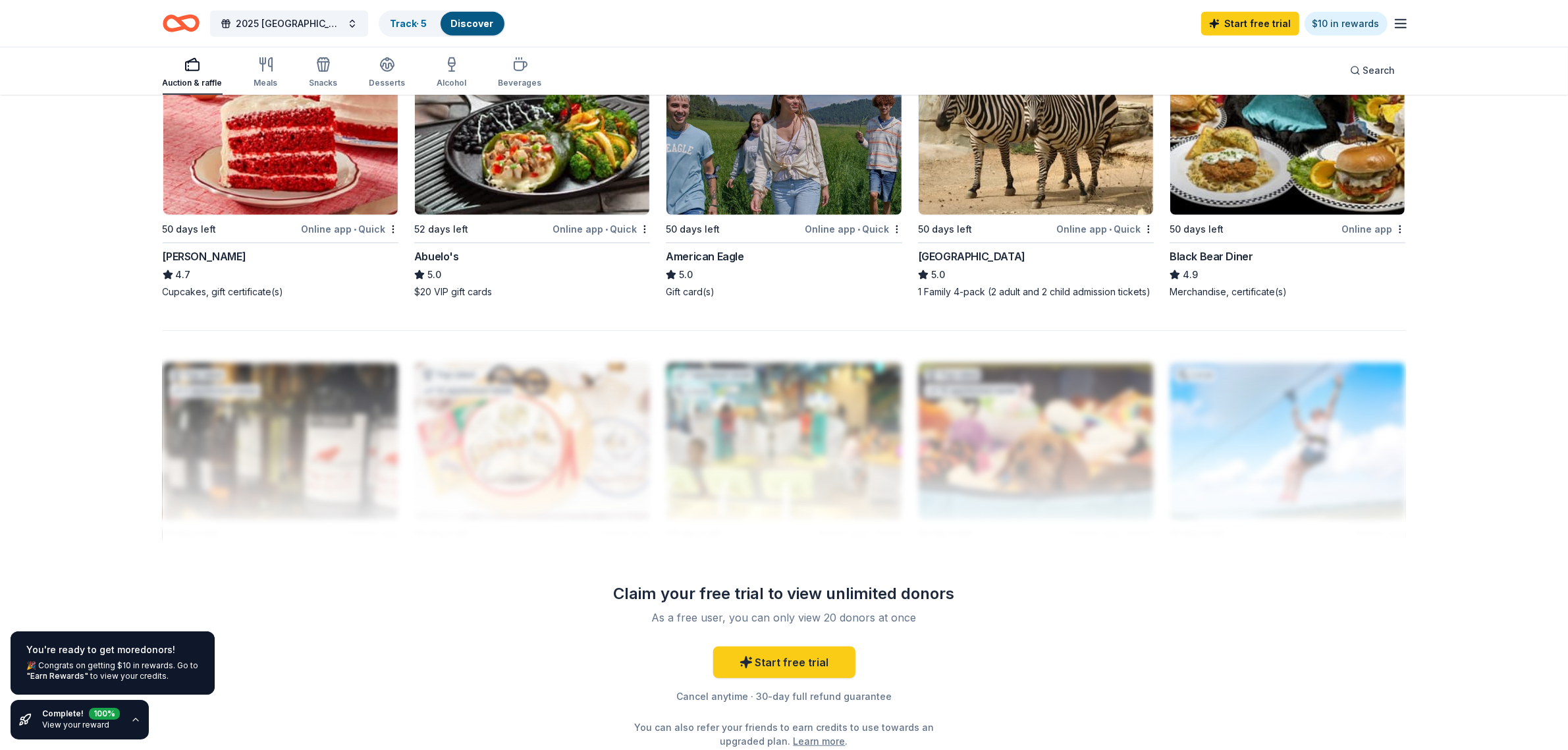
scroll to position [1151, 0]
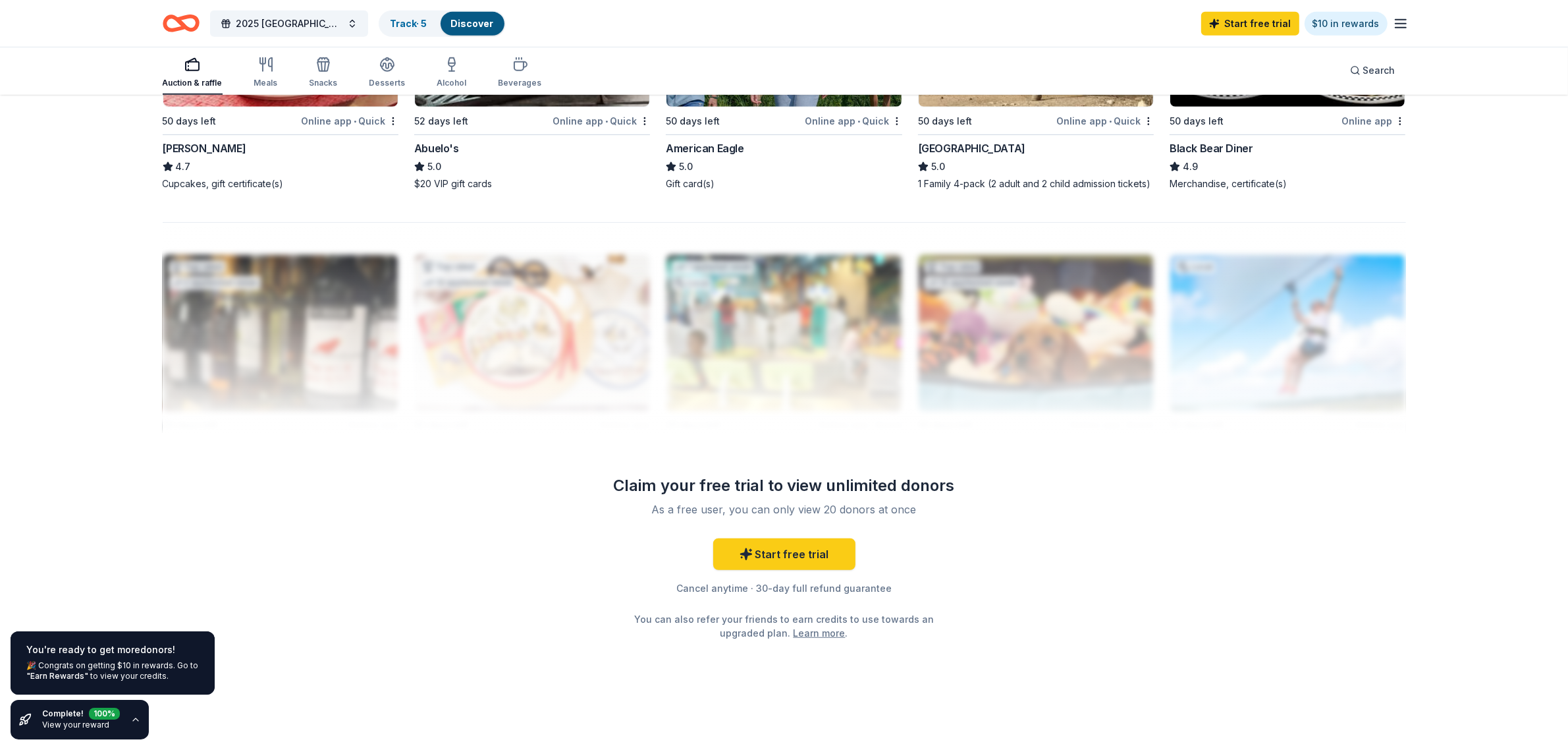
click at [729, 489] on div "Claim your free trial to view unlimited donors" at bounding box center [784, 486] width 379 height 21
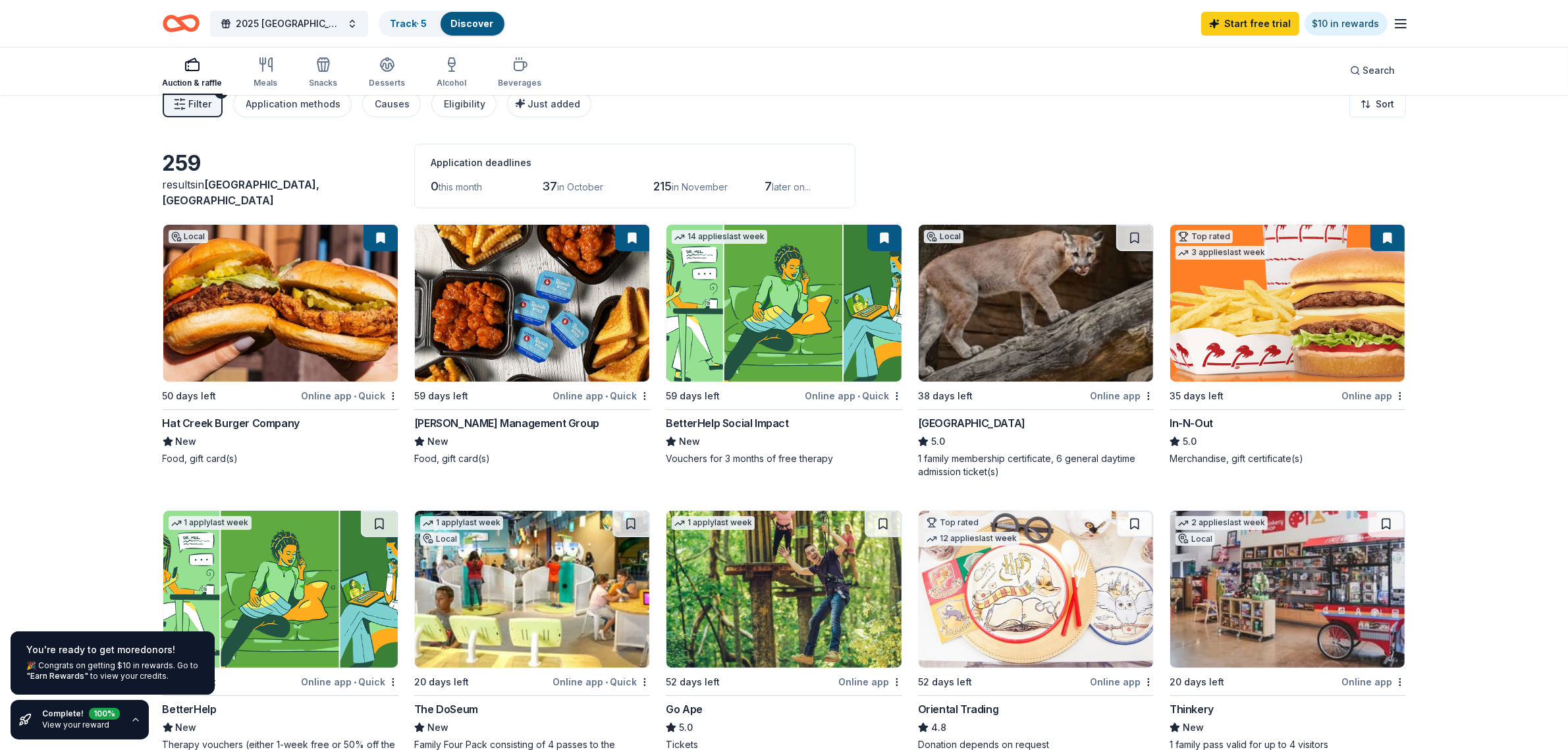
scroll to position [0, 0]
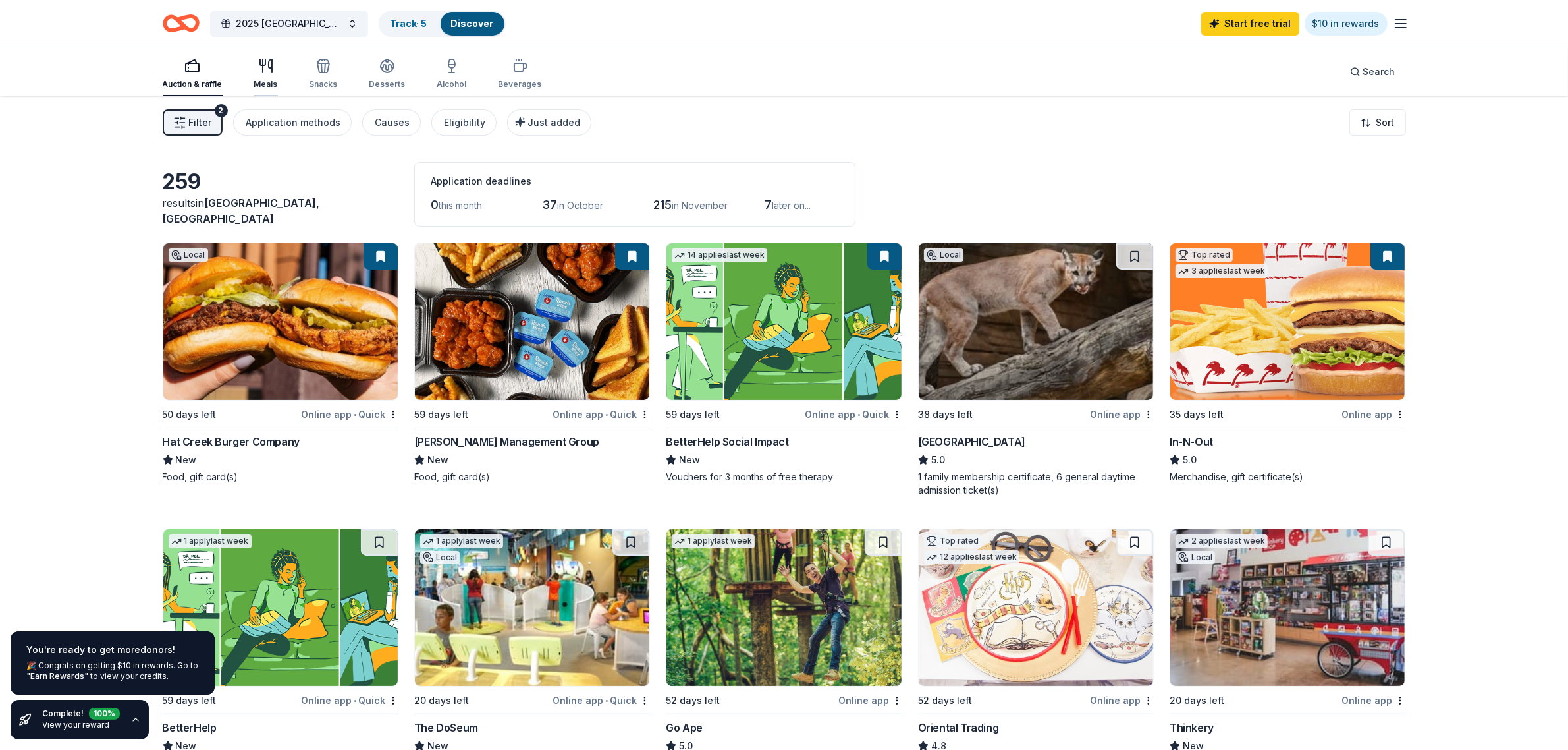
click at [264, 71] on icon "button" at bounding box center [266, 66] width 16 height 16
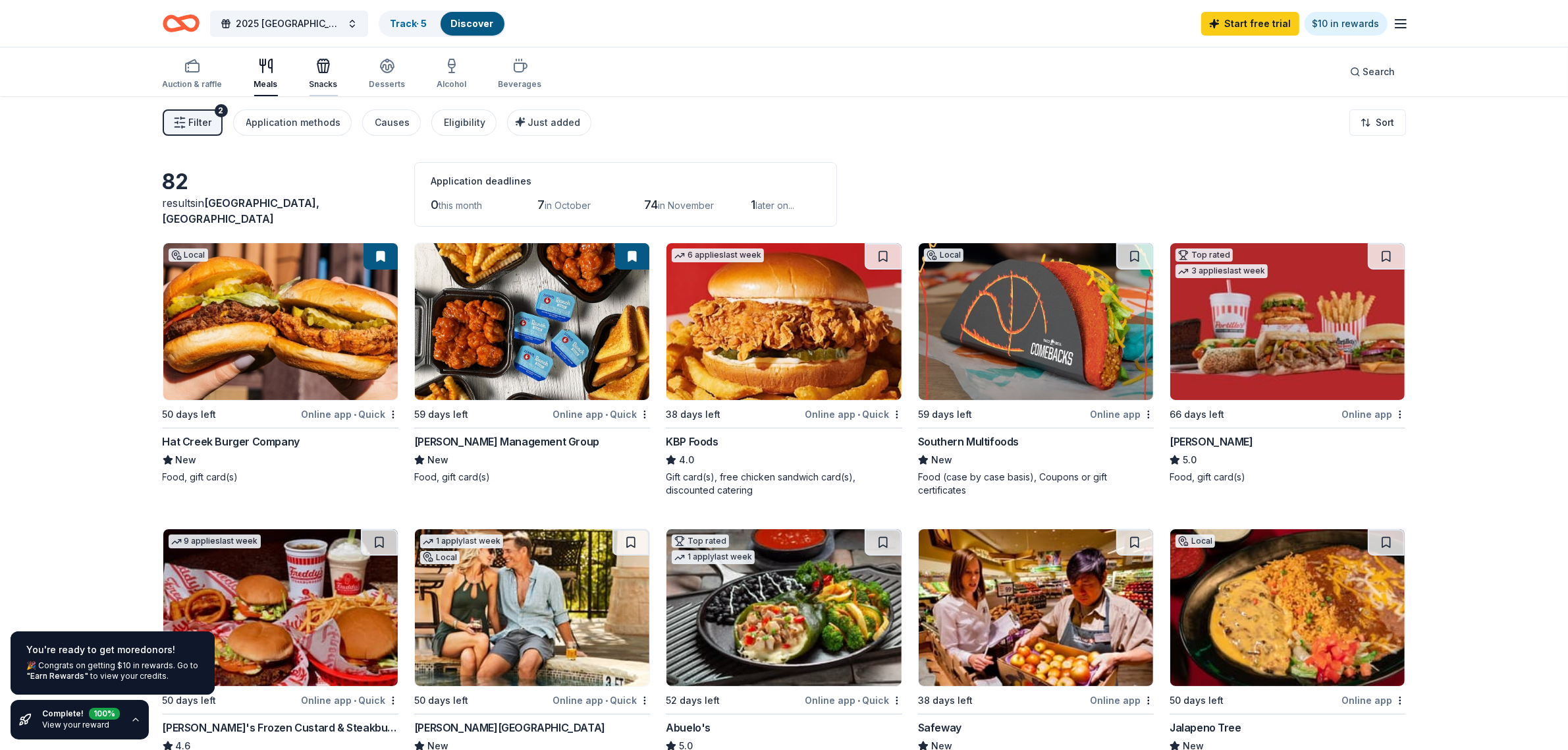
click at [315, 71] on icon "button" at bounding box center [323, 66] width 16 height 16
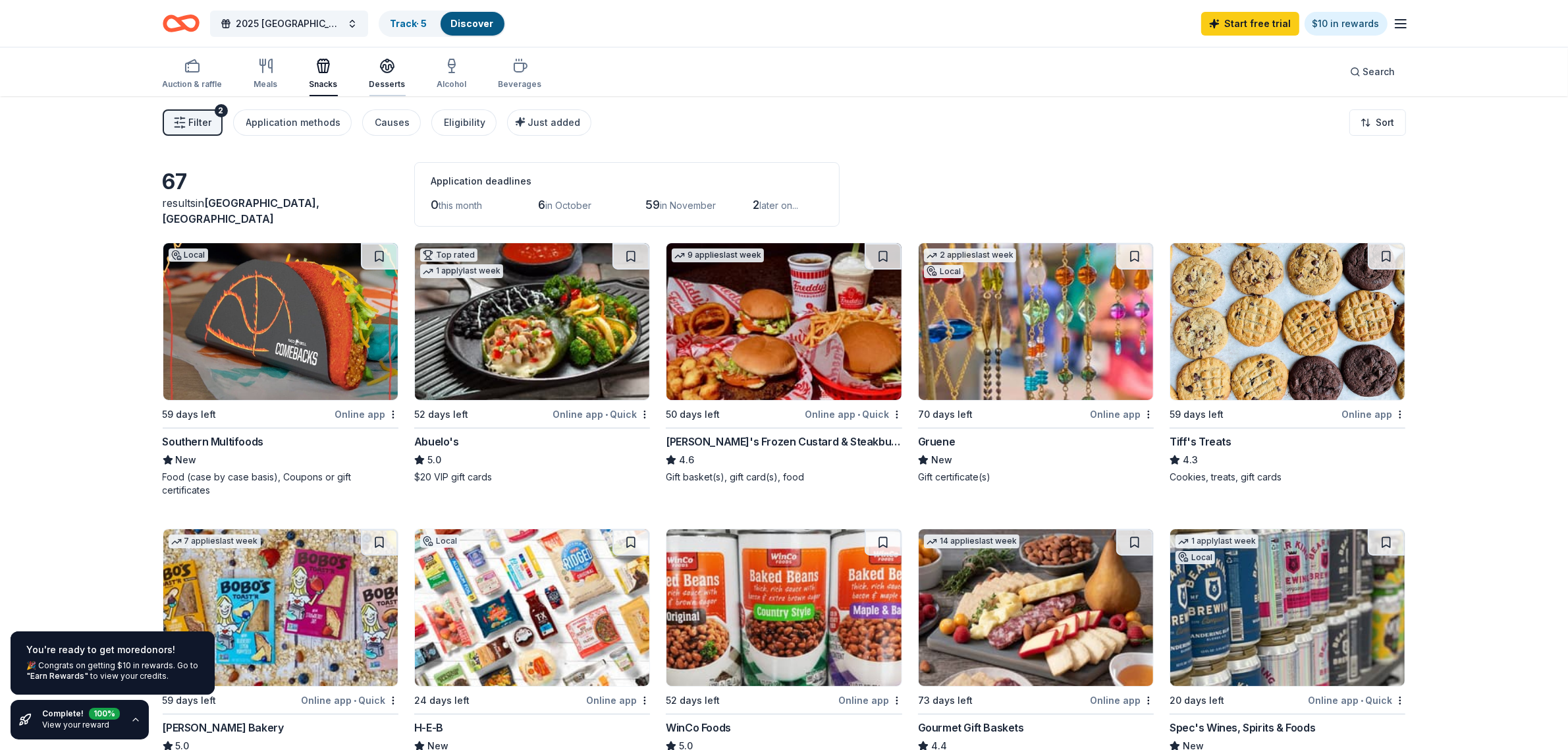
click at [386, 76] on div "Desserts" at bounding box center [388, 74] width 36 height 31
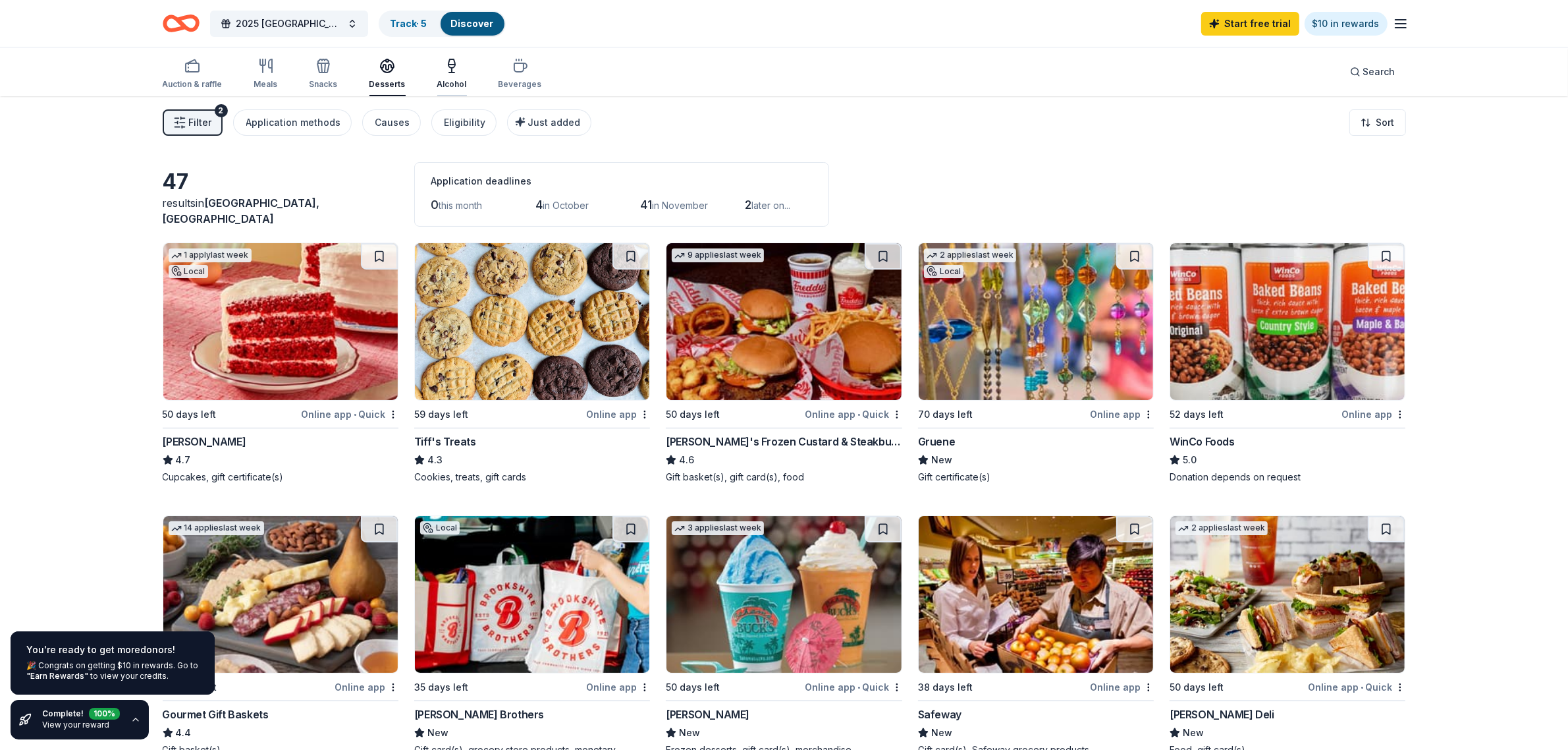
click at [452, 71] on icon "button" at bounding box center [452, 70] width 0 height 5
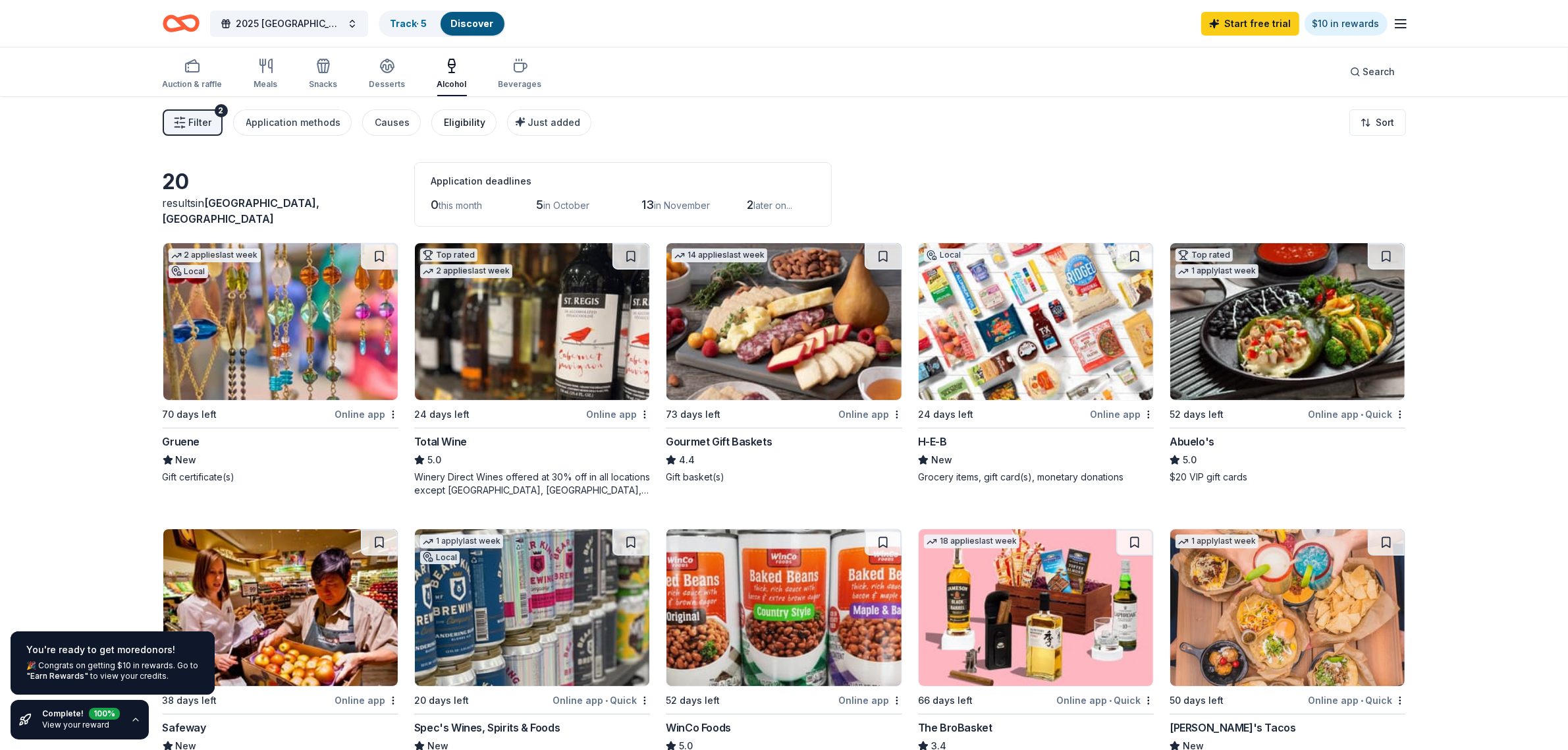
click at [458, 117] on div "Eligibility" at bounding box center [465, 123] width 42 height 16
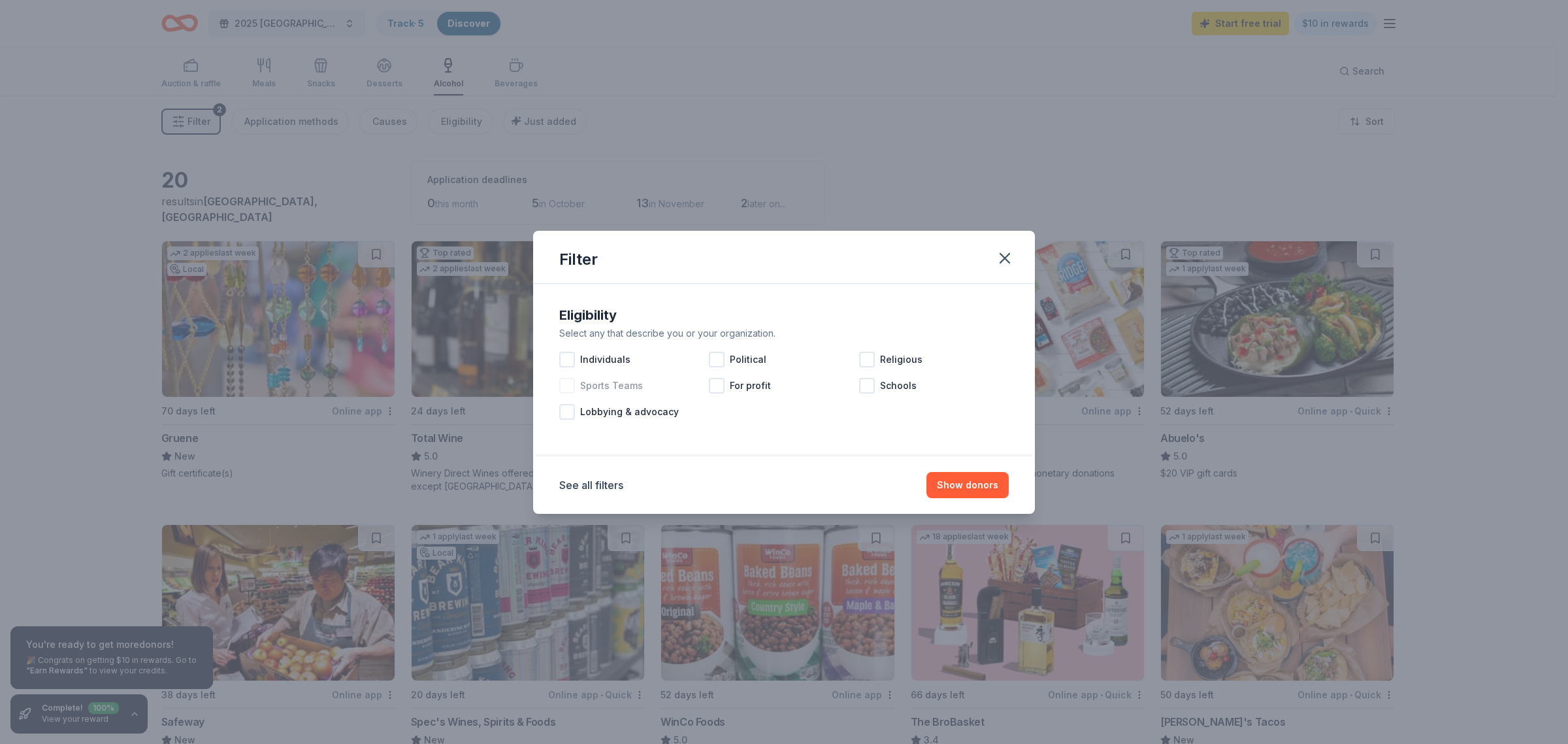
click at [569, 383] on div at bounding box center [567, 386] width 16 height 16
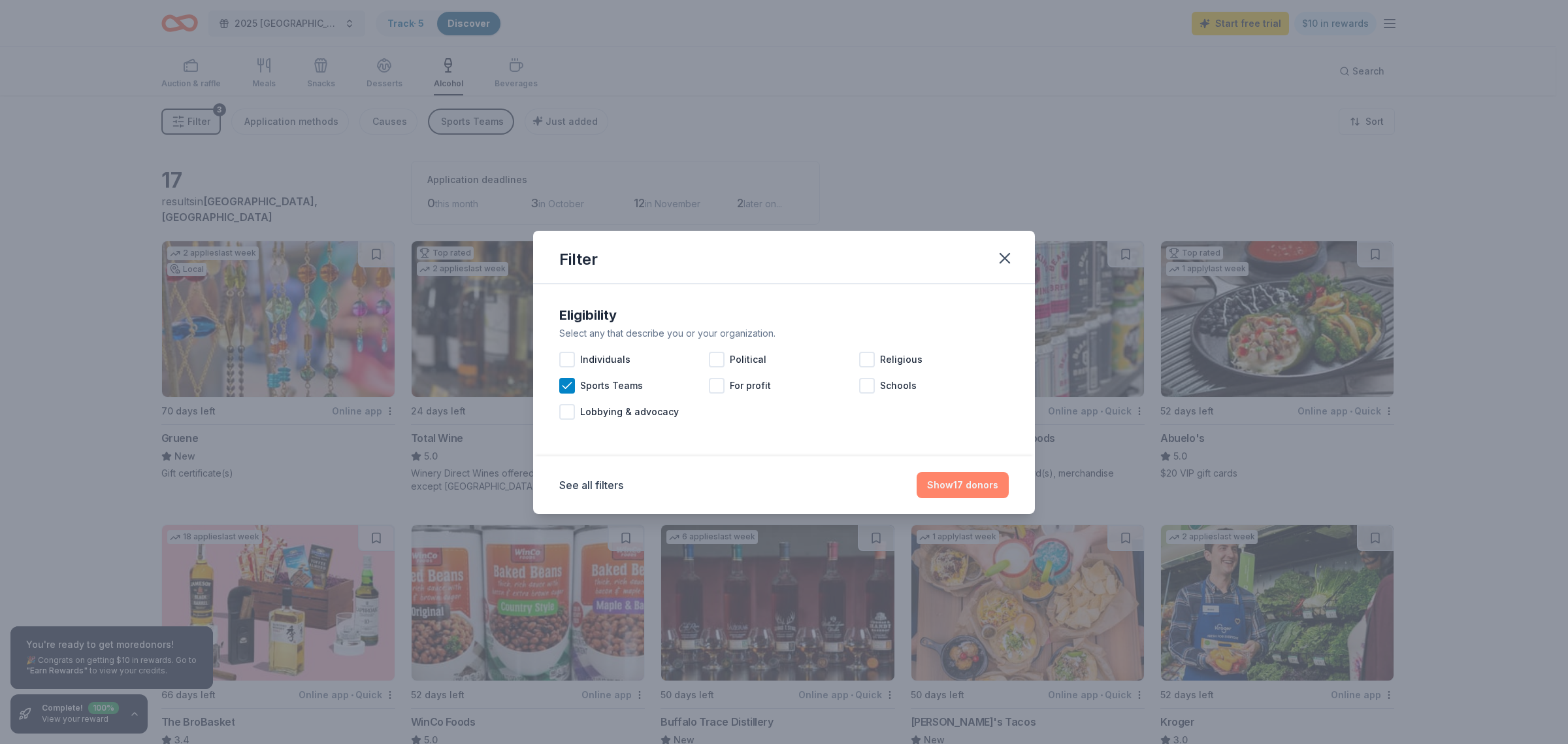
click at [952, 487] on button "Show 17 donors" at bounding box center [962, 484] width 92 height 26
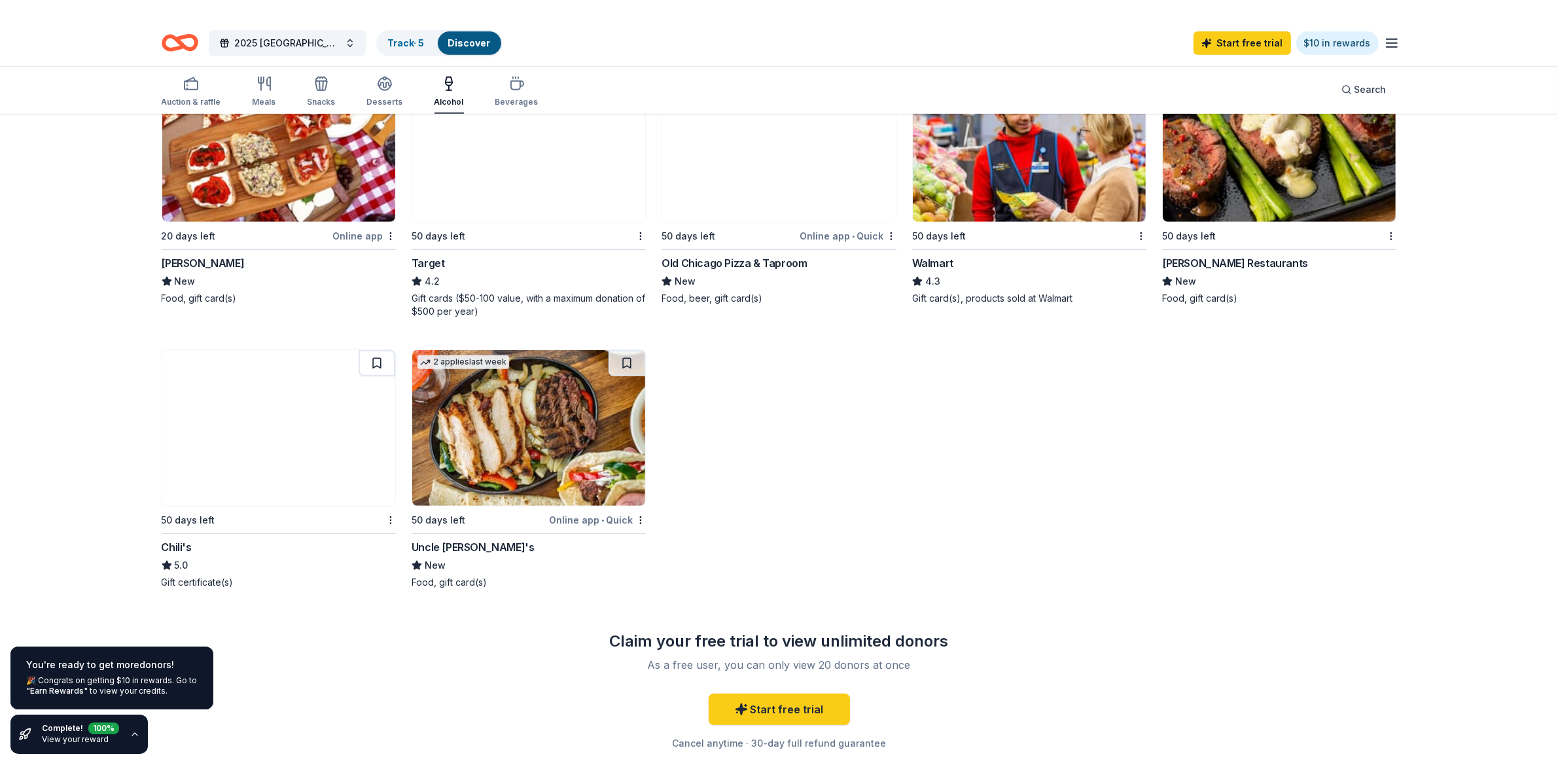
scroll to position [818, 0]
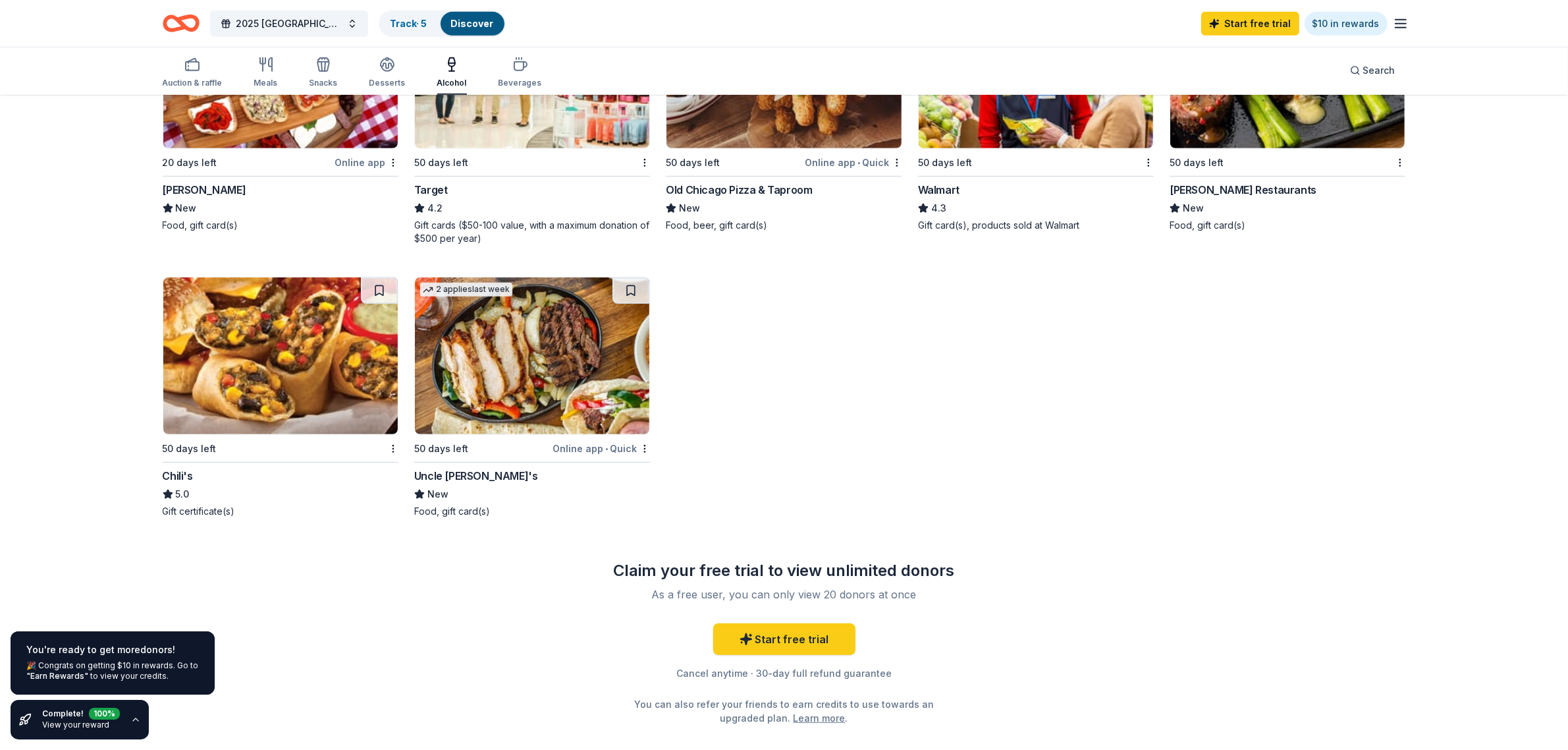
click at [319, 348] on img at bounding box center [281, 355] width 234 height 157
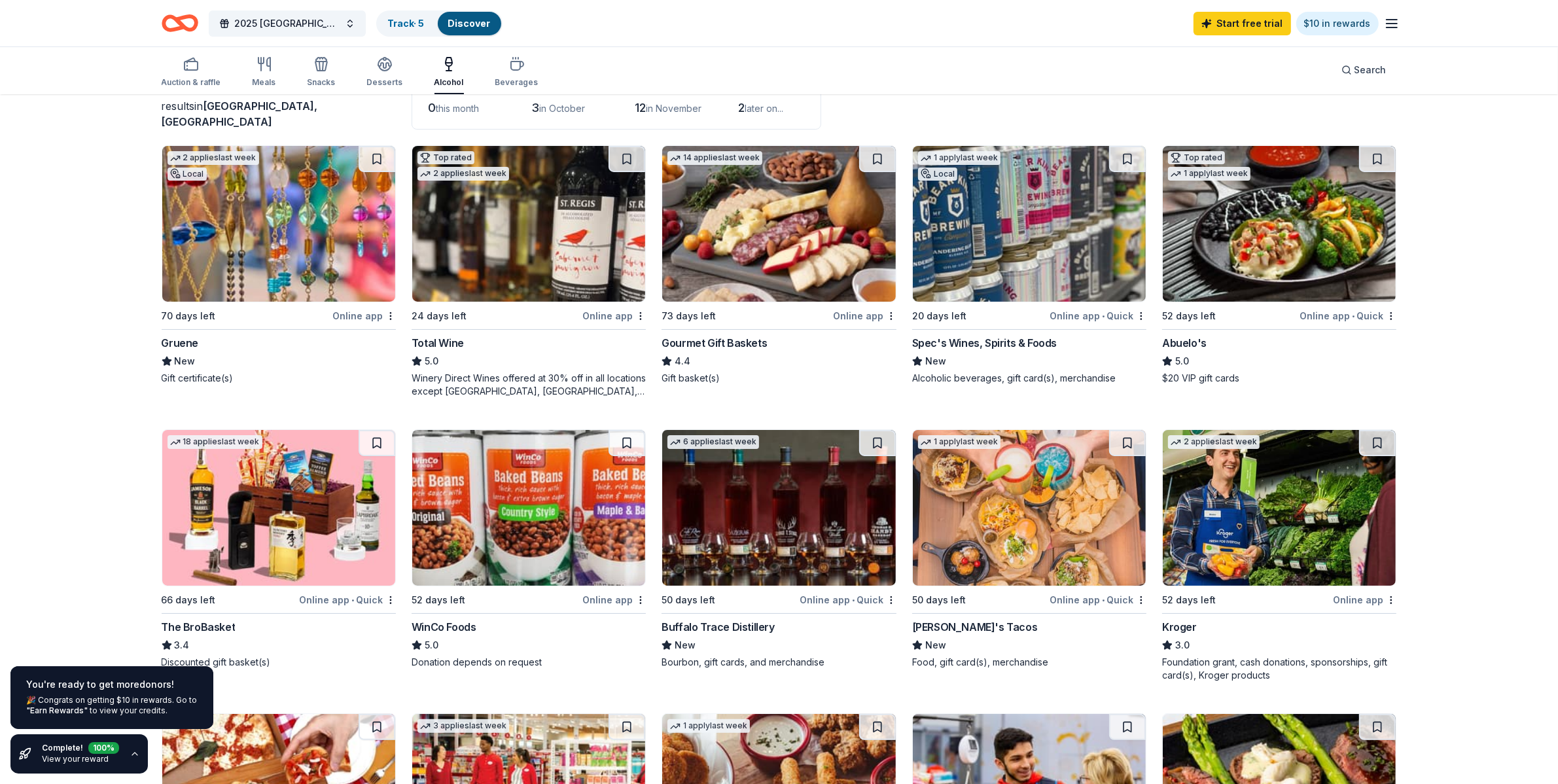
scroll to position [0, 0]
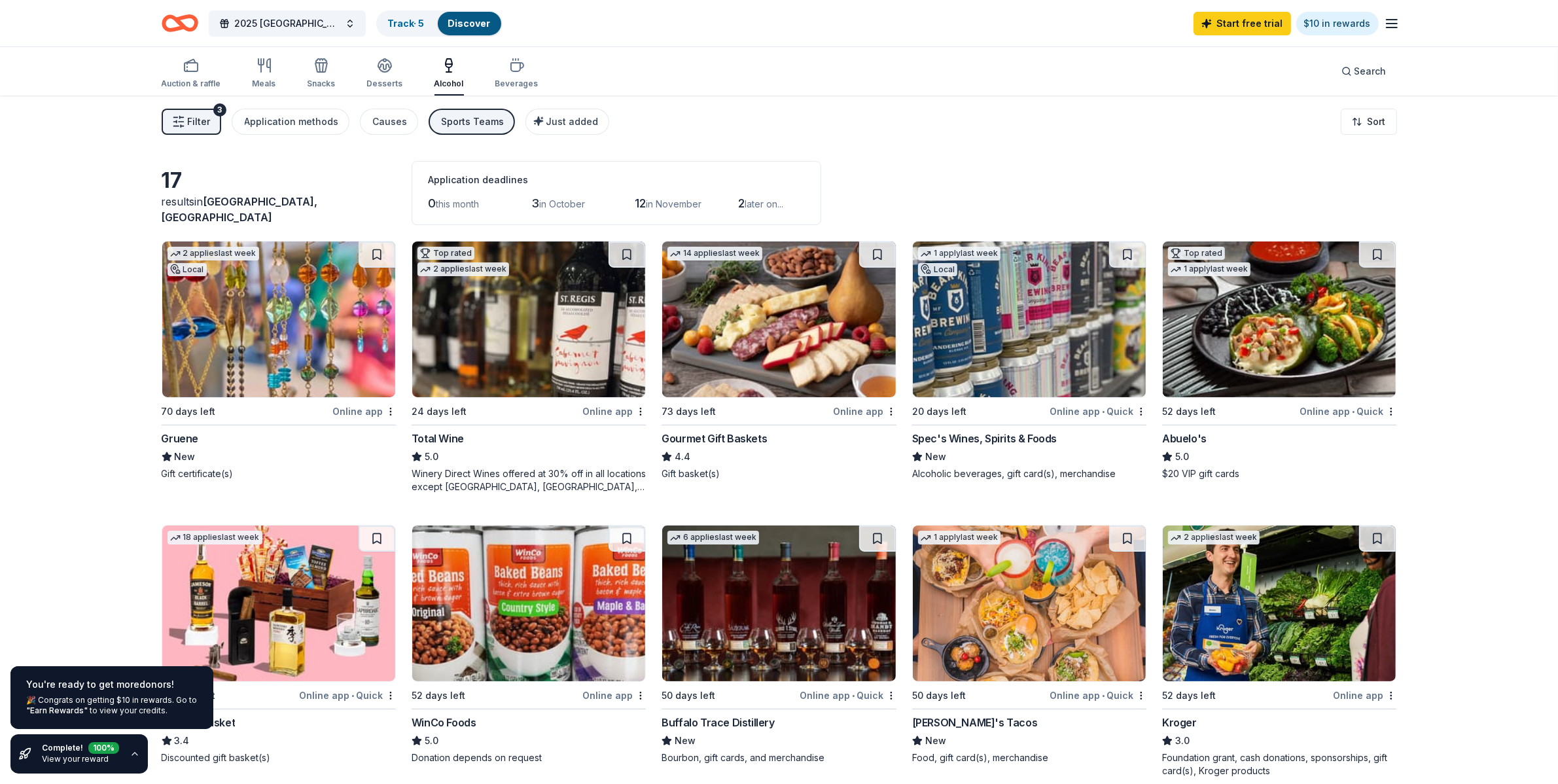
click at [1255, 16] on icon "button" at bounding box center [1391, 23] width 16 height 16
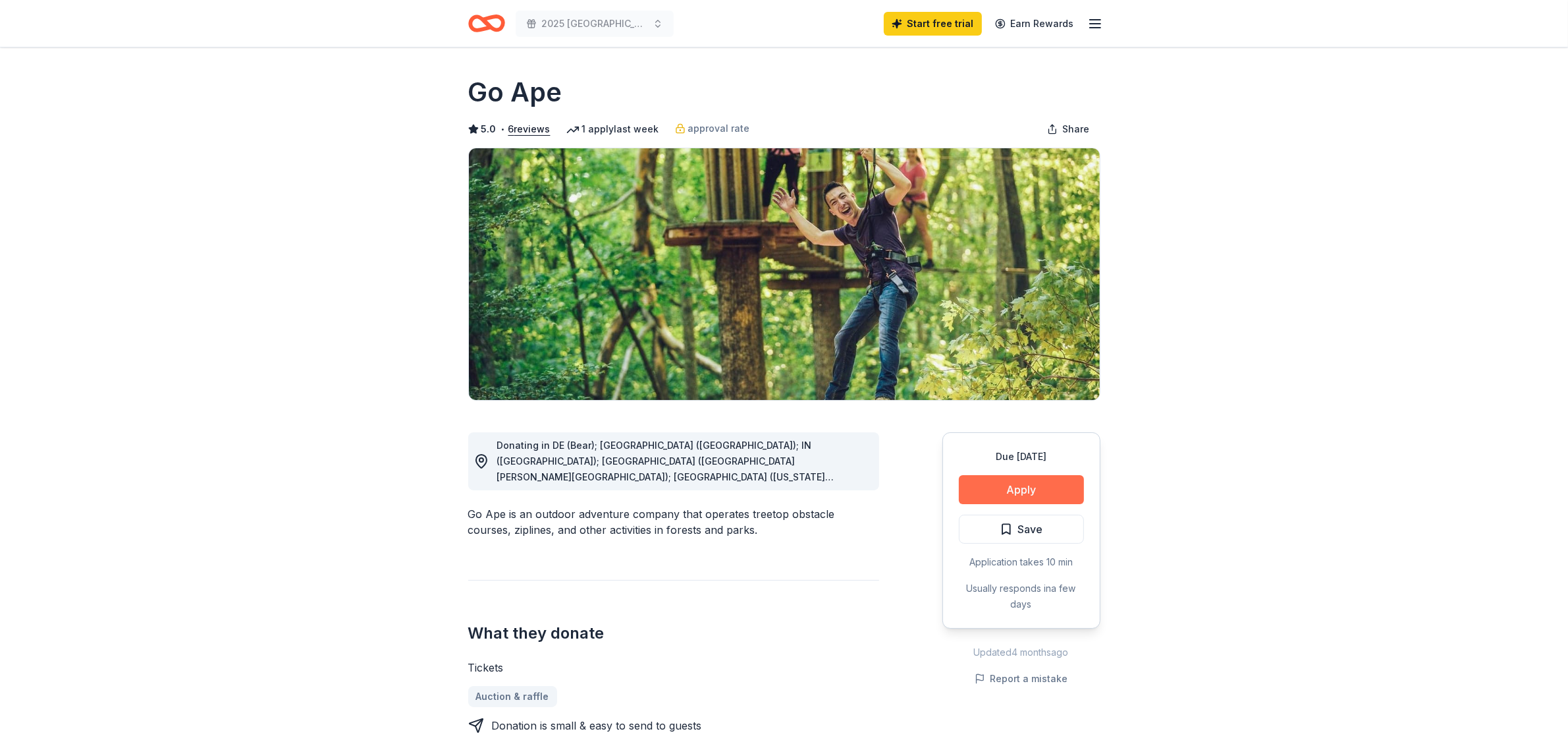
click at [1020, 486] on button "Apply" at bounding box center [1021, 490] width 125 height 29
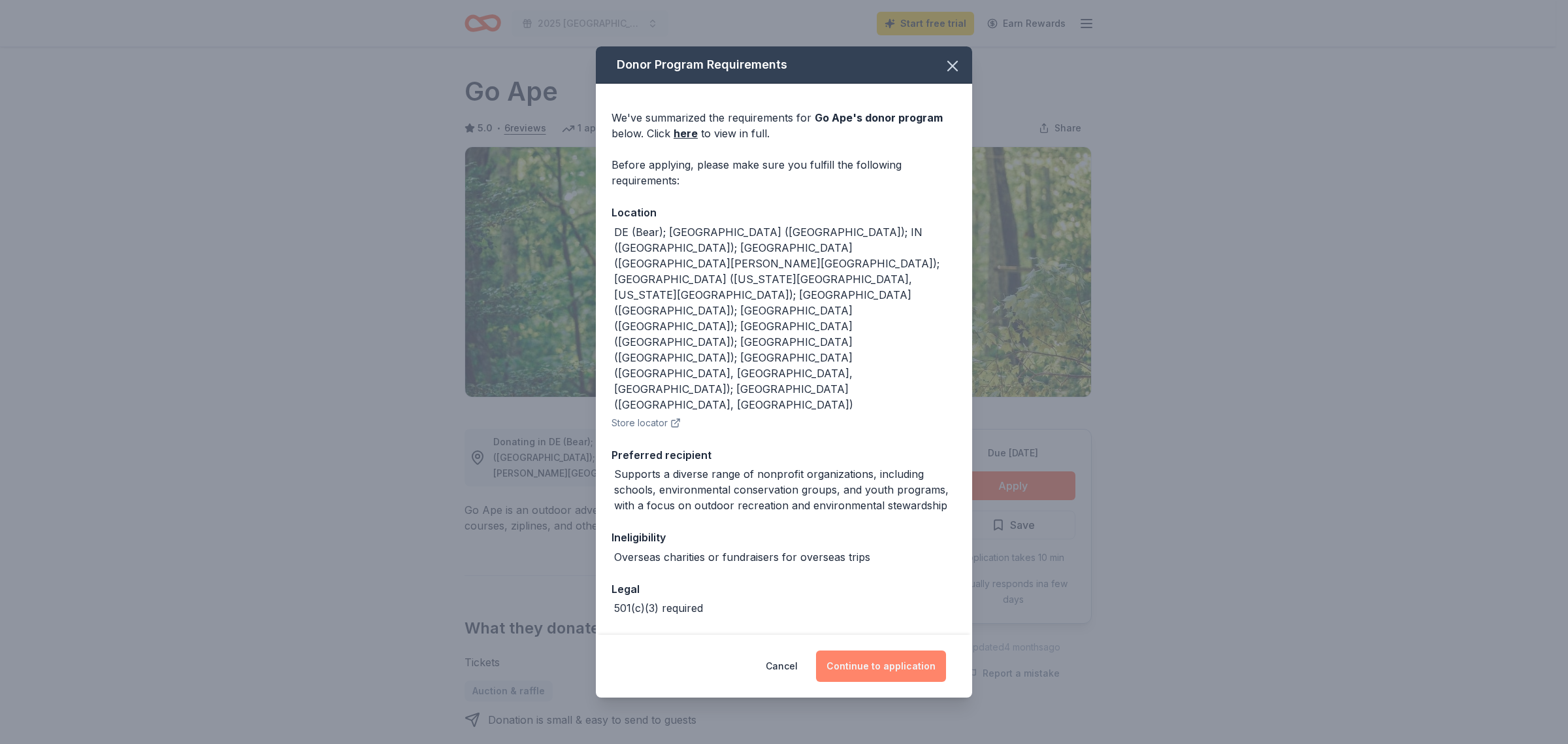
click at [894, 650] on button "Continue to application" at bounding box center [881, 666] width 130 height 31
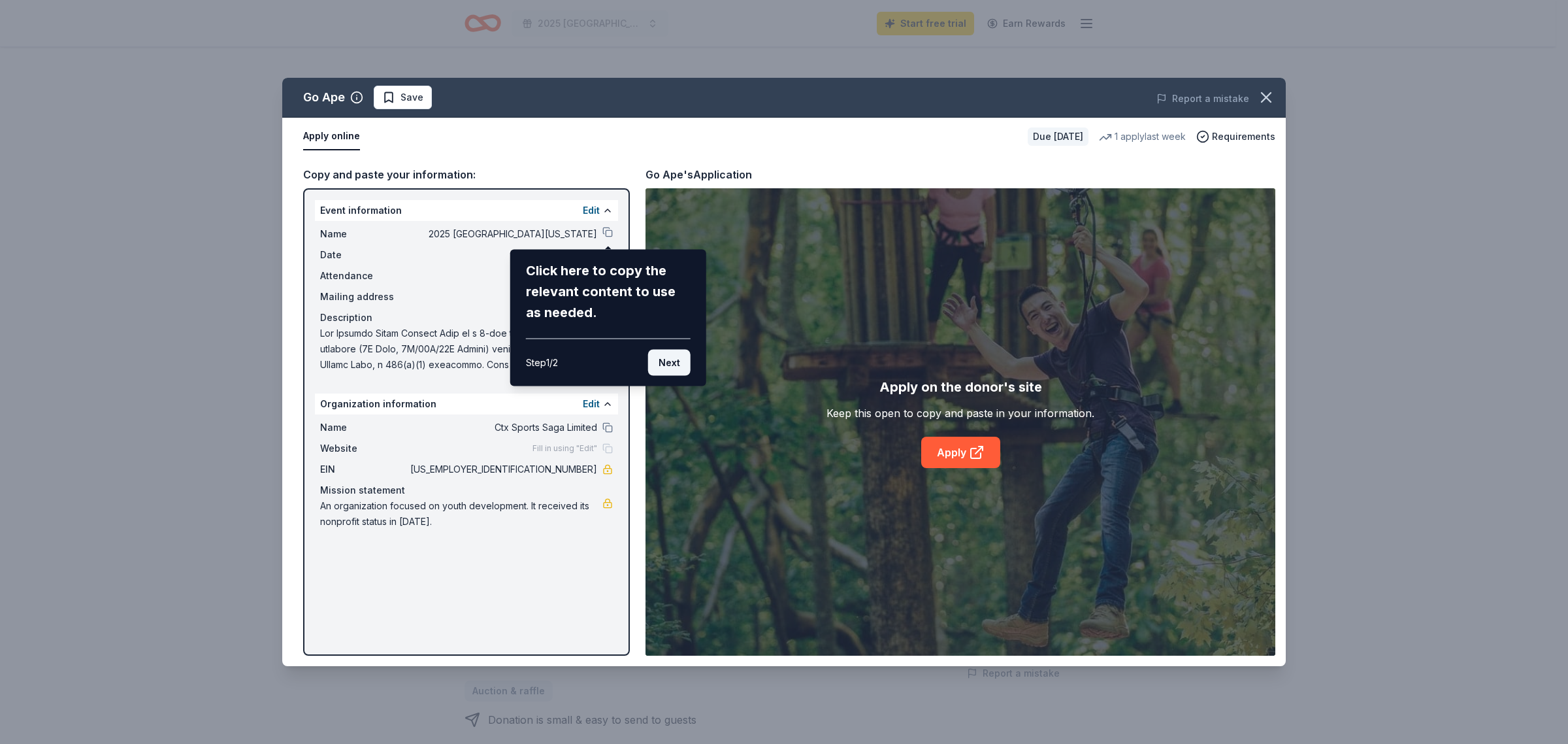
click at [665, 364] on button "Next" at bounding box center [669, 362] width 42 height 26
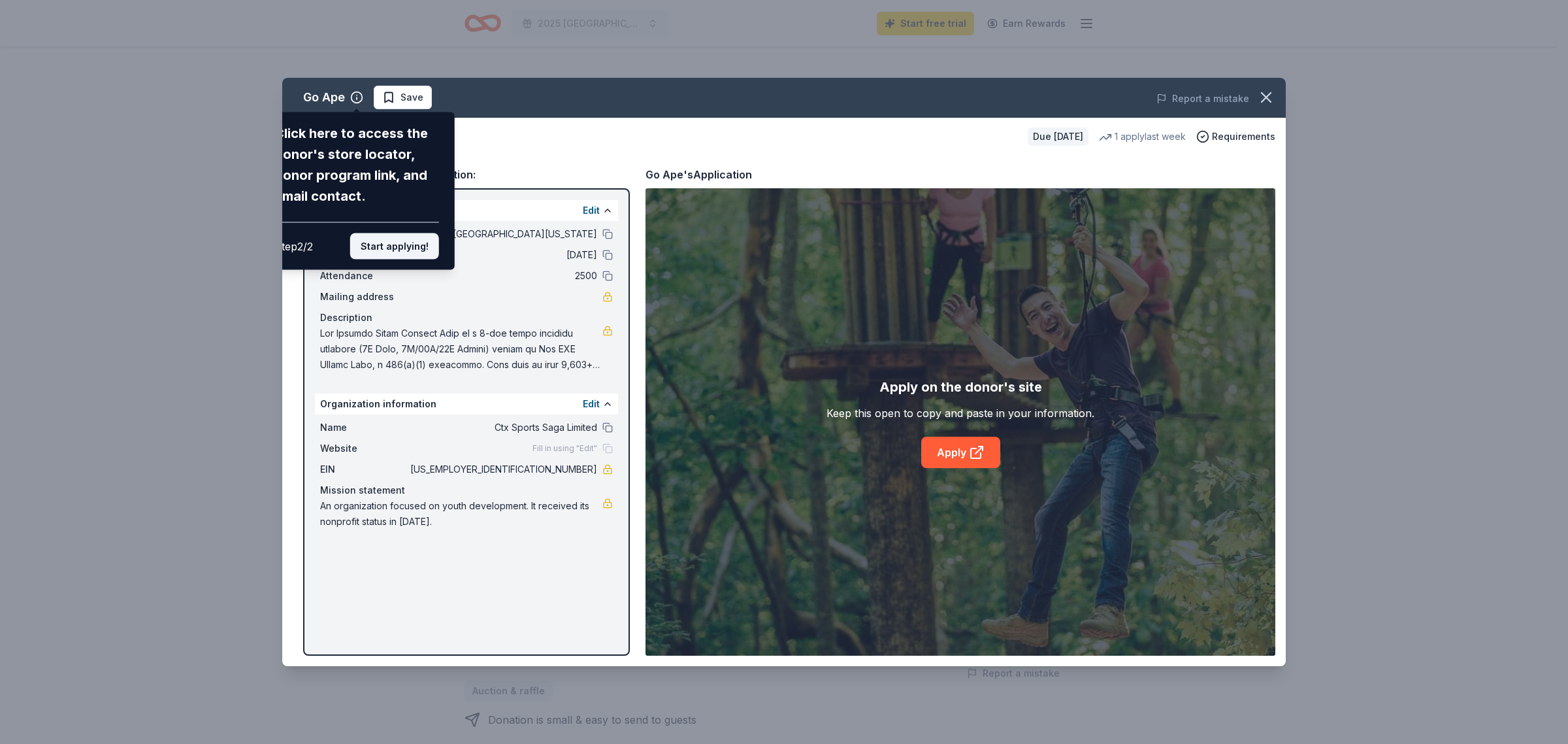
click at [393, 246] on button "Start applying!" at bounding box center [395, 246] width 89 height 26
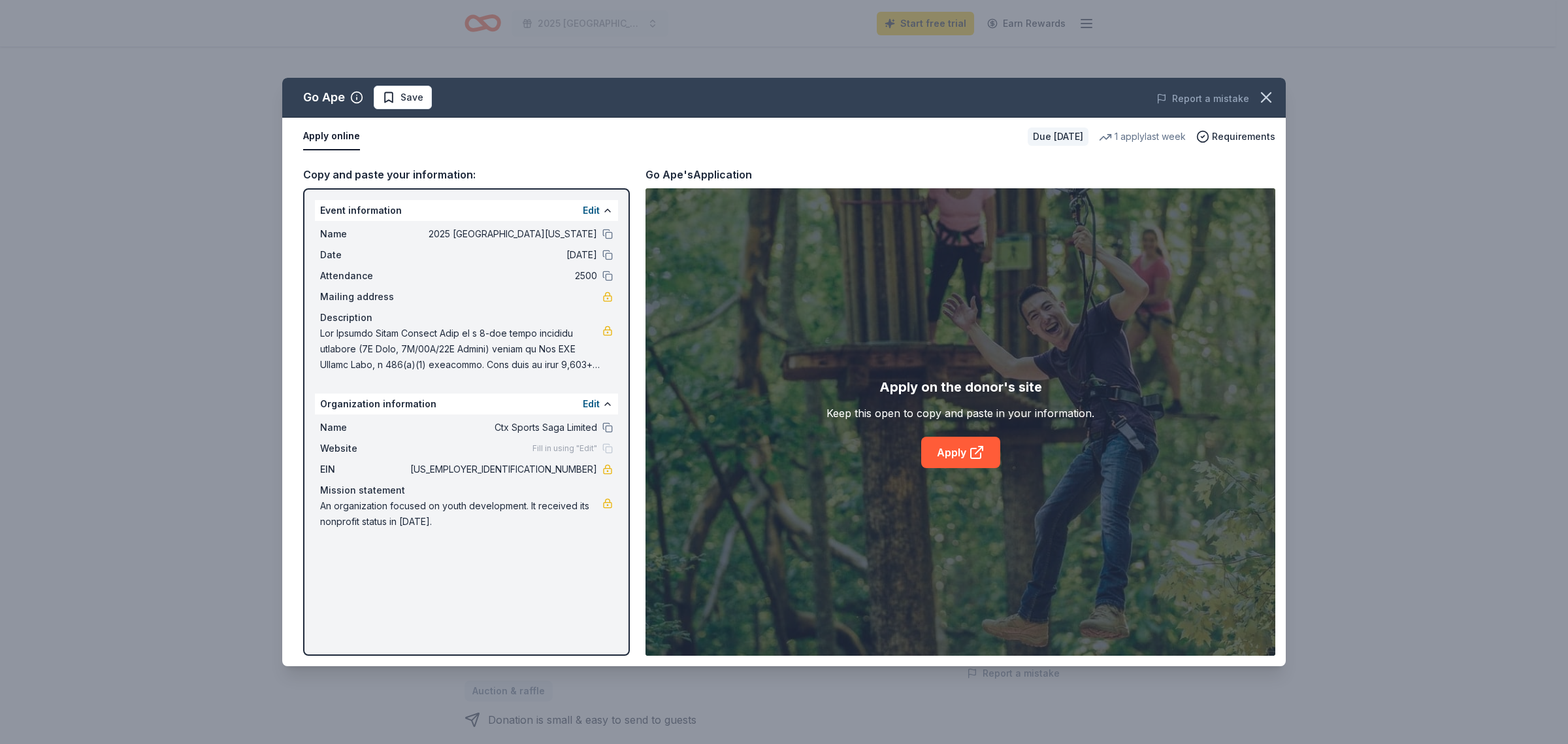
click at [606, 237] on button at bounding box center [607, 233] width 10 height 10
click at [608, 258] on button at bounding box center [607, 255] width 10 height 10
click at [608, 275] on button at bounding box center [607, 276] width 10 height 10
click at [608, 235] on button at bounding box center [607, 233] width 10 height 10
click at [964, 455] on link "Apply" at bounding box center [960, 452] width 79 height 31
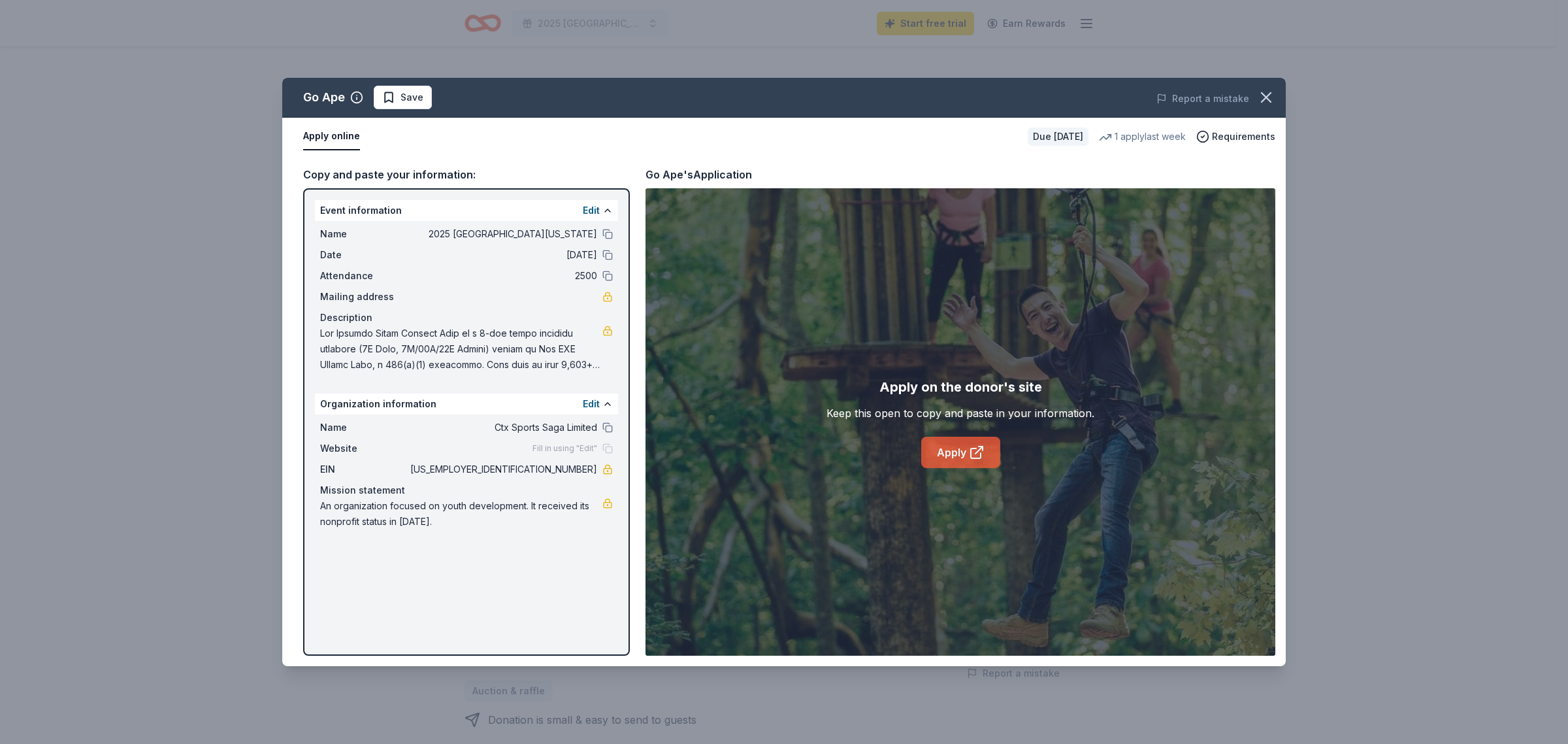
click at [965, 462] on link "Apply" at bounding box center [960, 452] width 79 height 31
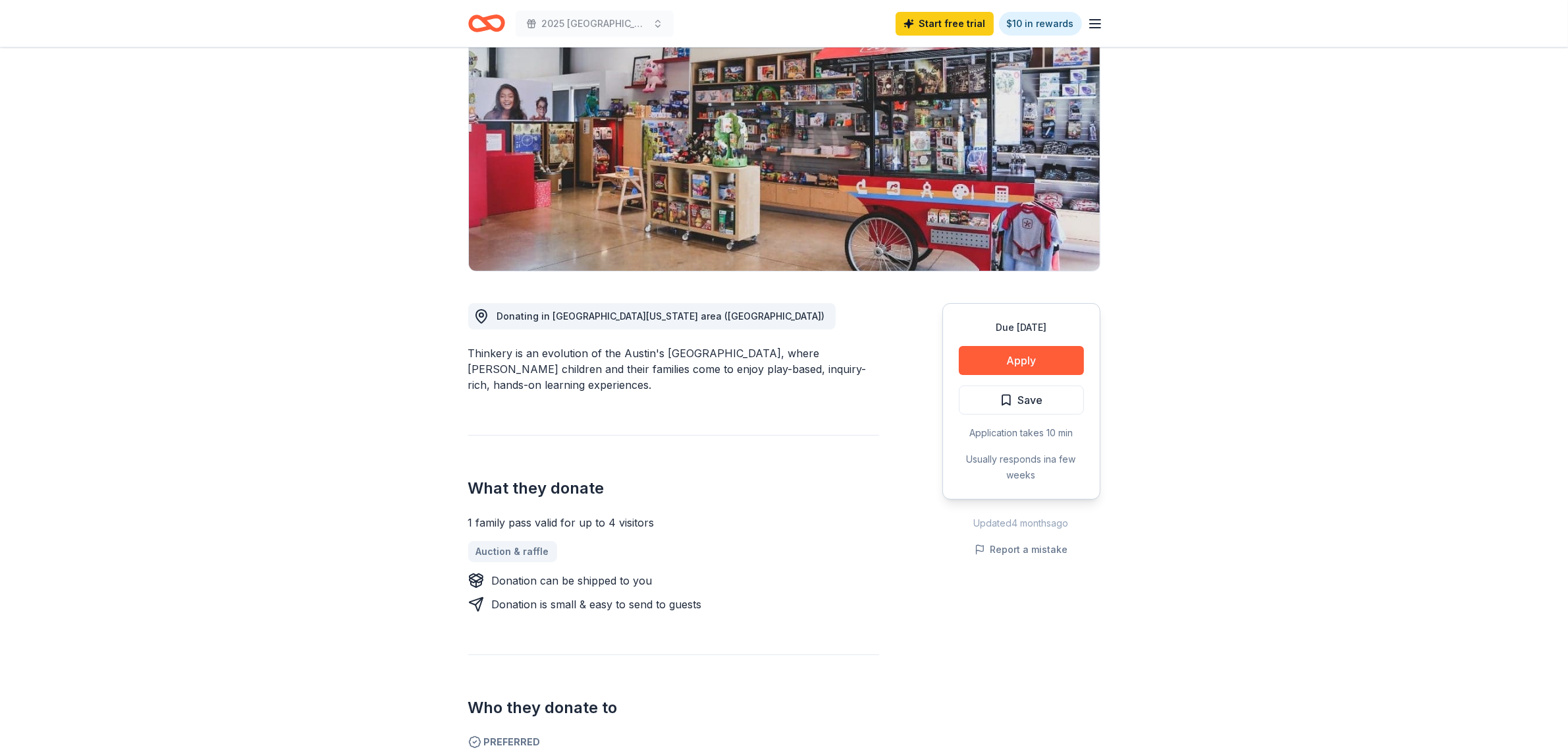
scroll to position [109, 0]
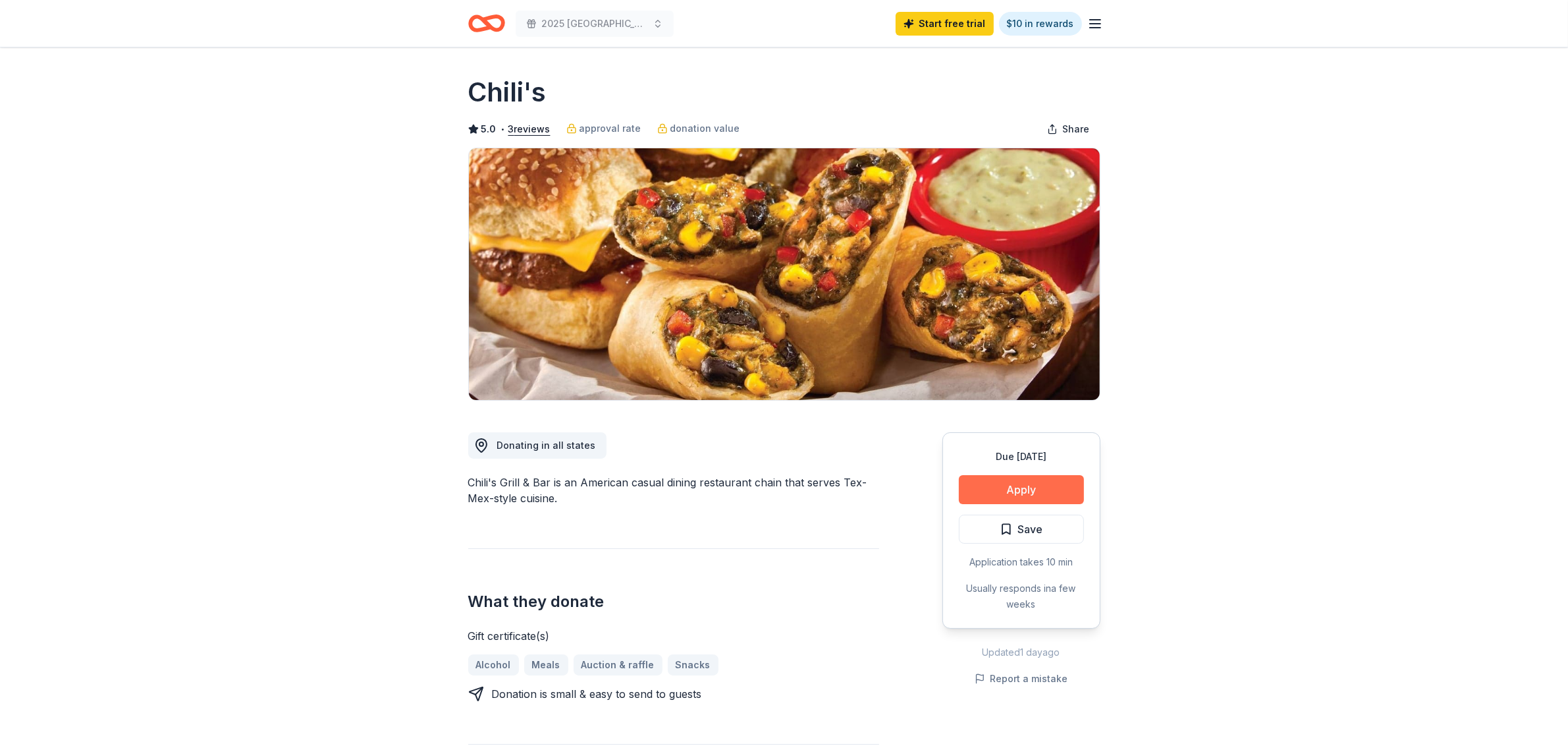
click at [1014, 493] on button "Apply" at bounding box center [1021, 490] width 125 height 29
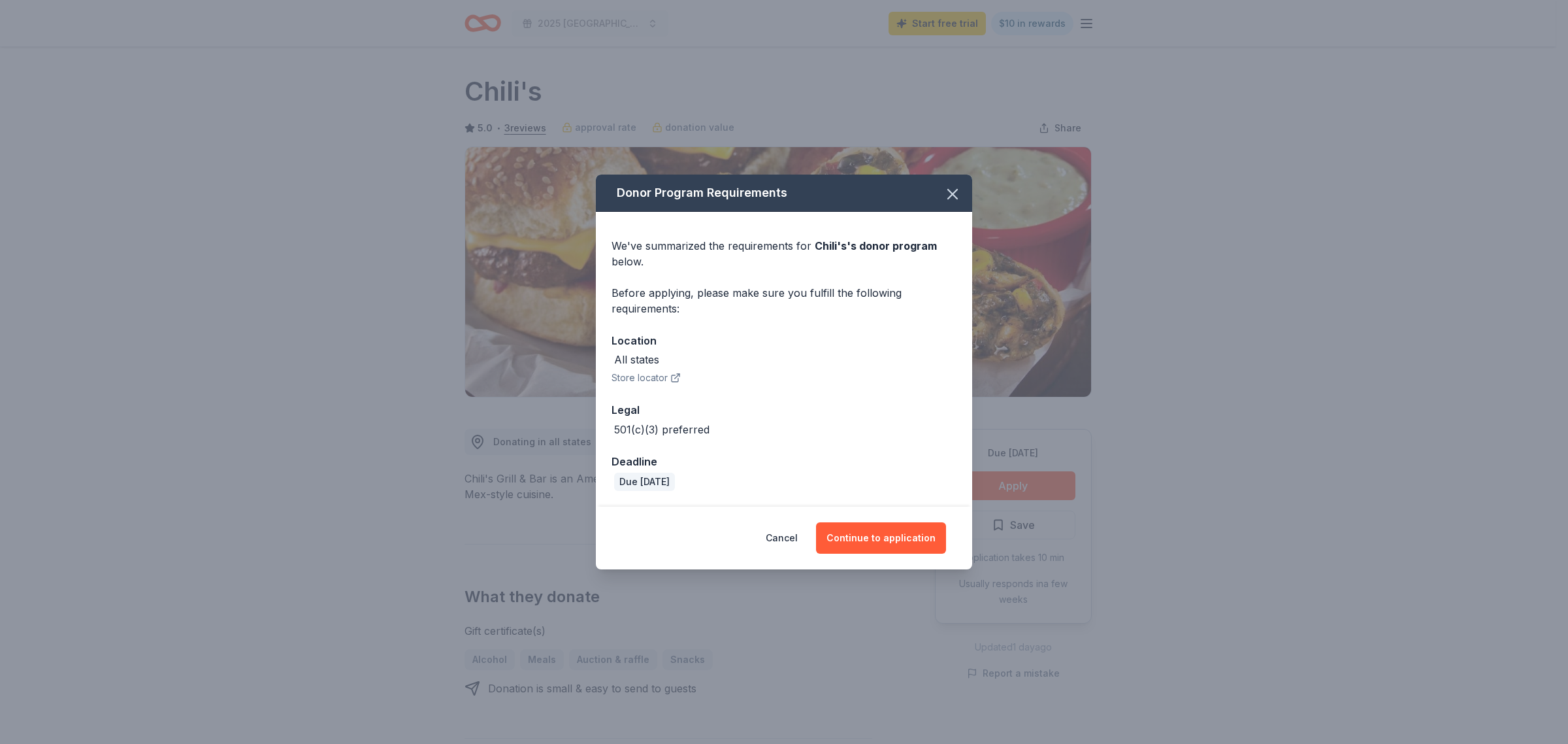
click at [670, 383] on icon "button" at bounding box center [675, 377] width 10 height 10
drag, startPoint x: 738, startPoint y: 433, endPoint x: 668, endPoint y: 427, distance: 70.3
click at [668, 427] on div "501(c)(3) preferred" at bounding box center [784, 429] width 345 height 16
click at [655, 364] on div "All states" at bounding box center [637, 359] width 45 height 16
click at [871, 543] on button "Continue to application" at bounding box center [881, 538] width 130 height 31
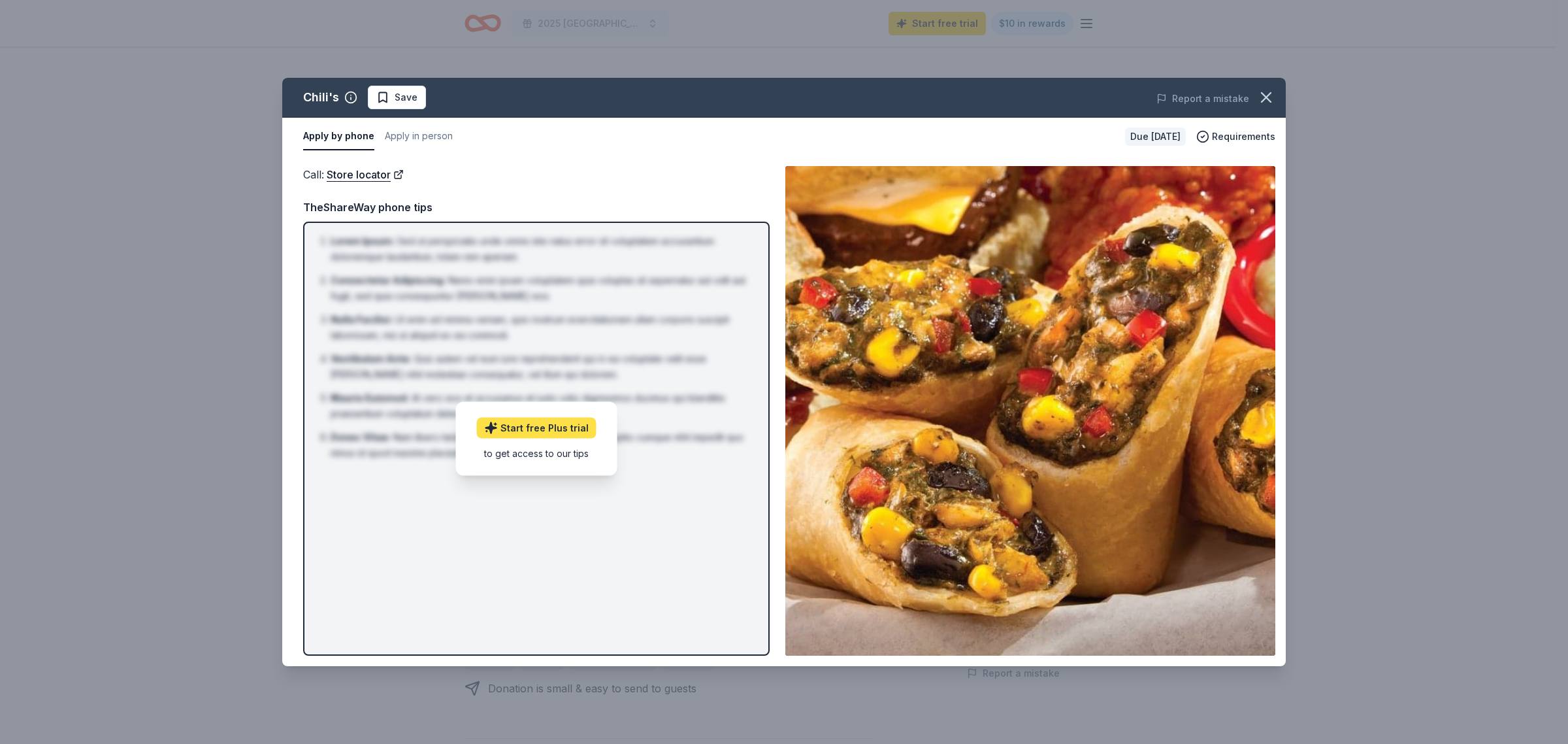
click at [532, 425] on link "Start free Plus trial" at bounding box center [536, 427] width 119 height 21
click at [524, 451] on div "to get access to our tips" at bounding box center [536, 453] width 119 height 14
click at [414, 136] on button "Apply in person" at bounding box center [418, 136] width 68 height 27
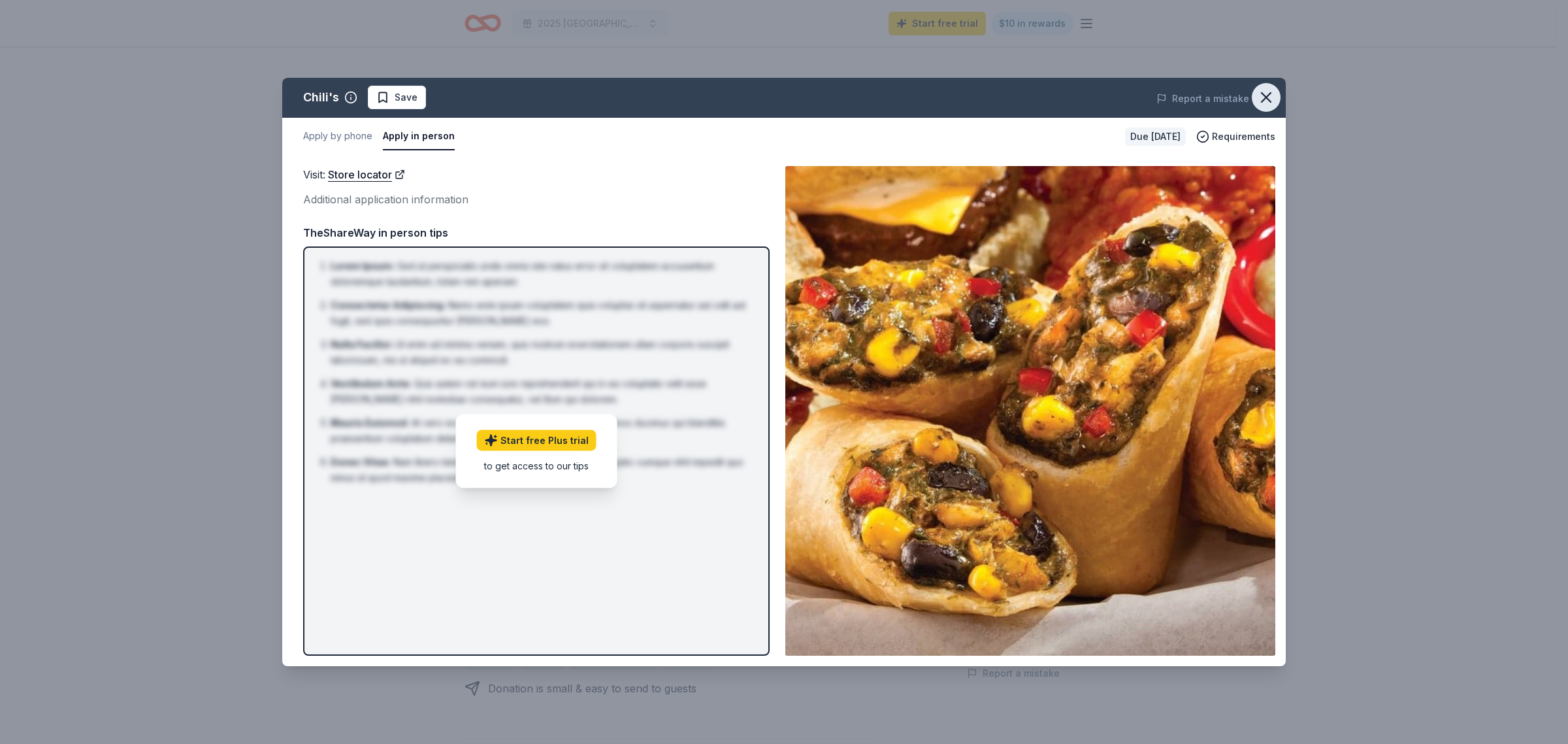
click at [1254, 99] on button "button" at bounding box center [1266, 97] width 29 height 29
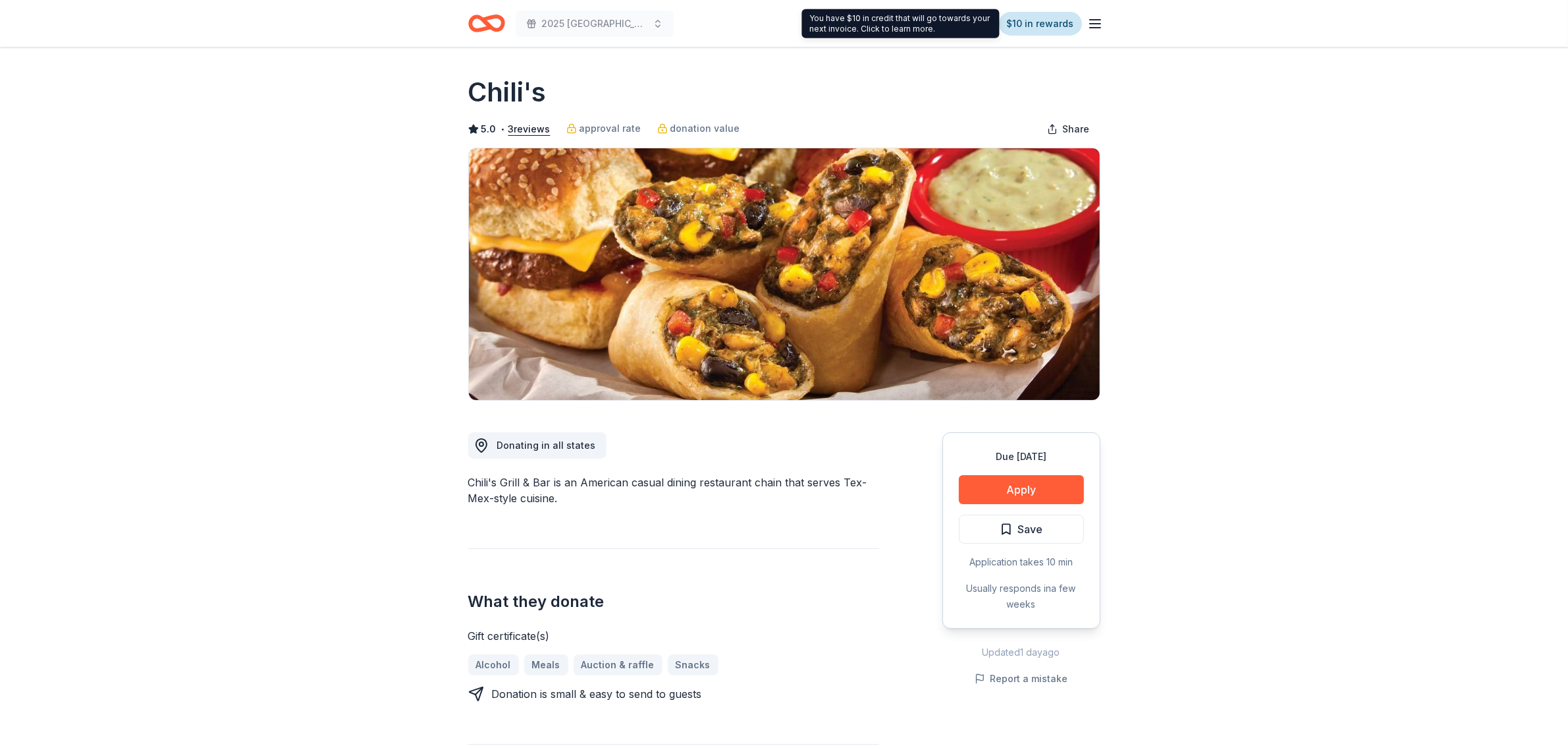
click at [1021, 31] on link "$10 in rewards" at bounding box center [1040, 24] width 83 height 24
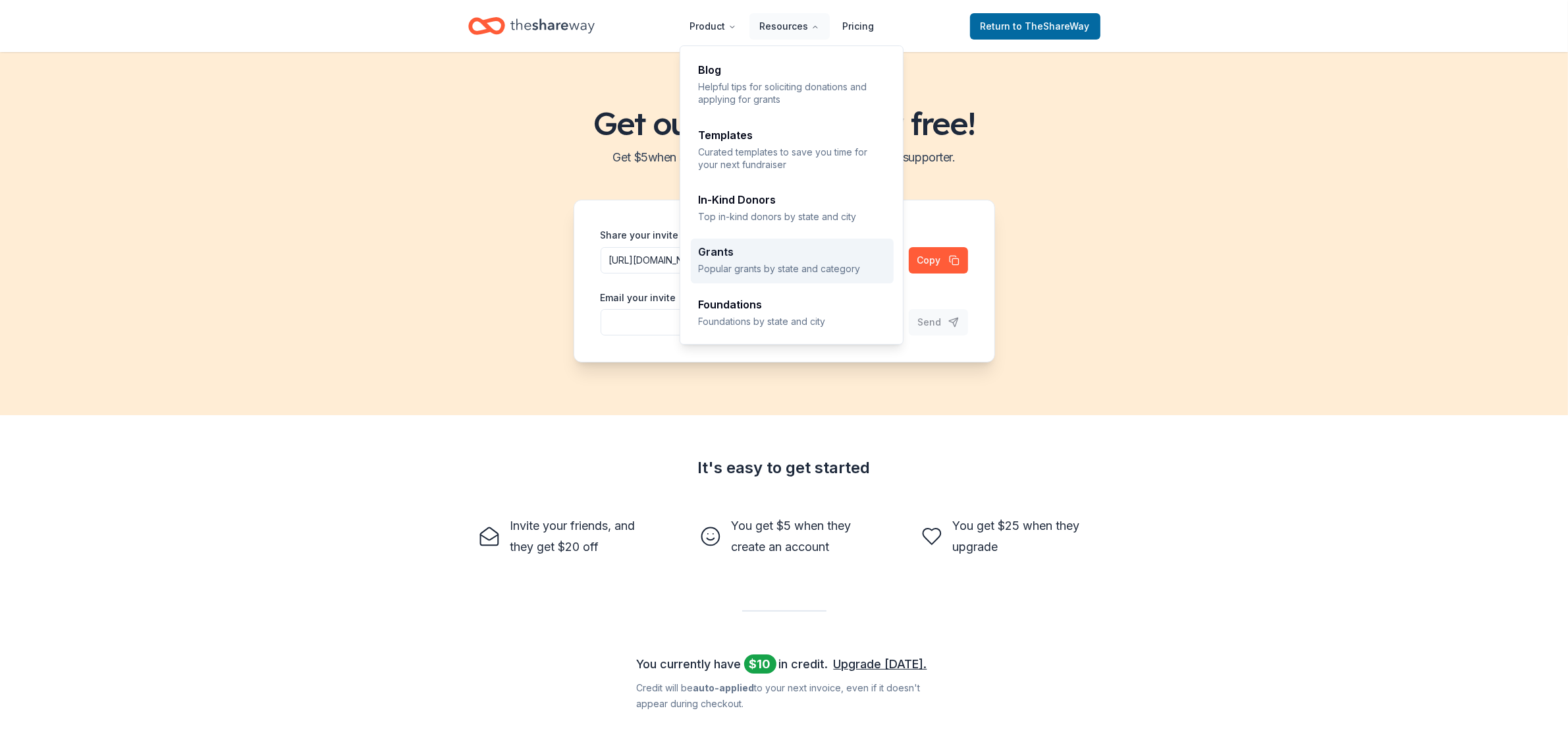
click at [798, 265] on p "Popular grants by state and category" at bounding box center [792, 268] width 187 height 13
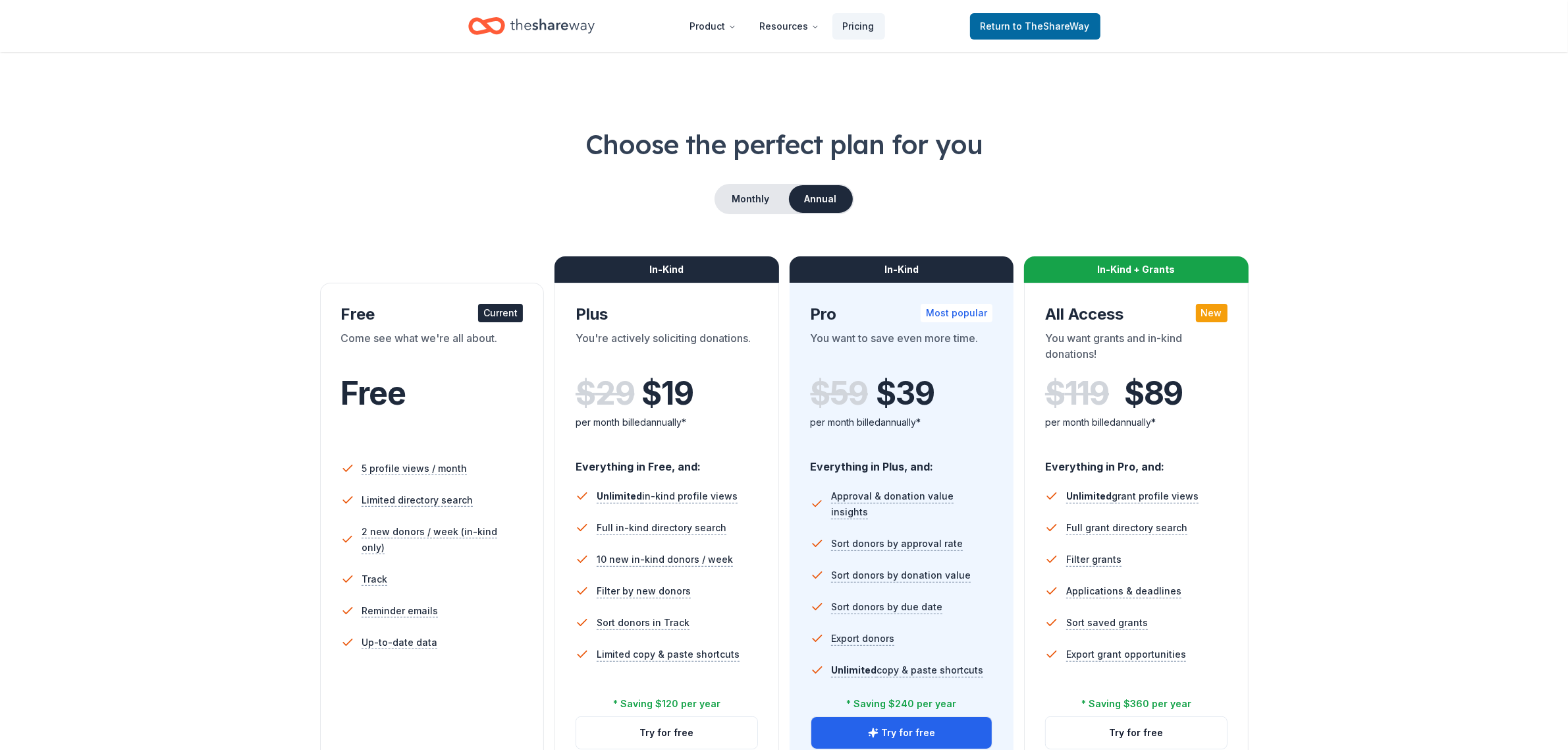
click at [438, 422] on div "Free" at bounding box center [433, 411] width 183 height 72
click at [1179, 269] on div "In-Kind + Grants" at bounding box center [1136, 269] width 224 height 26
drag, startPoint x: 1070, startPoint y: 338, endPoint x: 1183, endPoint y: 377, distance: 119.5
click at [1183, 377] on div "All Access New You want grants and in-kind donations! $ 119 $ 89 per month bill…" at bounding box center [1136, 375] width 183 height 143
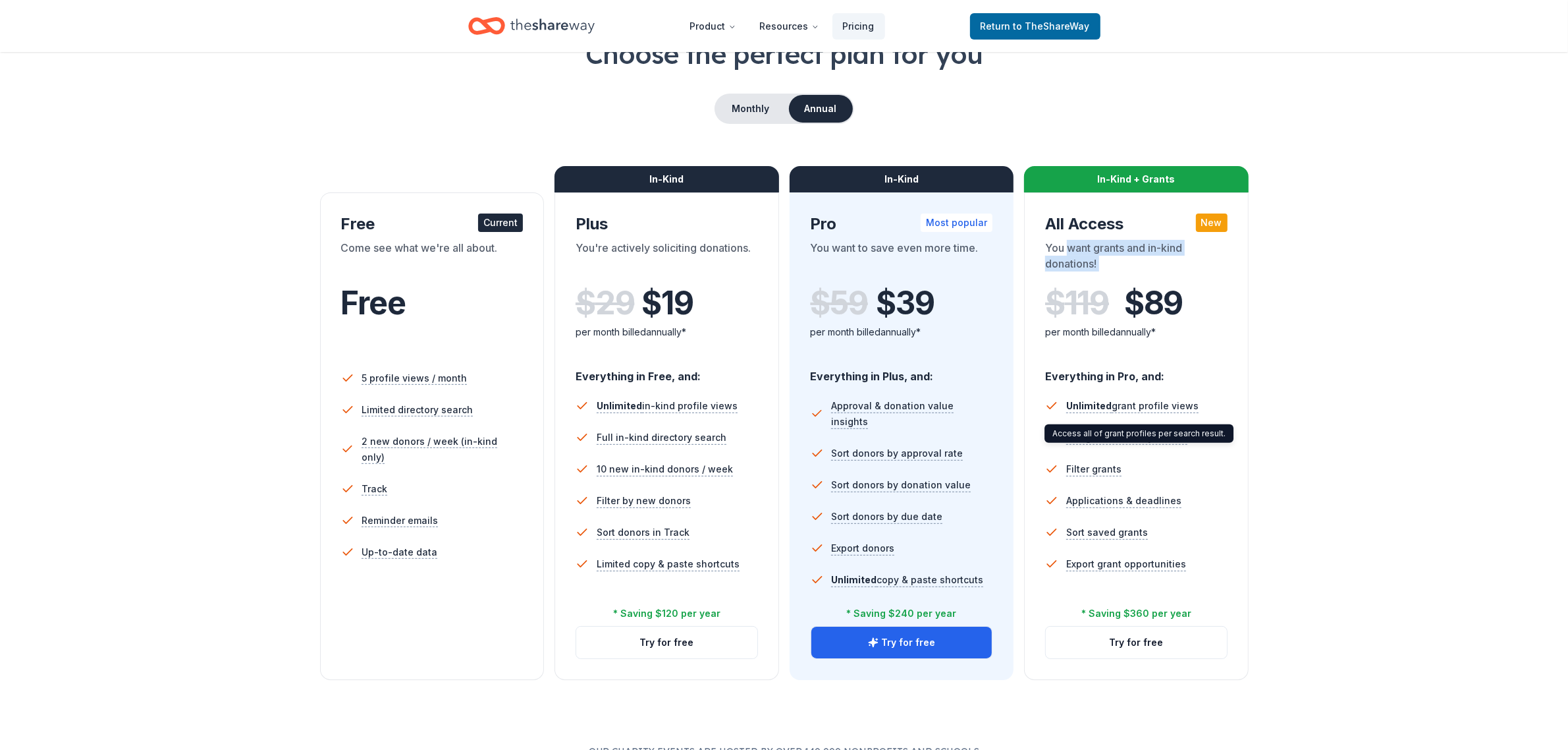
scroll to position [109, 0]
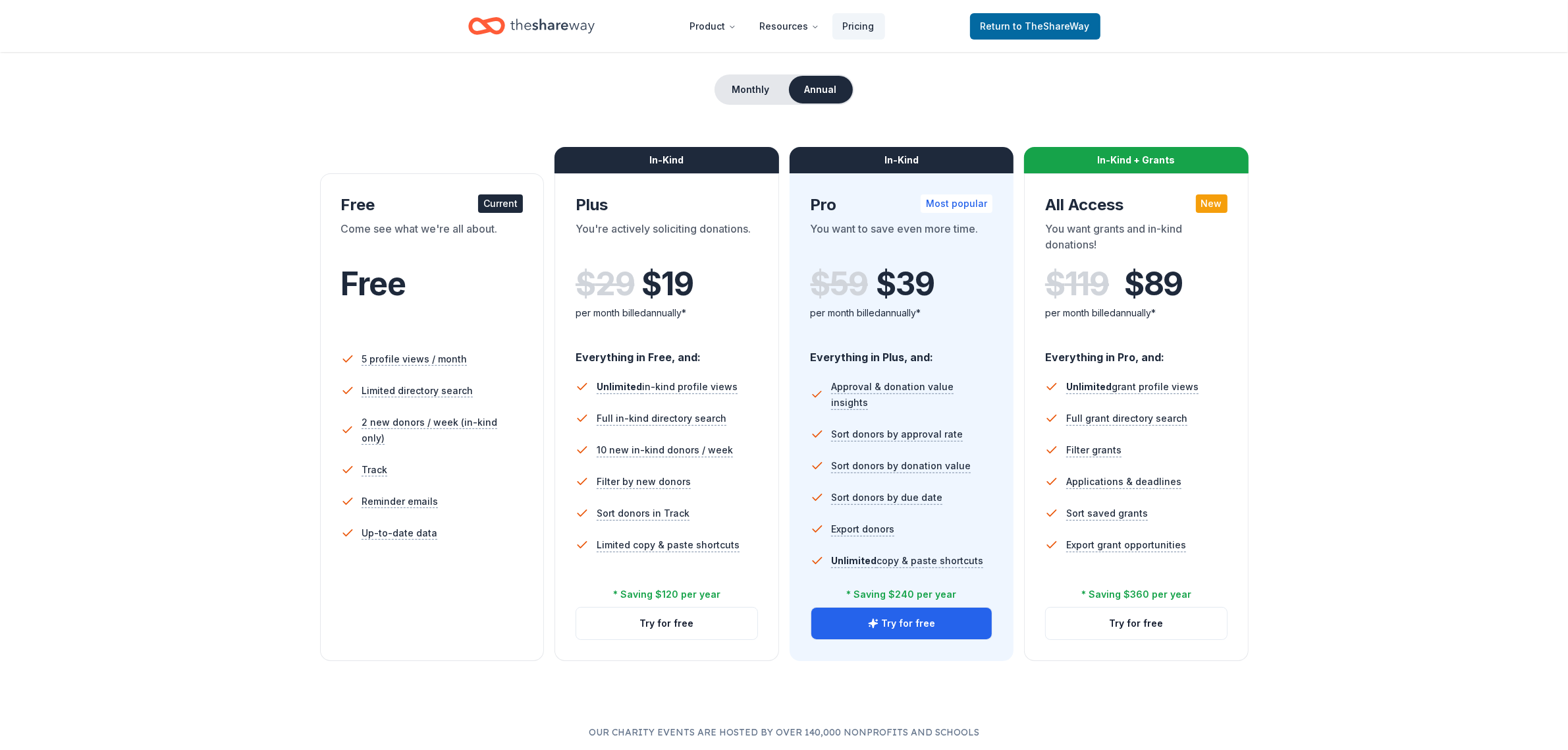
click at [1275, 443] on div "Choose the perfect plan for you Monthly Annual Free Current Come see what we're…" at bounding box center [784, 338] width 1243 height 645
click at [778, 100] on button "Monthly" at bounding box center [751, 89] width 71 height 28
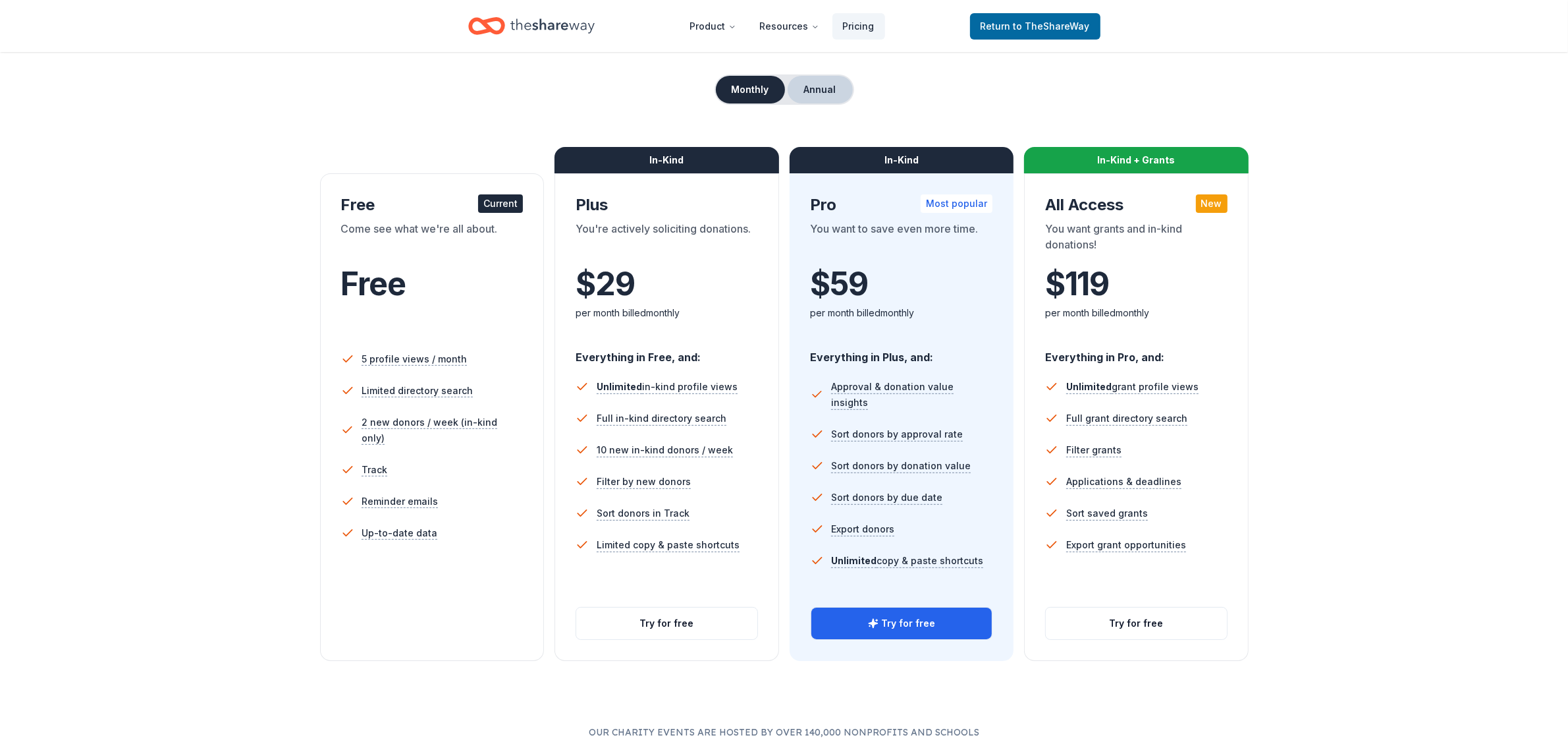
click at [817, 84] on button "Annual" at bounding box center [820, 89] width 65 height 28
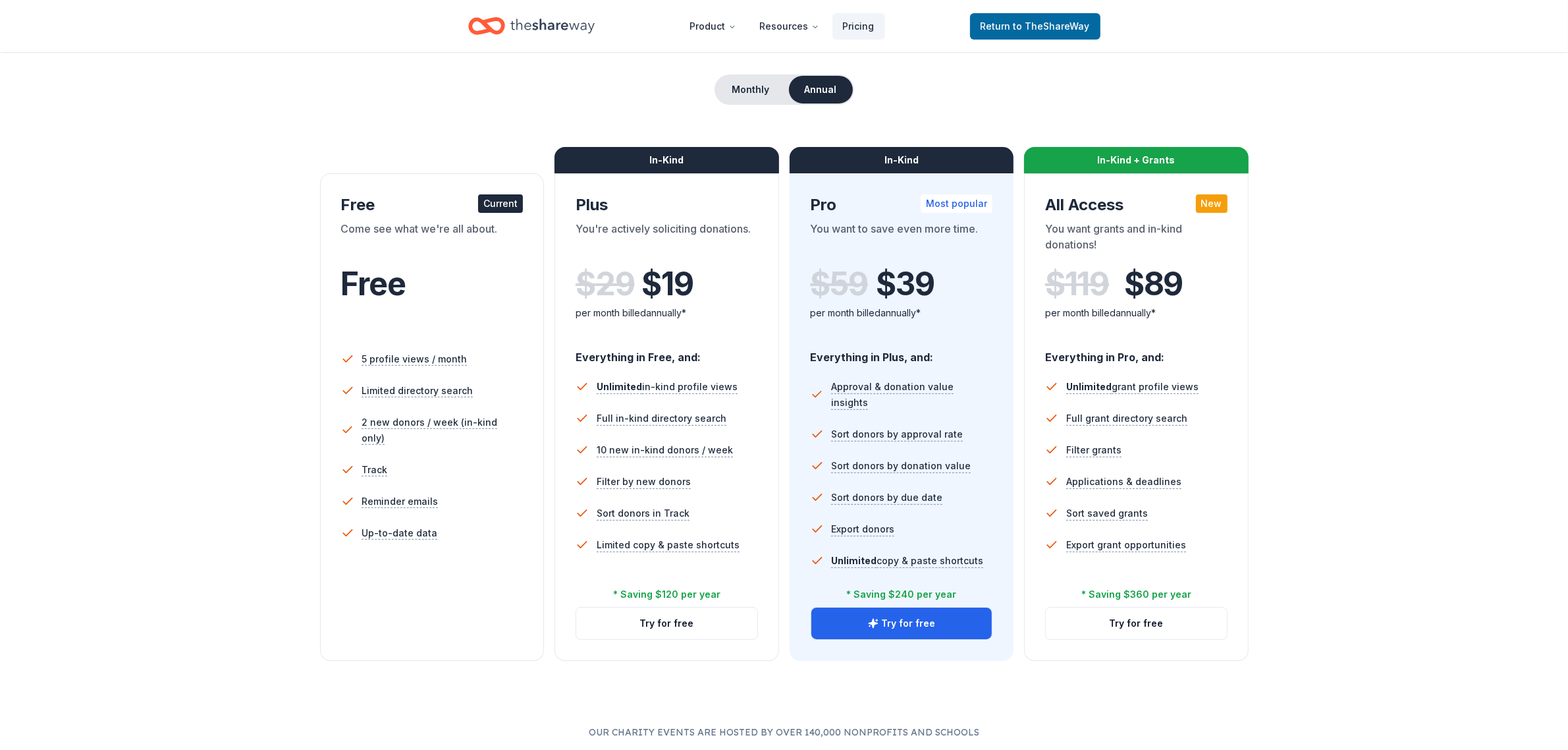
click at [754, 103] on div "Monthly Annual" at bounding box center [784, 90] width 139 height 31
click at [759, 92] on button "Monthly" at bounding box center [751, 89] width 71 height 28
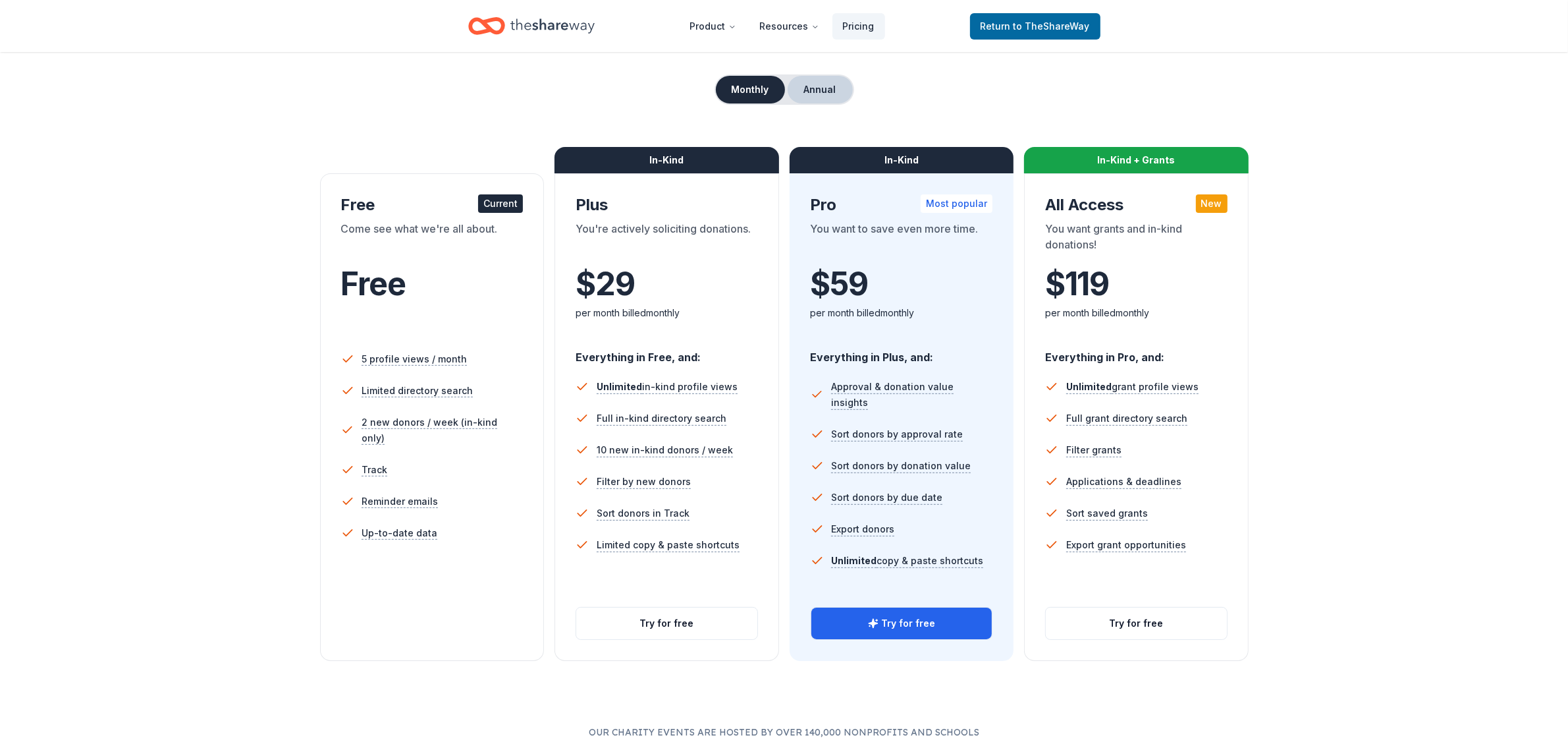
click at [795, 89] on button "Annual" at bounding box center [820, 89] width 65 height 28
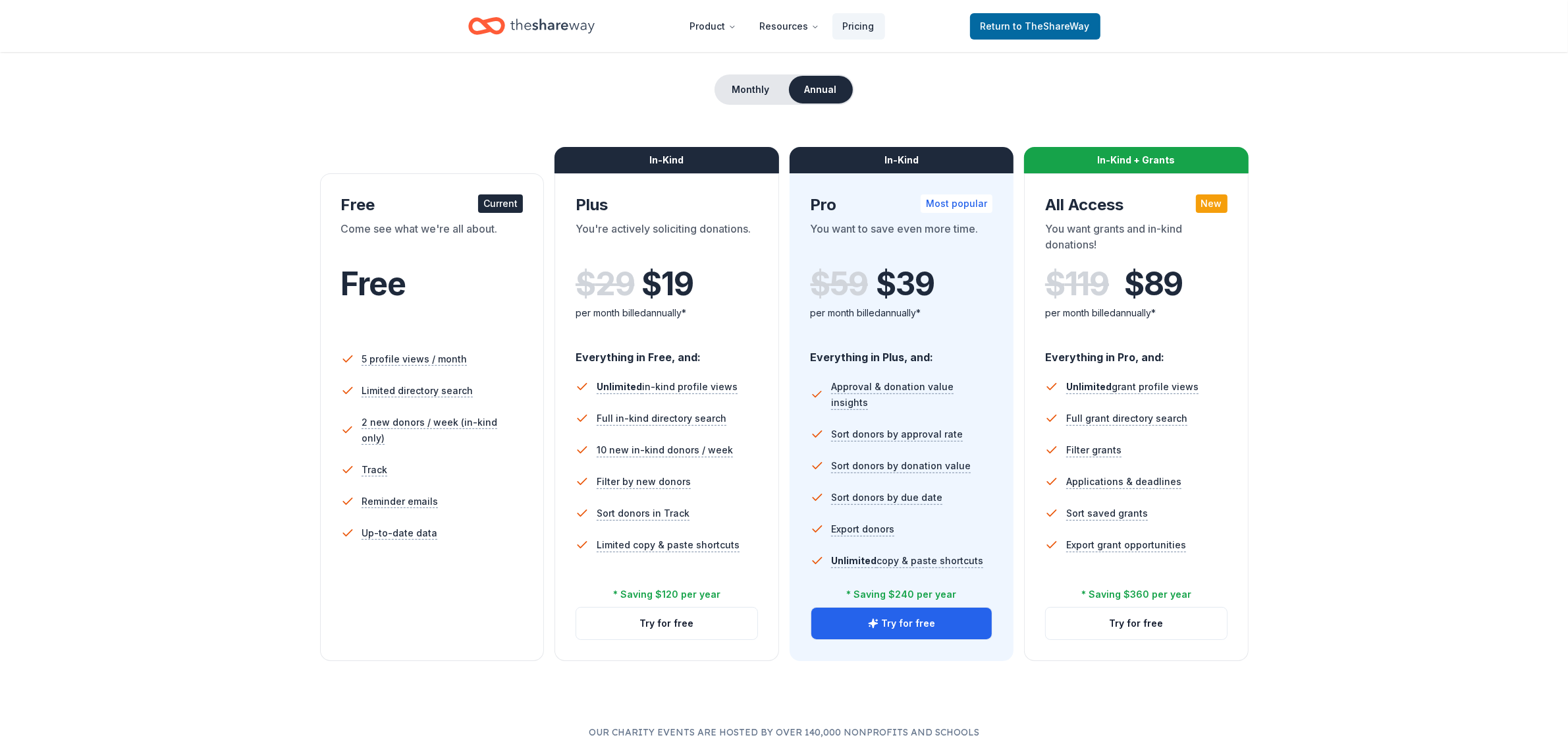
click at [1219, 209] on div "New" at bounding box center [1212, 203] width 31 height 18
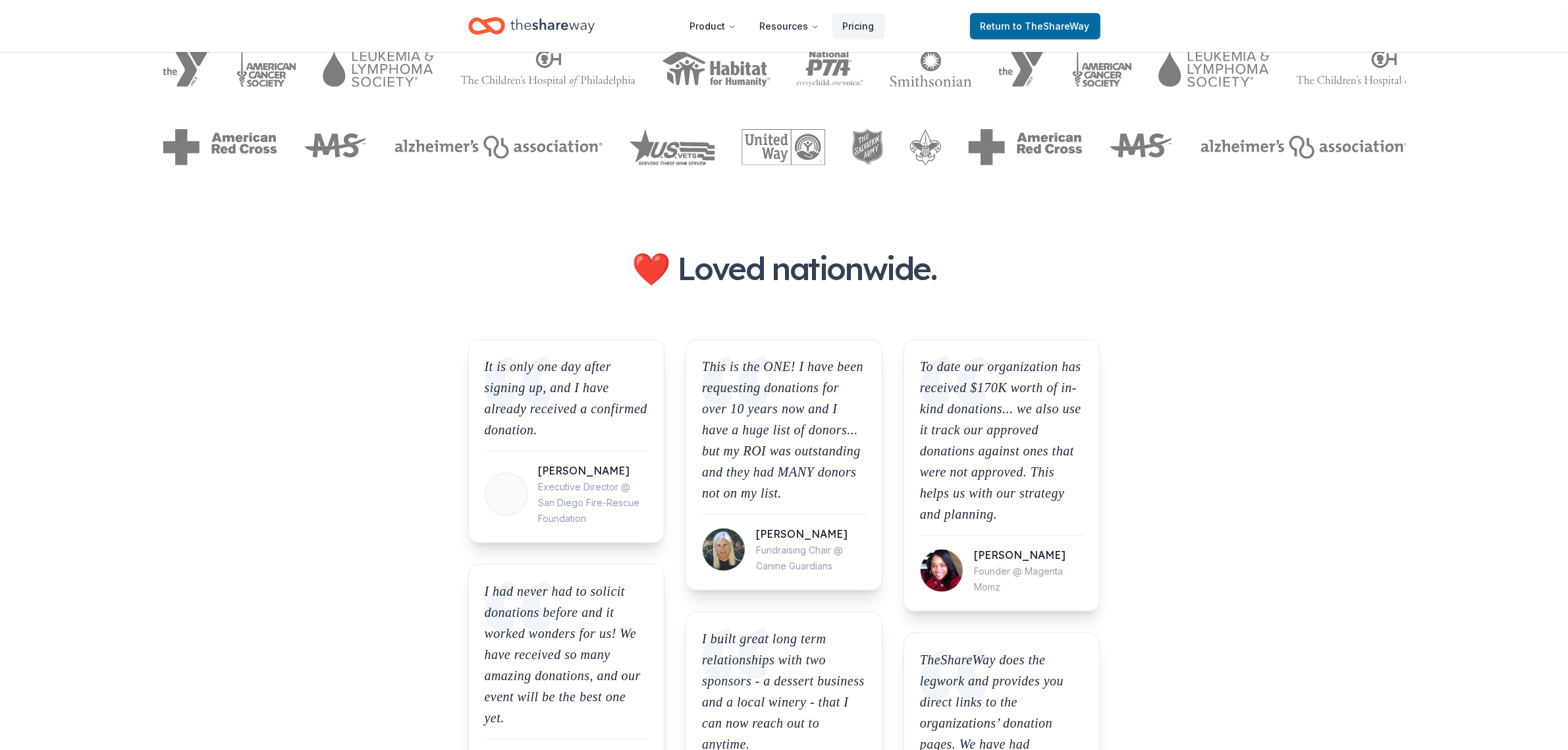
scroll to position [604, 0]
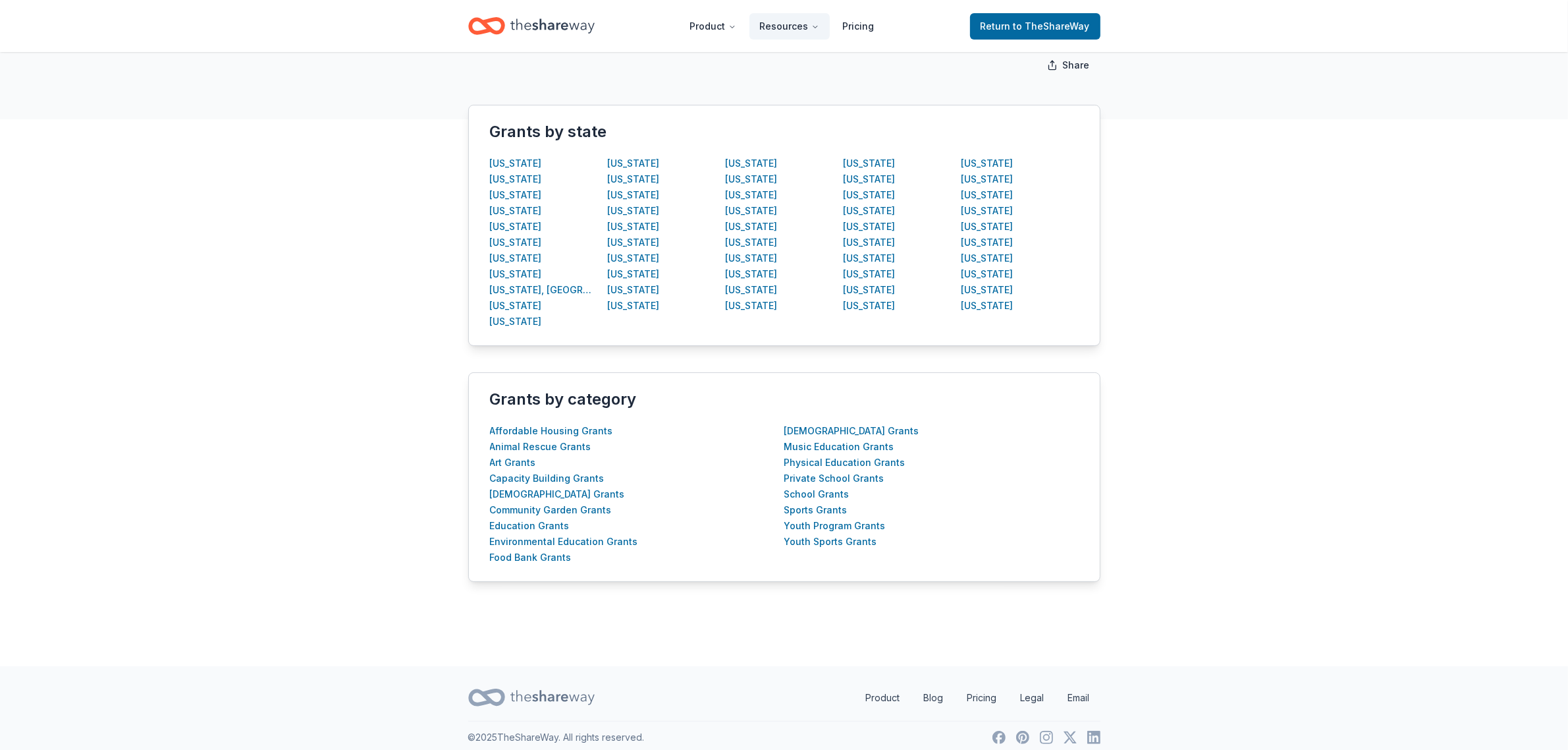
scroll to position [227, 0]
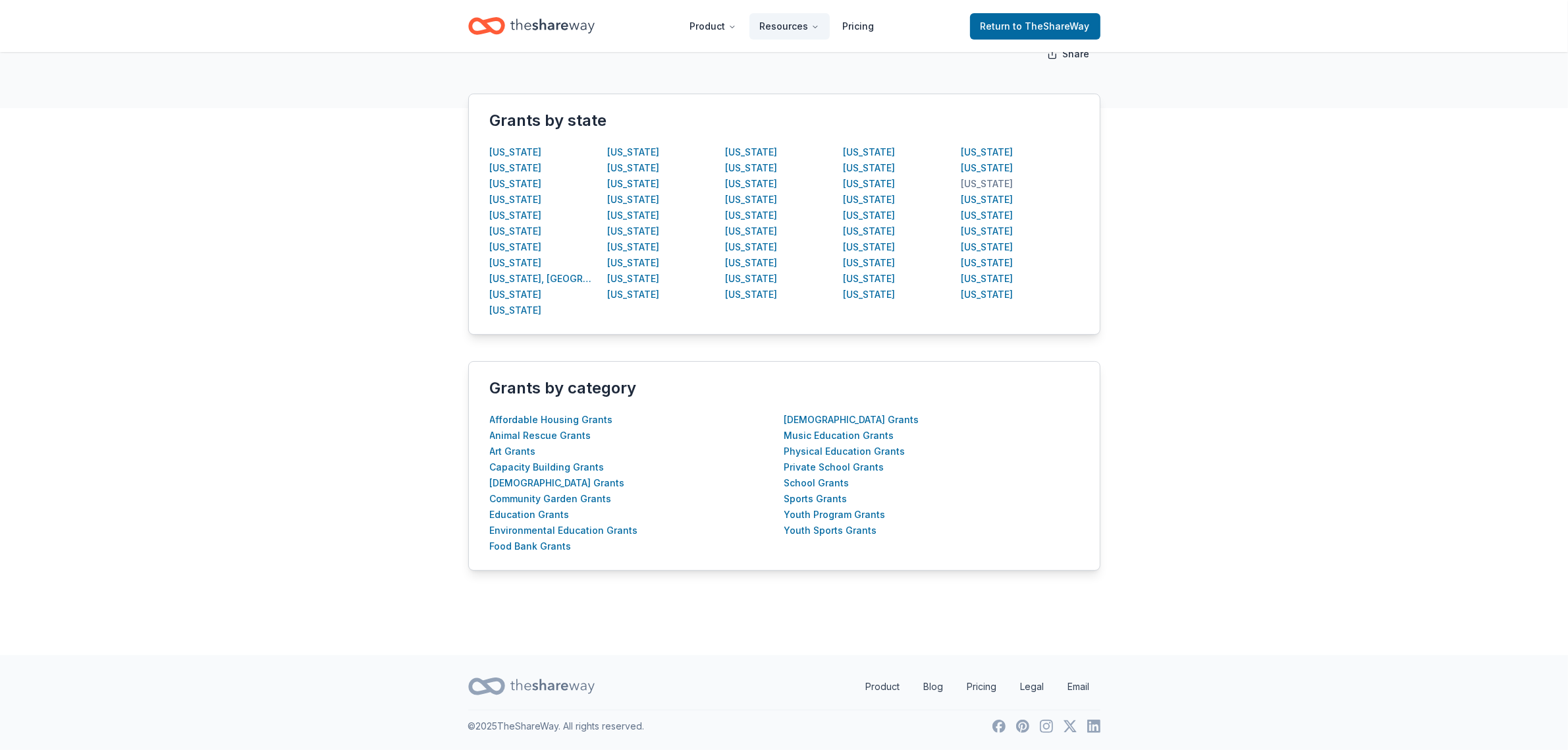
click at [969, 186] on div "[US_STATE]" at bounding box center [987, 184] width 52 height 16
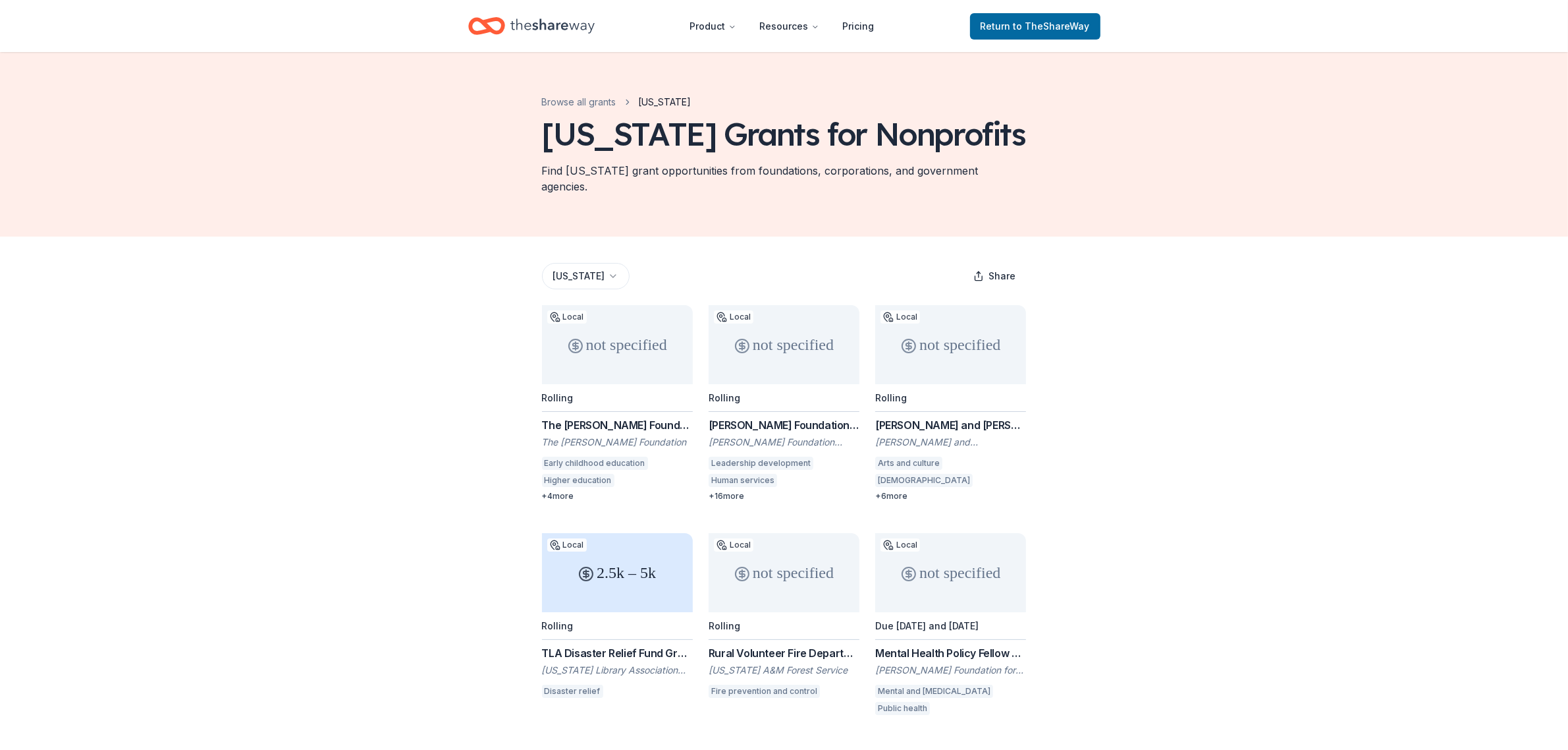
click at [585, 264] on html "Product Resources Pricing Return to TheShareWay Browse all grants Texas Texas G…" at bounding box center [784, 375] width 1568 height 750
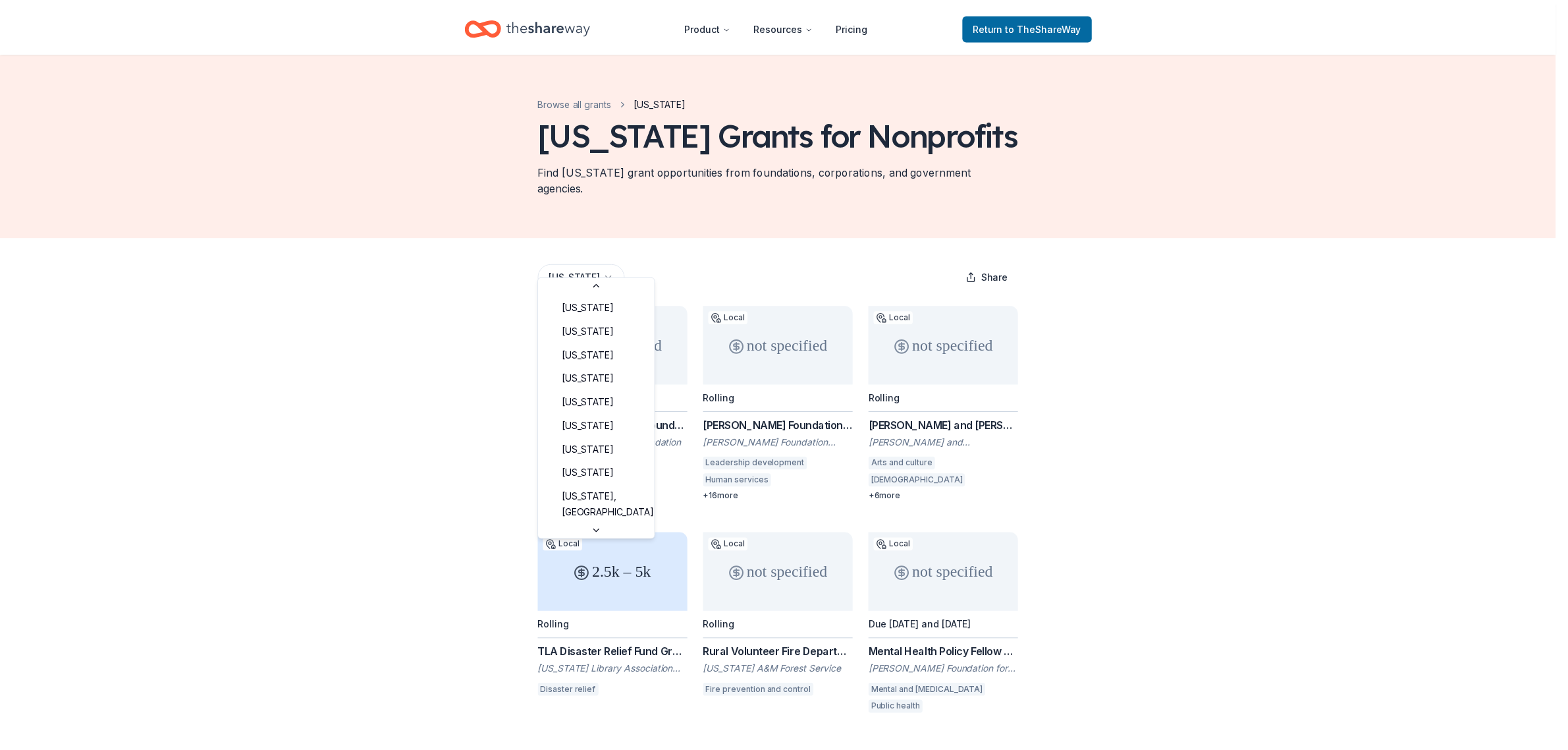
scroll to position [815, 0]
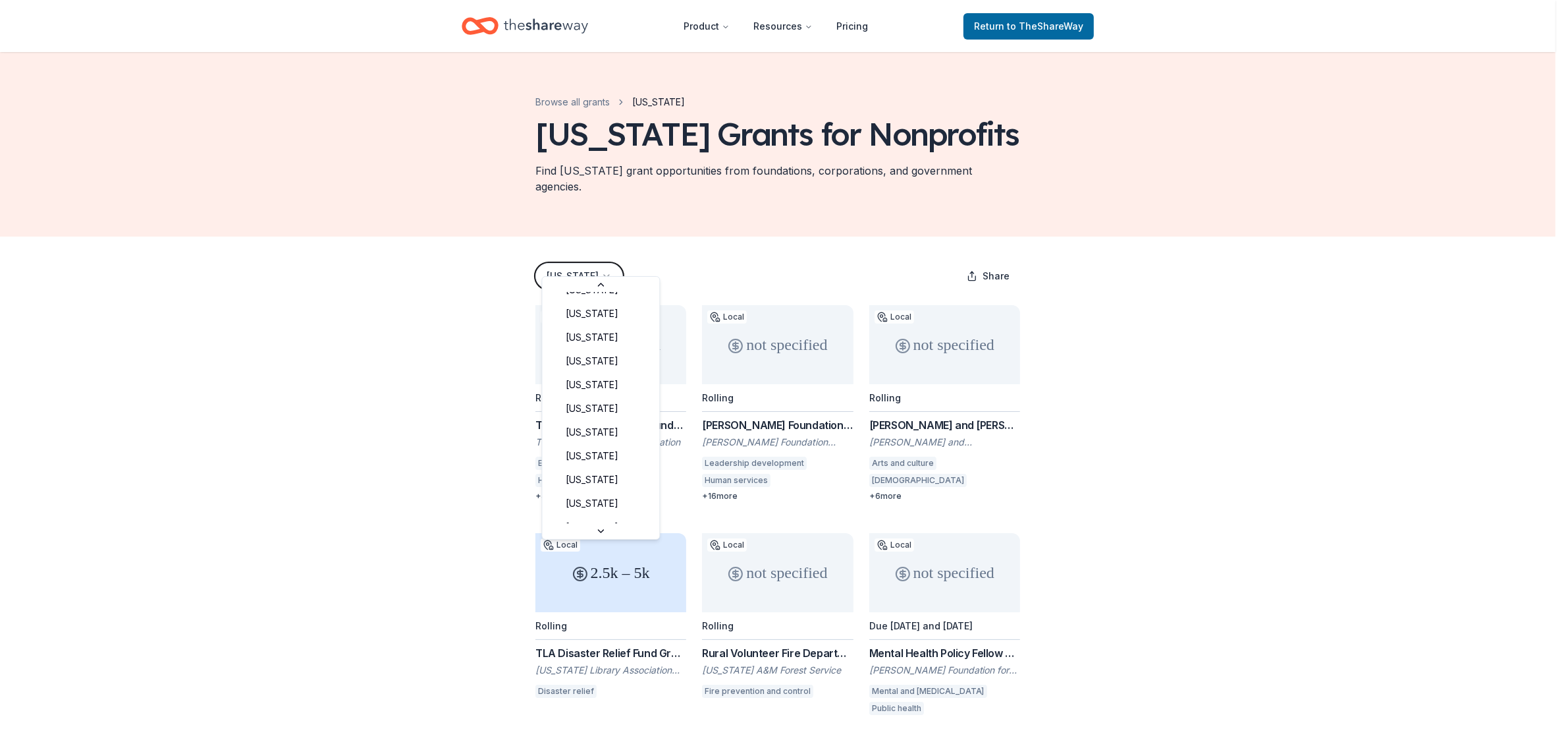
click at [585, 264] on html "Product Resources Pricing Return to TheShareWay Browse all grants Texas Texas G…" at bounding box center [784, 375] width 1568 height 750
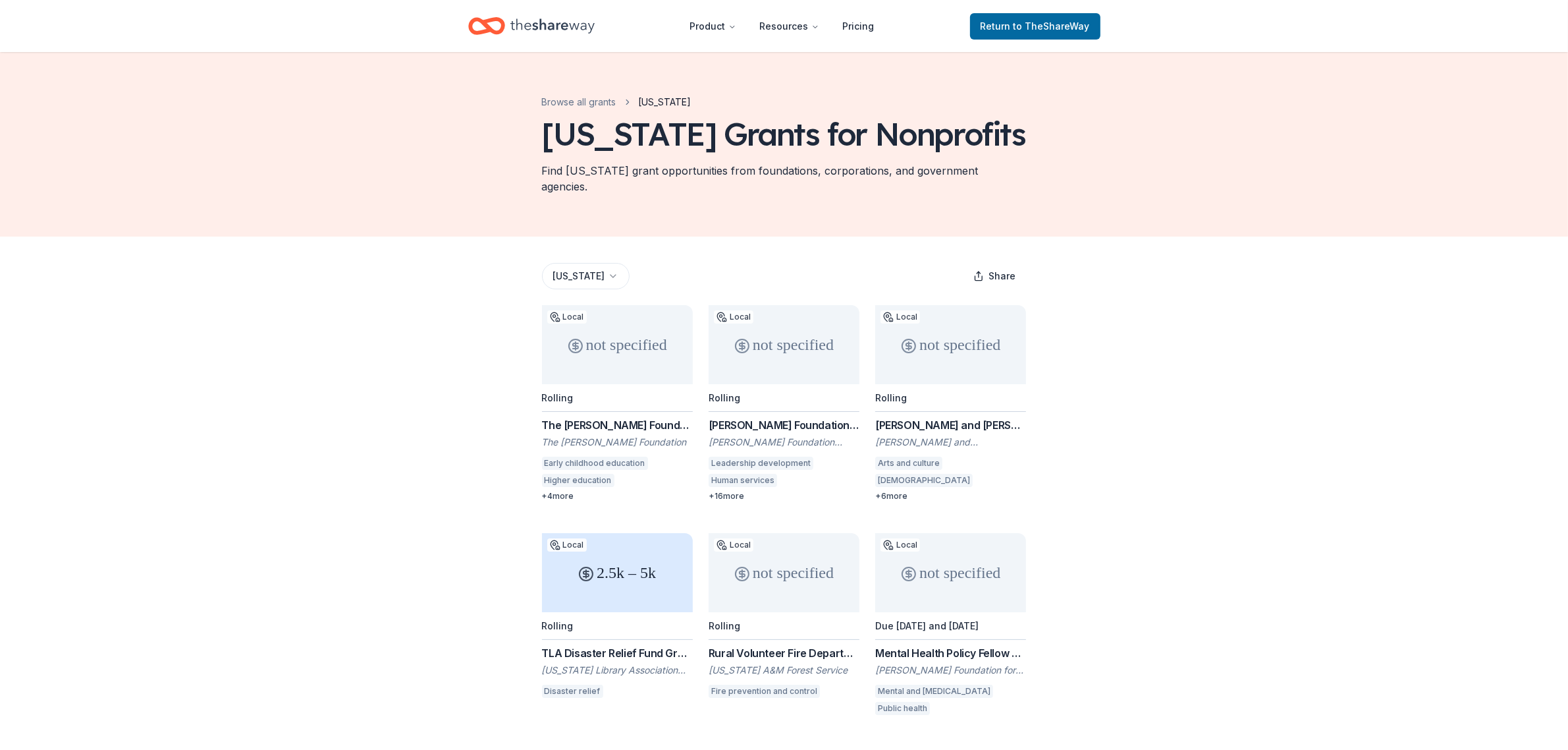
click at [738, 214] on div "Browse all grants Texas Texas Grants for Nonprofits Find Texas grant opportunit…" at bounding box center [784, 144] width 527 height 184
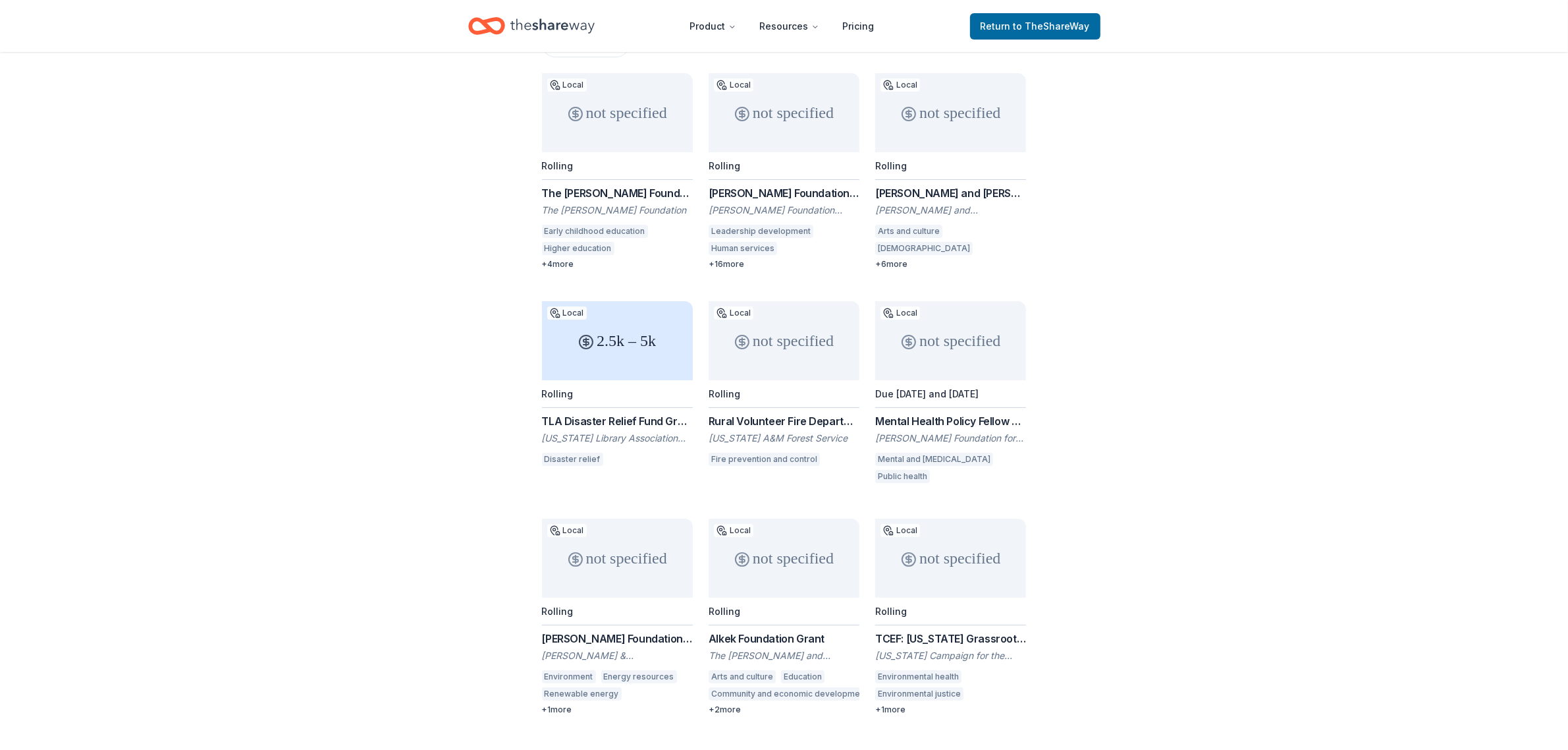
scroll to position [362, 0]
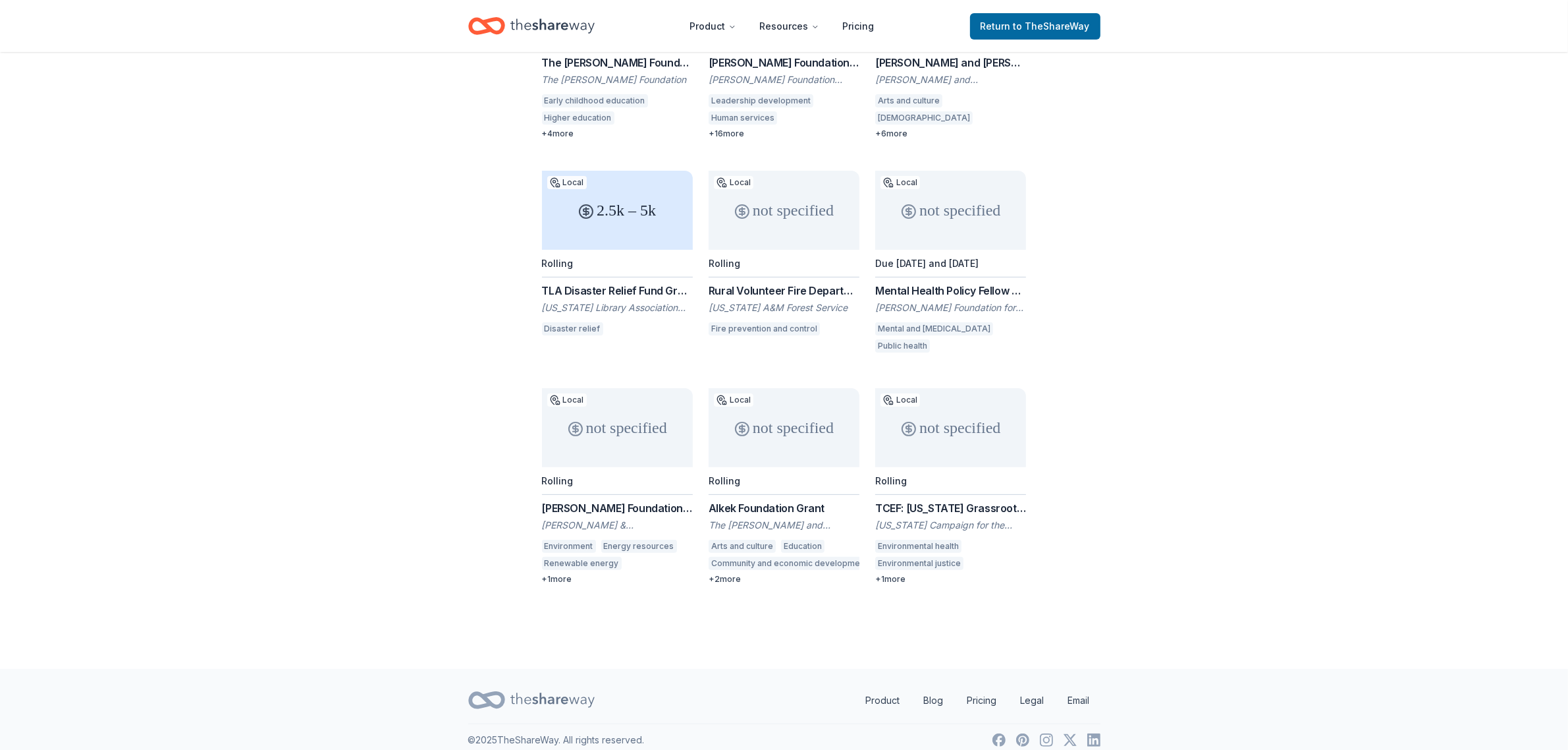
click at [895, 574] on div "+ 1 more" at bounding box center [950, 578] width 151 height 10
